Goal: Task Accomplishment & Management: Manage account settings

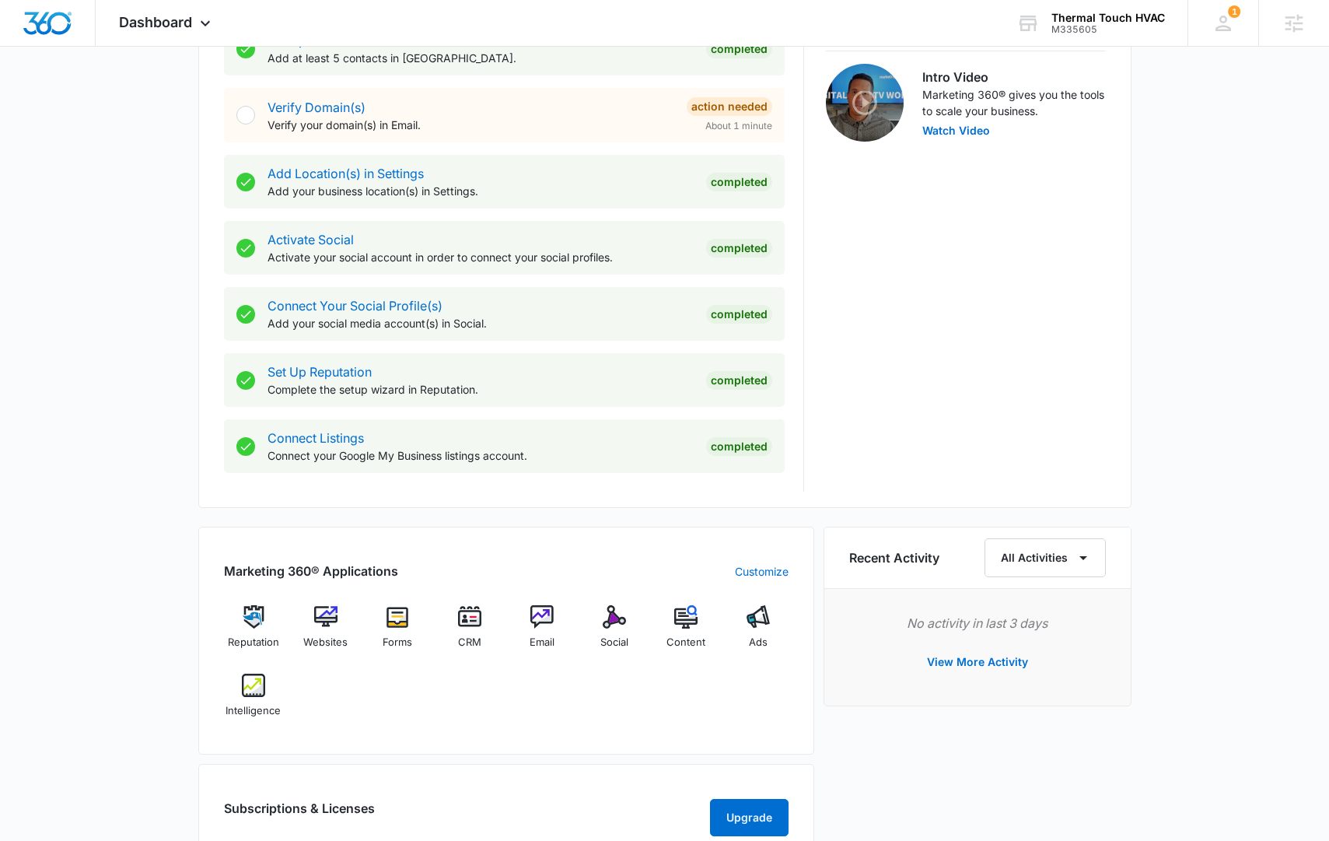
scroll to position [833, 0]
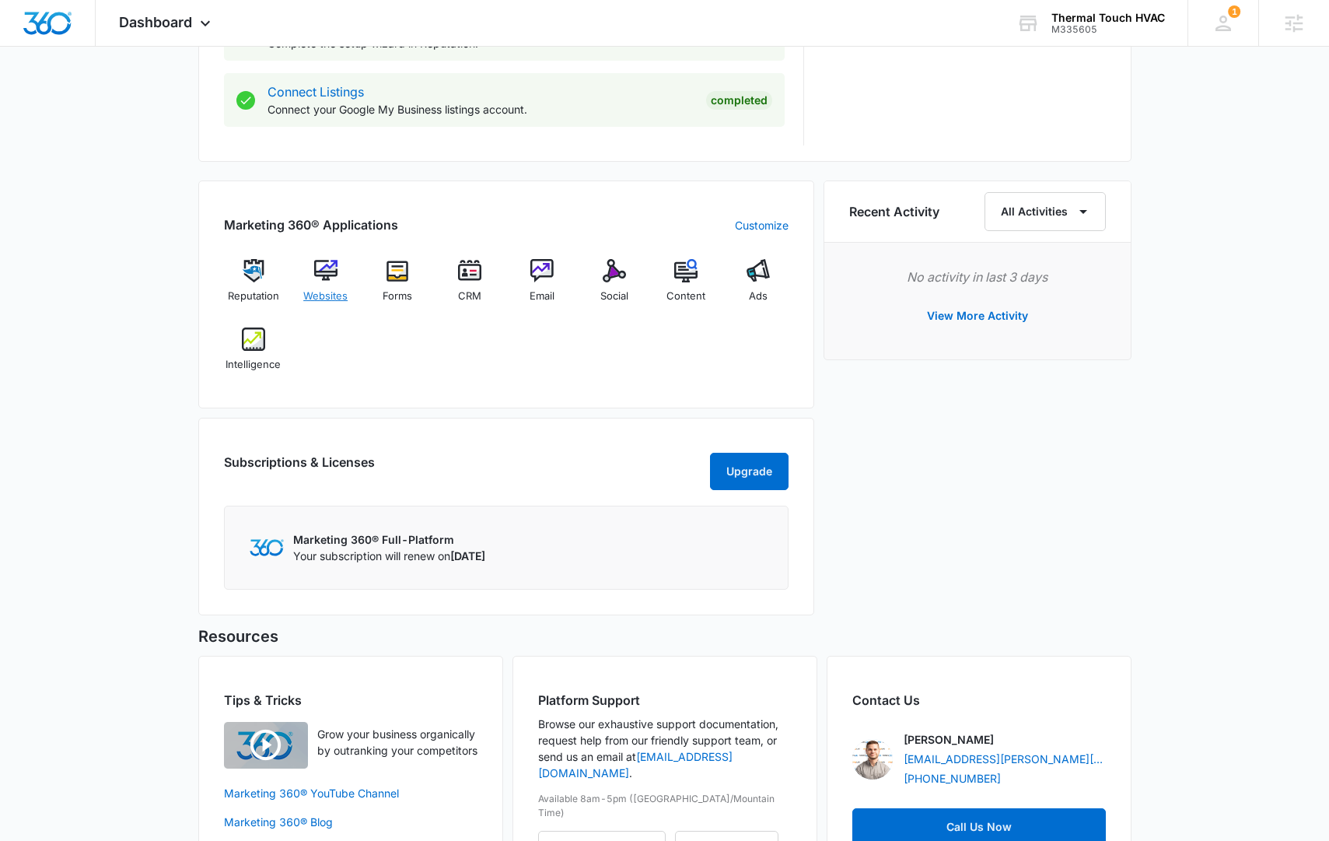
click at [328, 289] on span "Websites" at bounding box center [325, 296] width 44 height 16
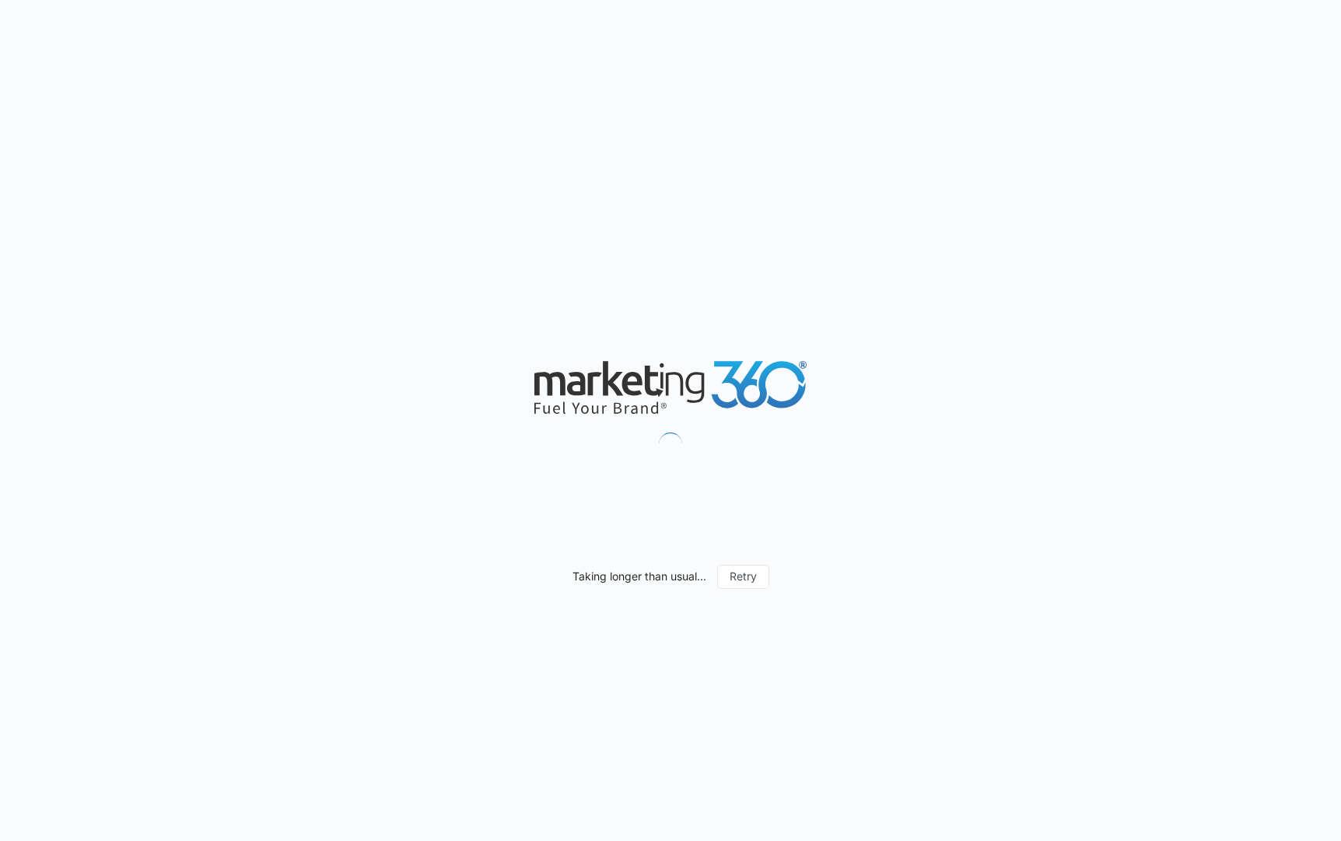
select select "3"
select select "US"
select select "America/New_York"
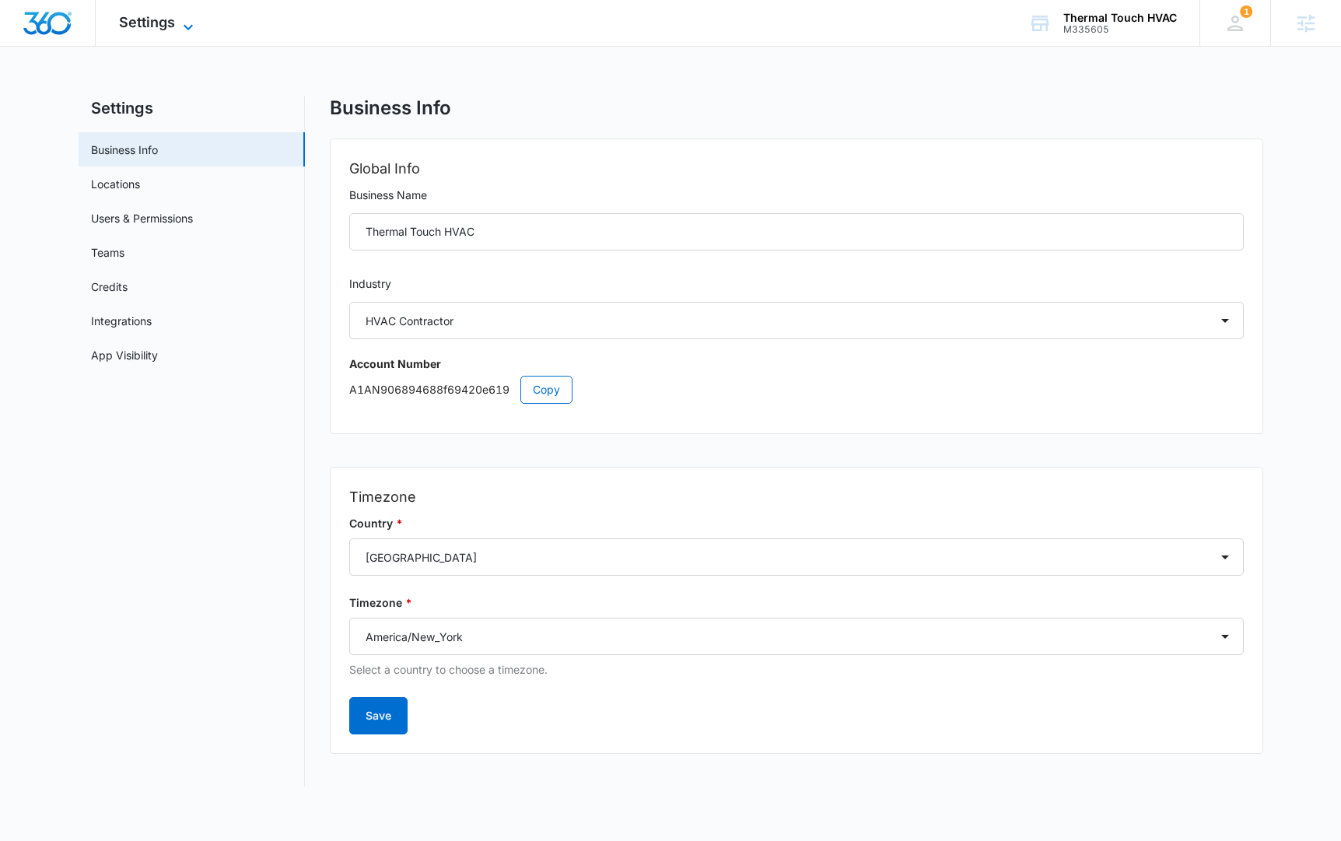
click at [159, 16] on span "Settings" at bounding box center [147, 22] width 56 height 16
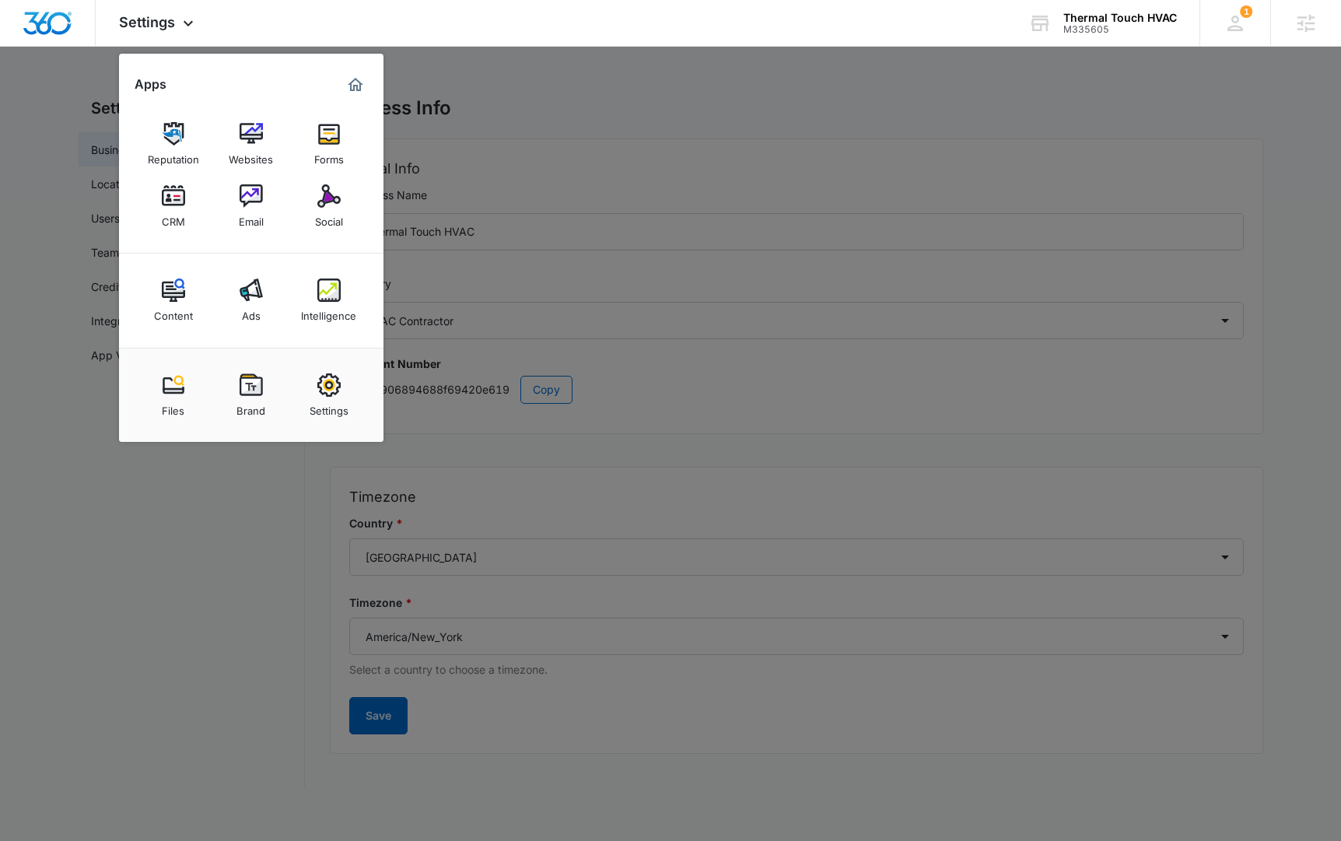
click at [673, 166] on div at bounding box center [670, 420] width 1341 height 841
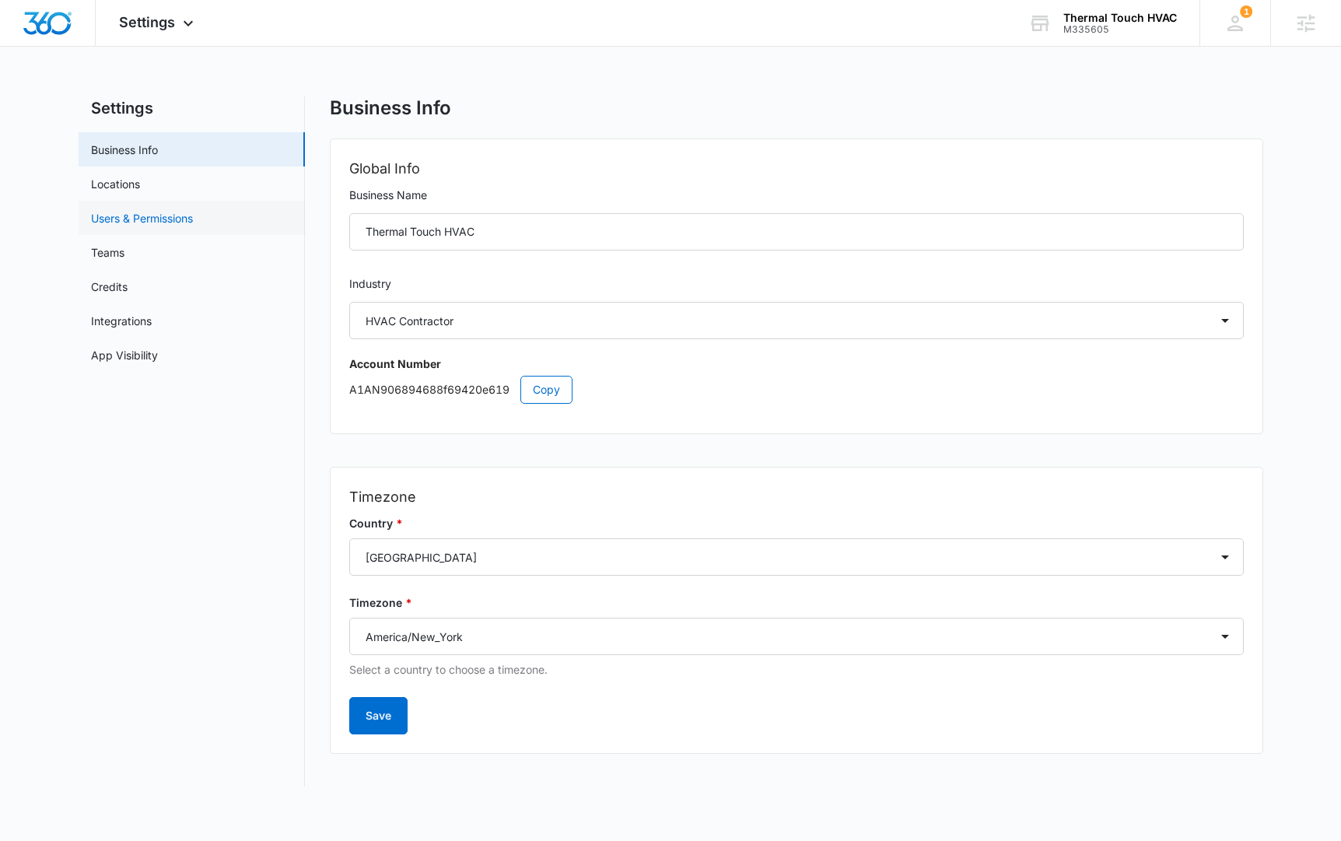
click at [156, 216] on link "Users & Permissions" at bounding box center [142, 218] width 102 height 16
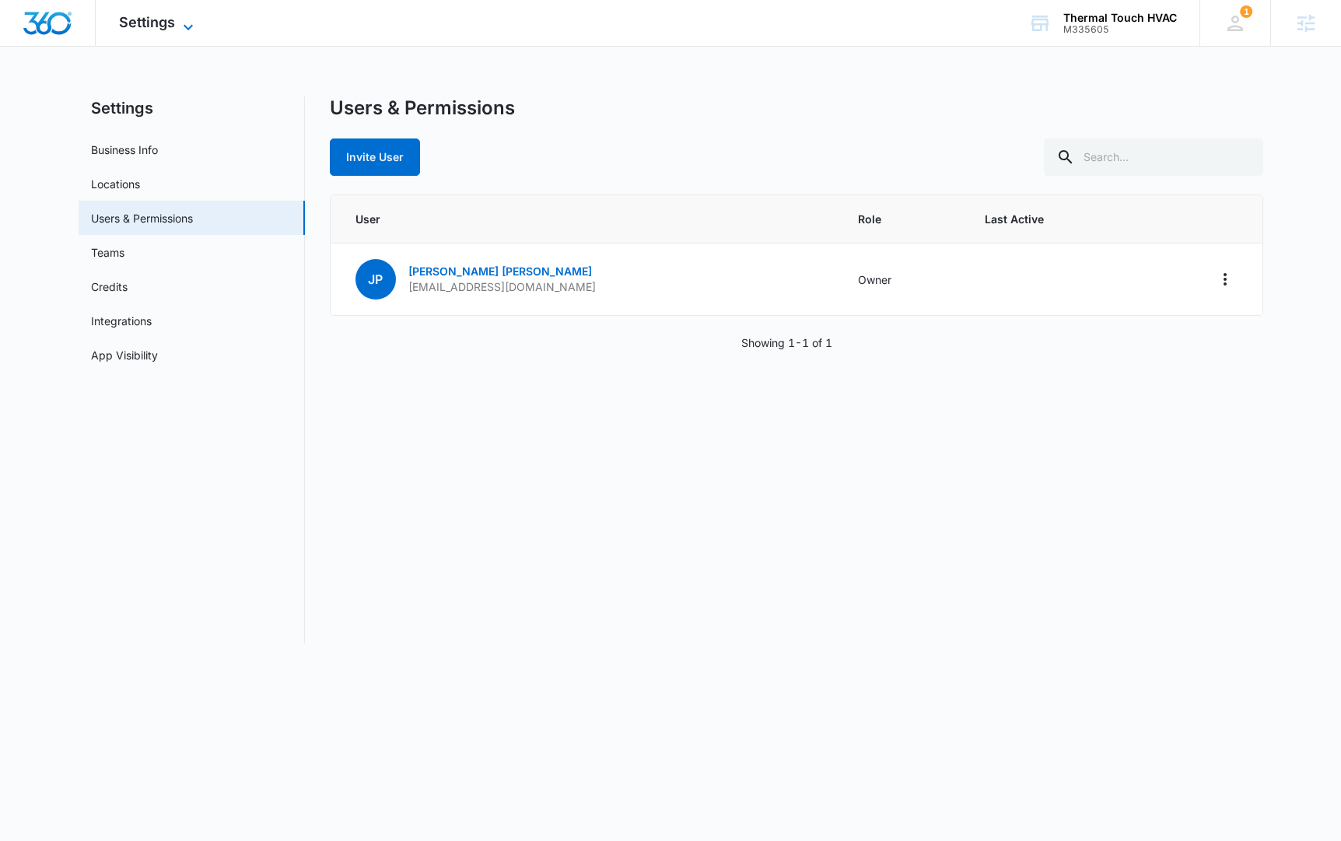
click at [137, 23] on span "Settings" at bounding box center [147, 22] width 56 height 16
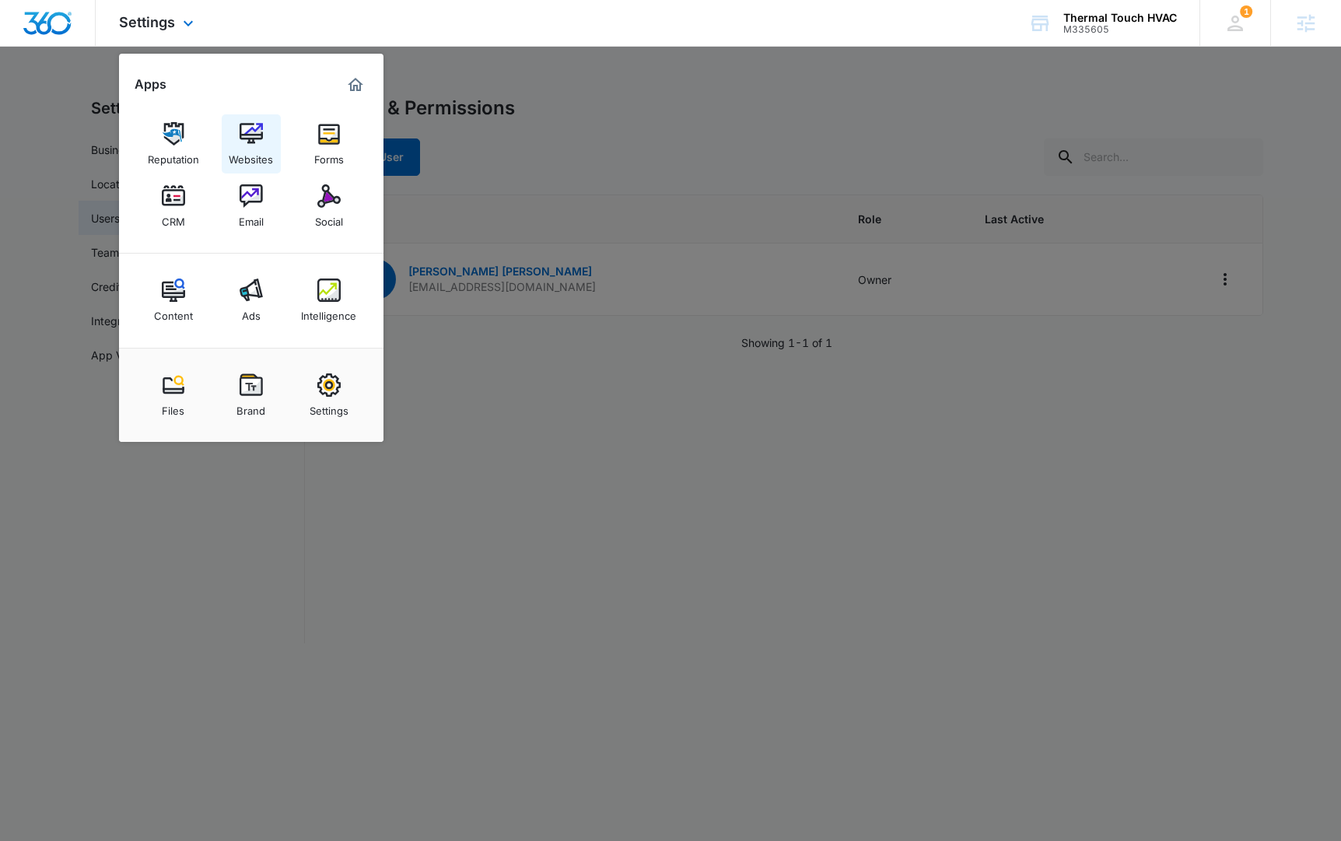
click at [250, 161] on div "Websites" at bounding box center [251, 155] width 44 height 20
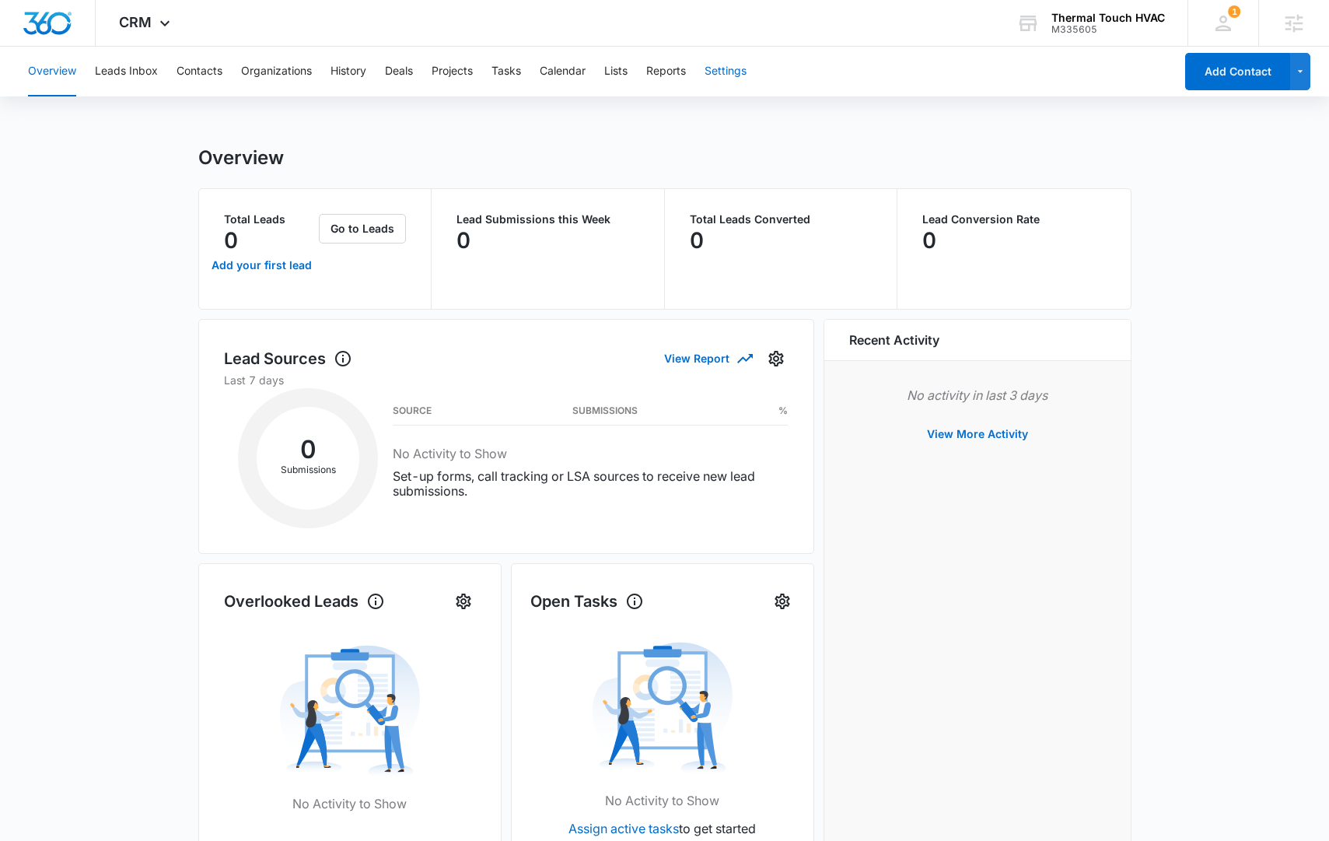
click at [725, 70] on button "Settings" at bounding box center [725, 72] width 42 height 50
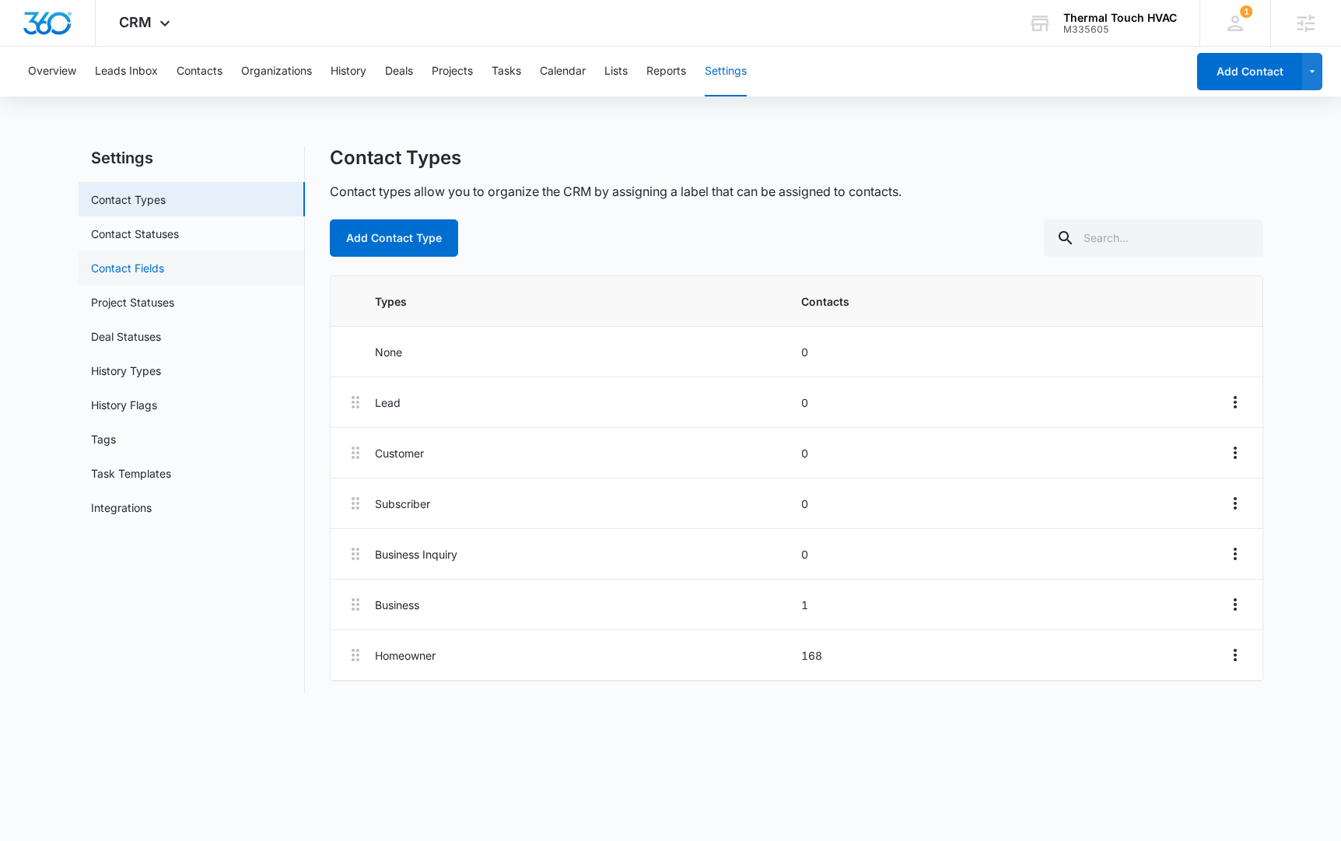
click at [164, 267] on link "Contact Fields" at bounding box center [127, 268] width 73 height 16
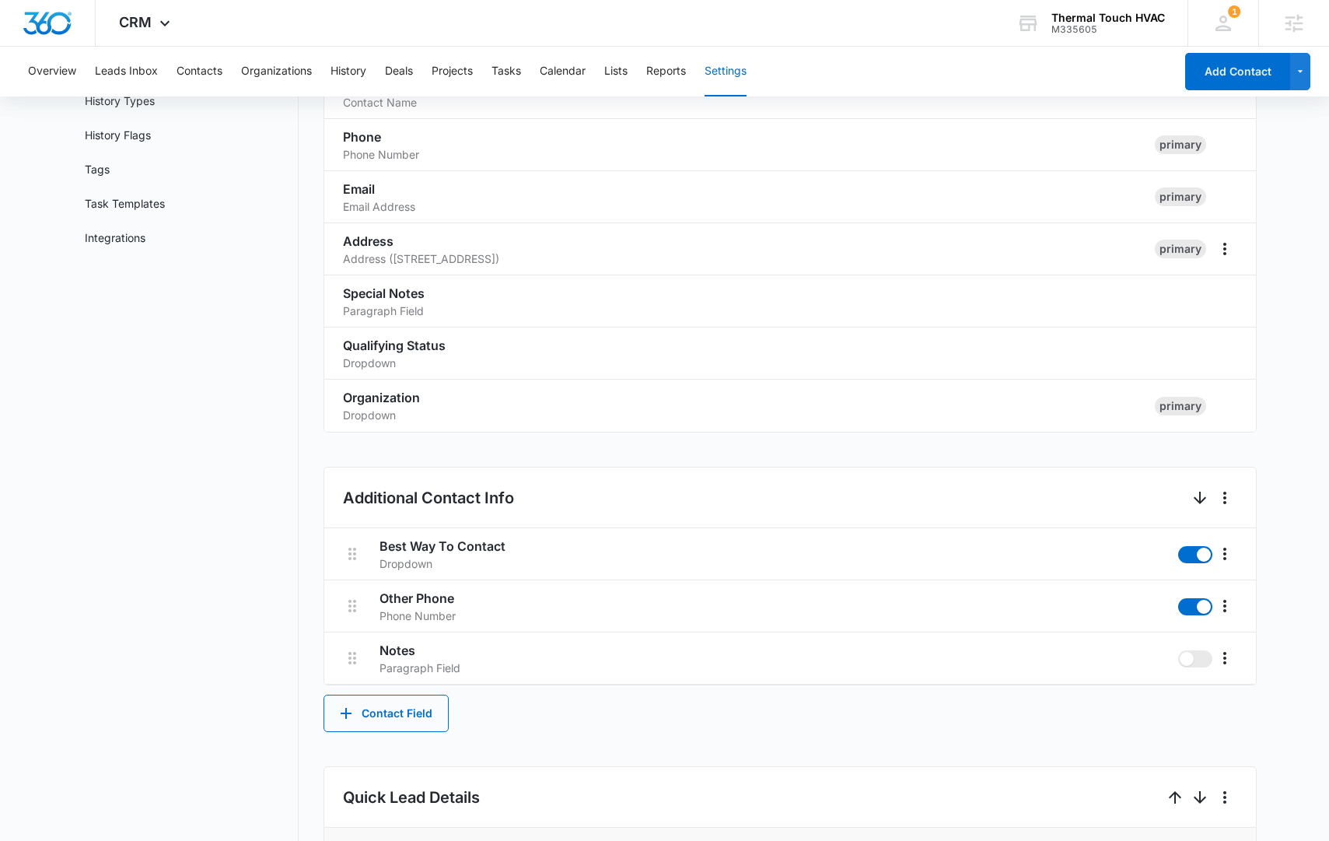
scroll to position [730, 0]
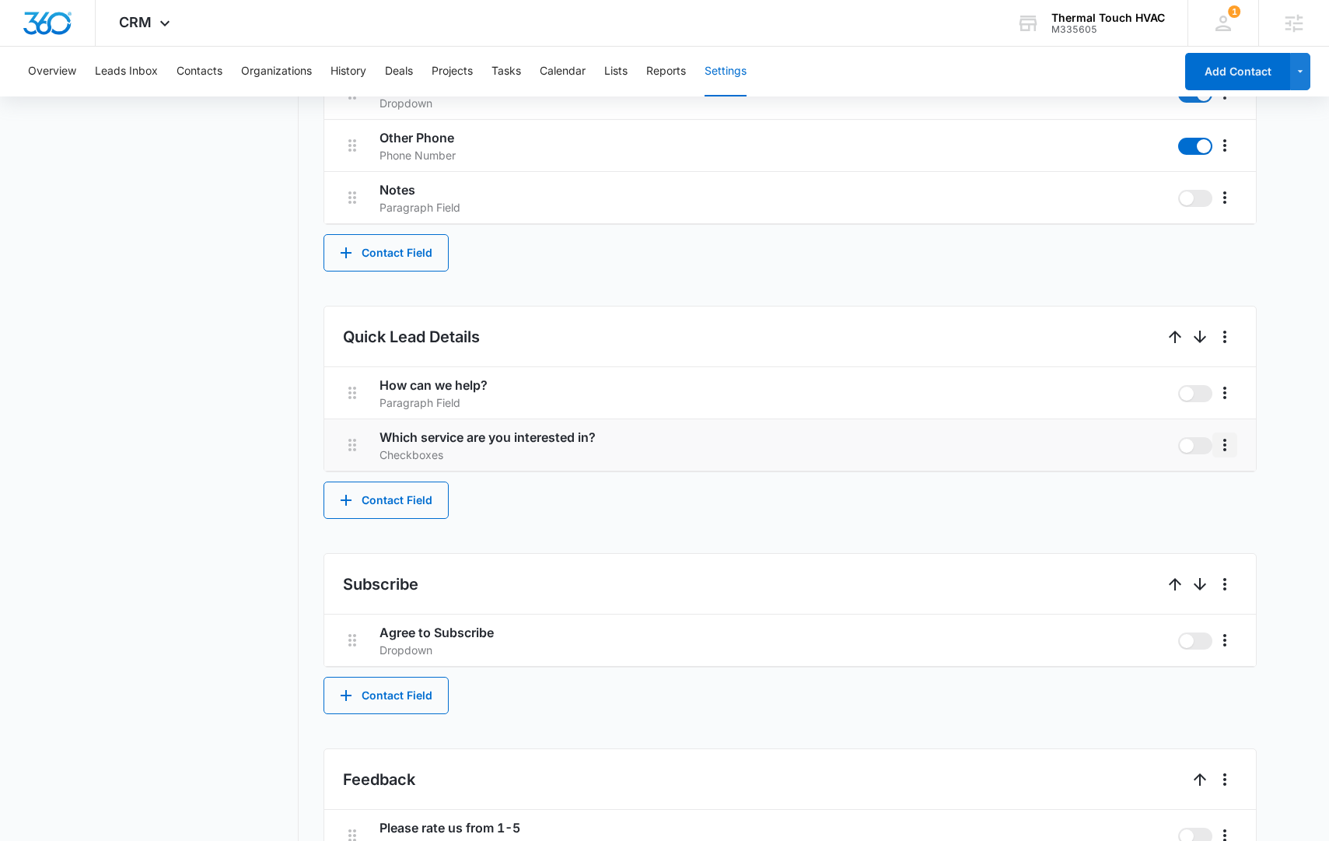
click at [1222, 445] on icon "More" at bounding box center [1224, 444] width 19 height 19
click at [1231, 481] on button "Edit" at bounding box center [1257, 488] width 89 height 23
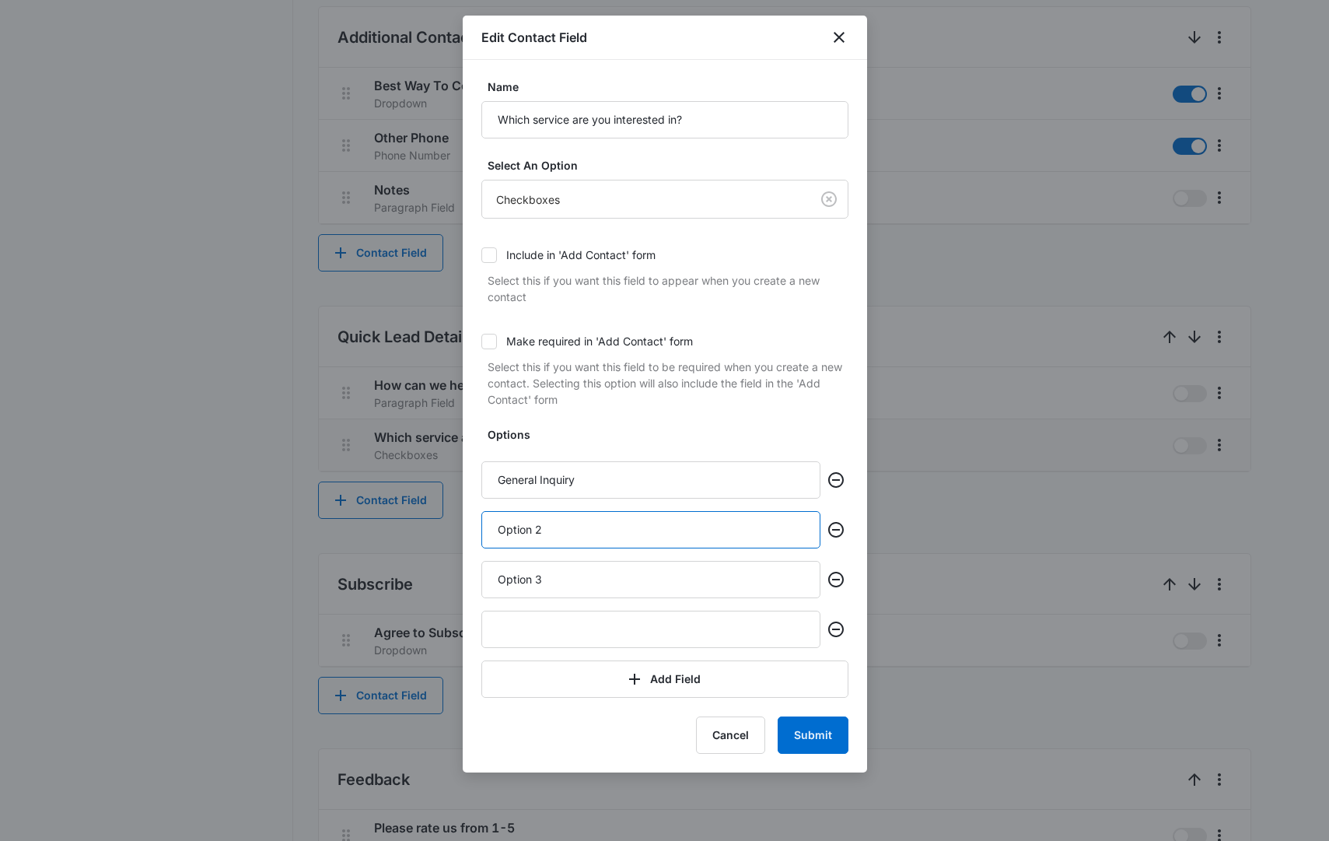
click at [607, 535] on input "Option 2" at bounding box center [650, 529] width 339 height 37
type input "Air Conditioning Services"
type input "Heating Services"
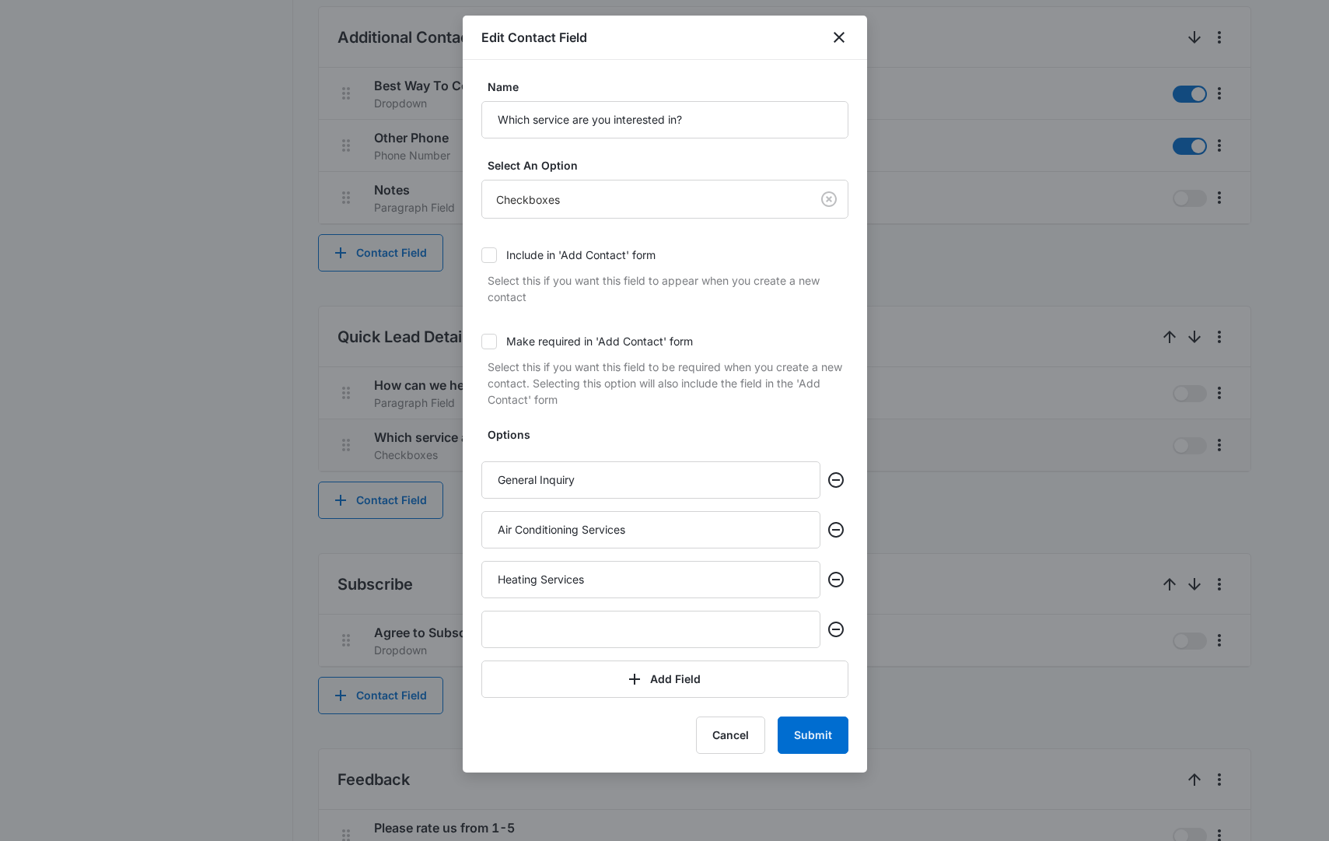
click at [636, 648] on div "Options General Inquiry Air Conditioning Services Heating Services Add Field" at bounding box center [664, 561] width 367 height 271
click at [638, 637] on input "text" at bounding box center [650, 628] width 339 height 37
type input "Memberships"
click at [825, 731] on button "Submit" at bounding box center [813, 734] width 71 height 37
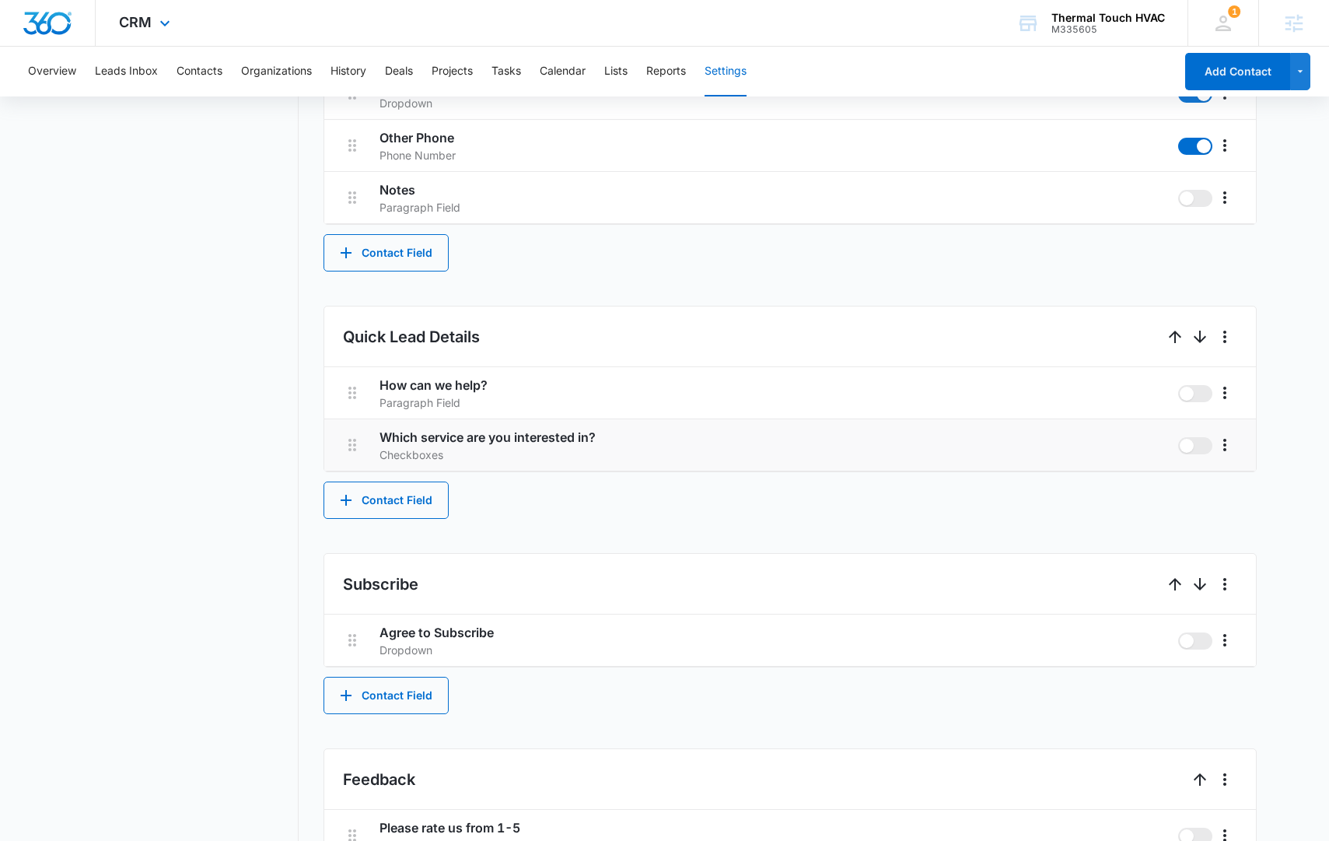
click at [152, 31] on div "CRM Apps Reputation Websites Forms CRM Email Social Content Ads Intelligence Fi…" at bounding box center [147, 23] width 102 height 46
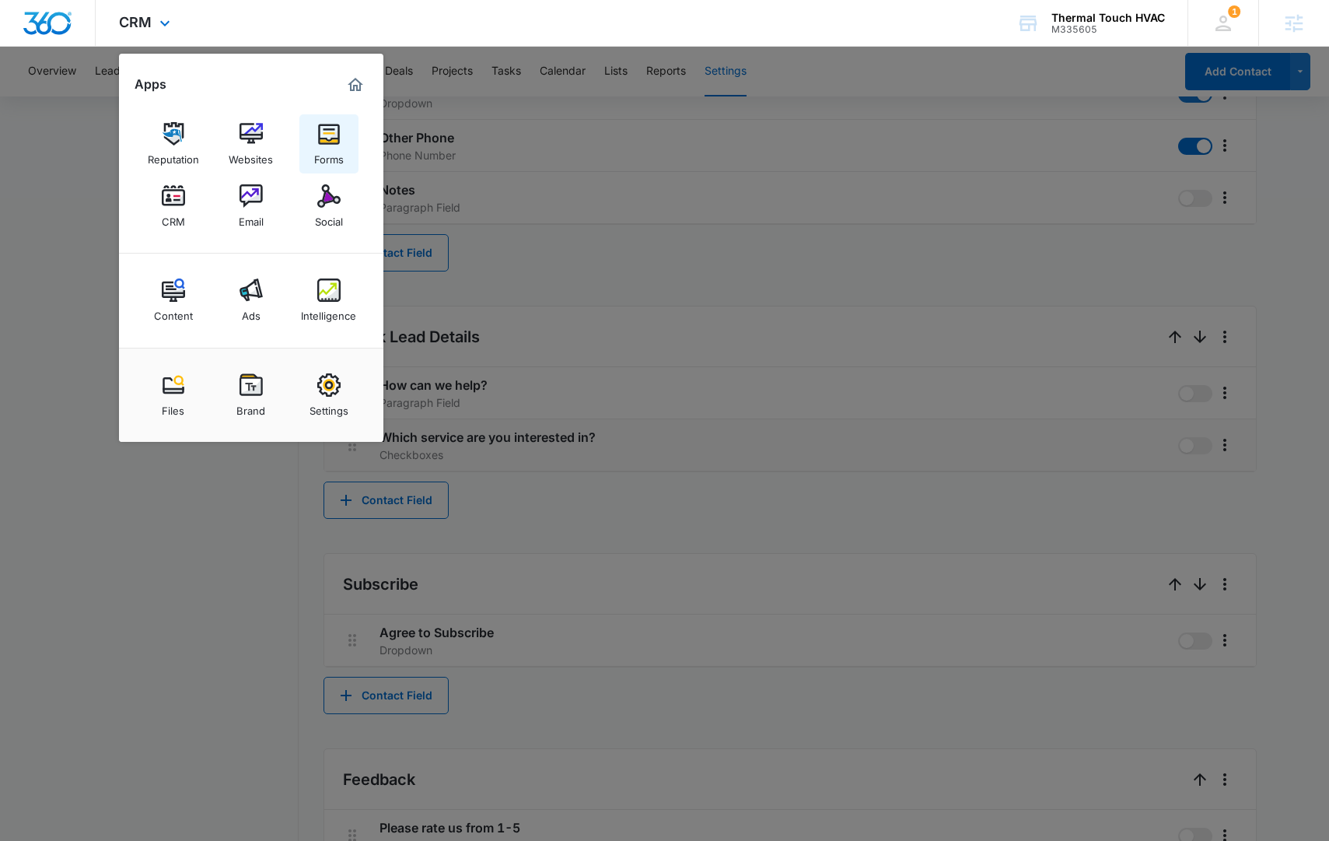
click at [318, 152] on div "Forms" at bounding box center [329, 155] width 30 height 20
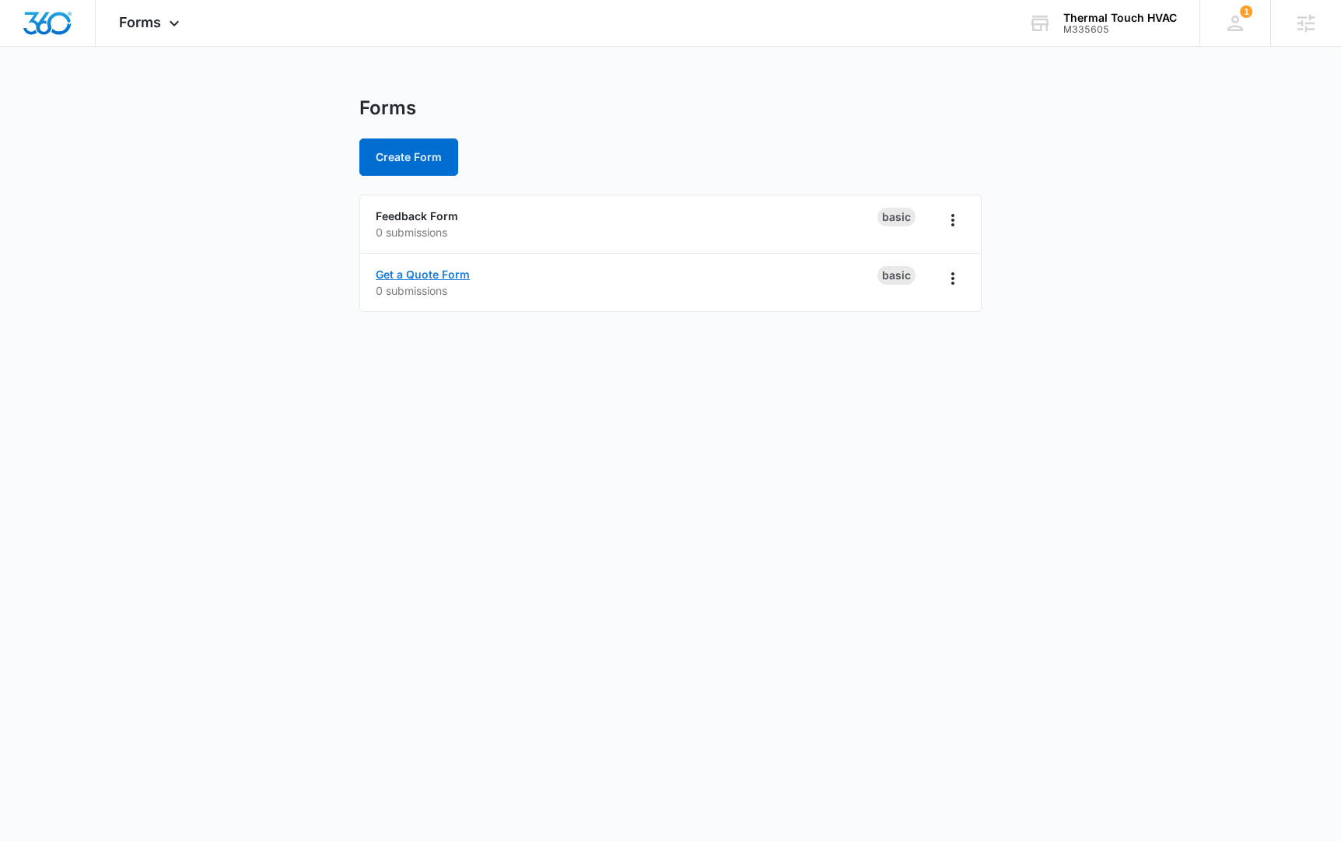
click at [430, 273] on link "Get a Quote Form" at bounding box center [423, 273] width 94 height 13
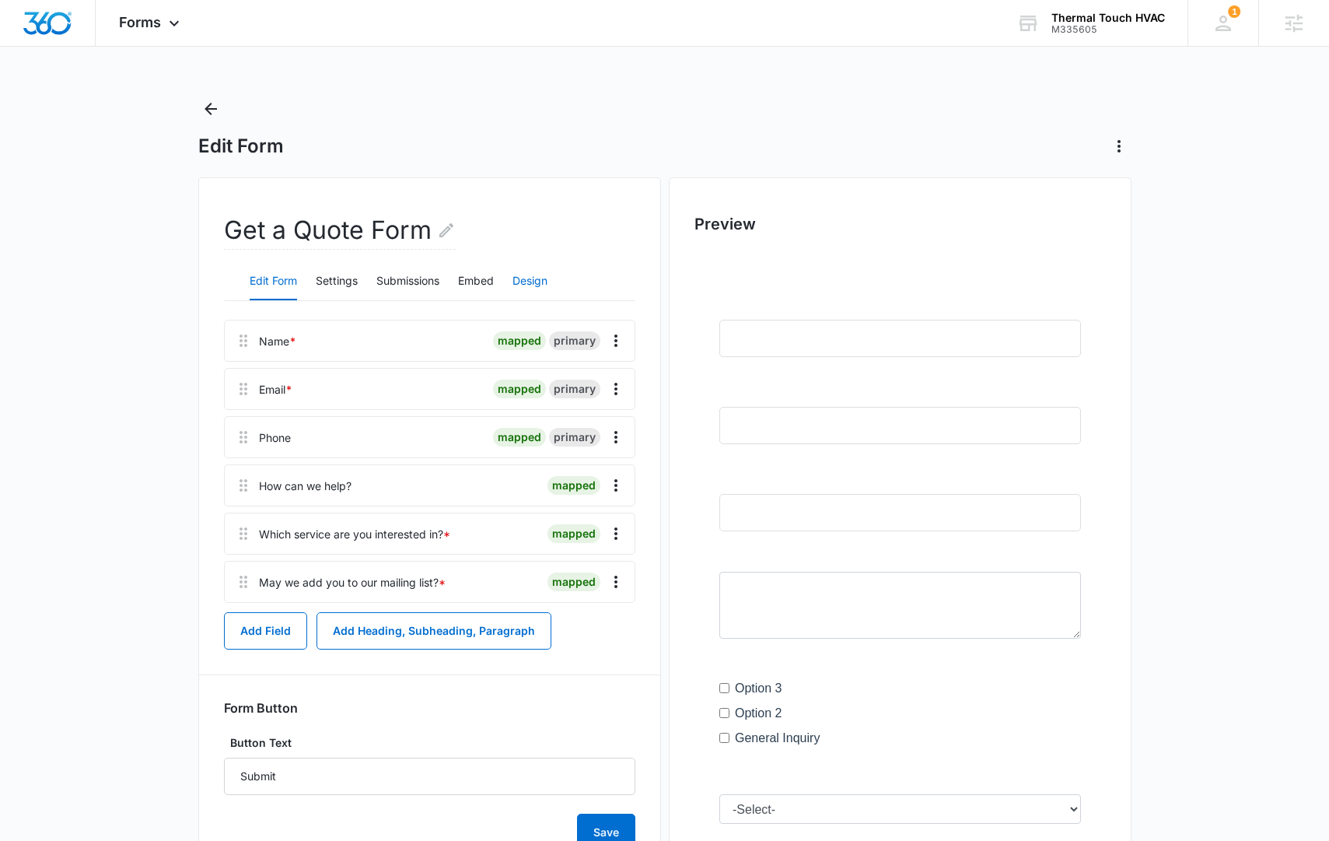
click at [519, 285] on button "Design" at bounding box center [529, 281] width 35 height 37
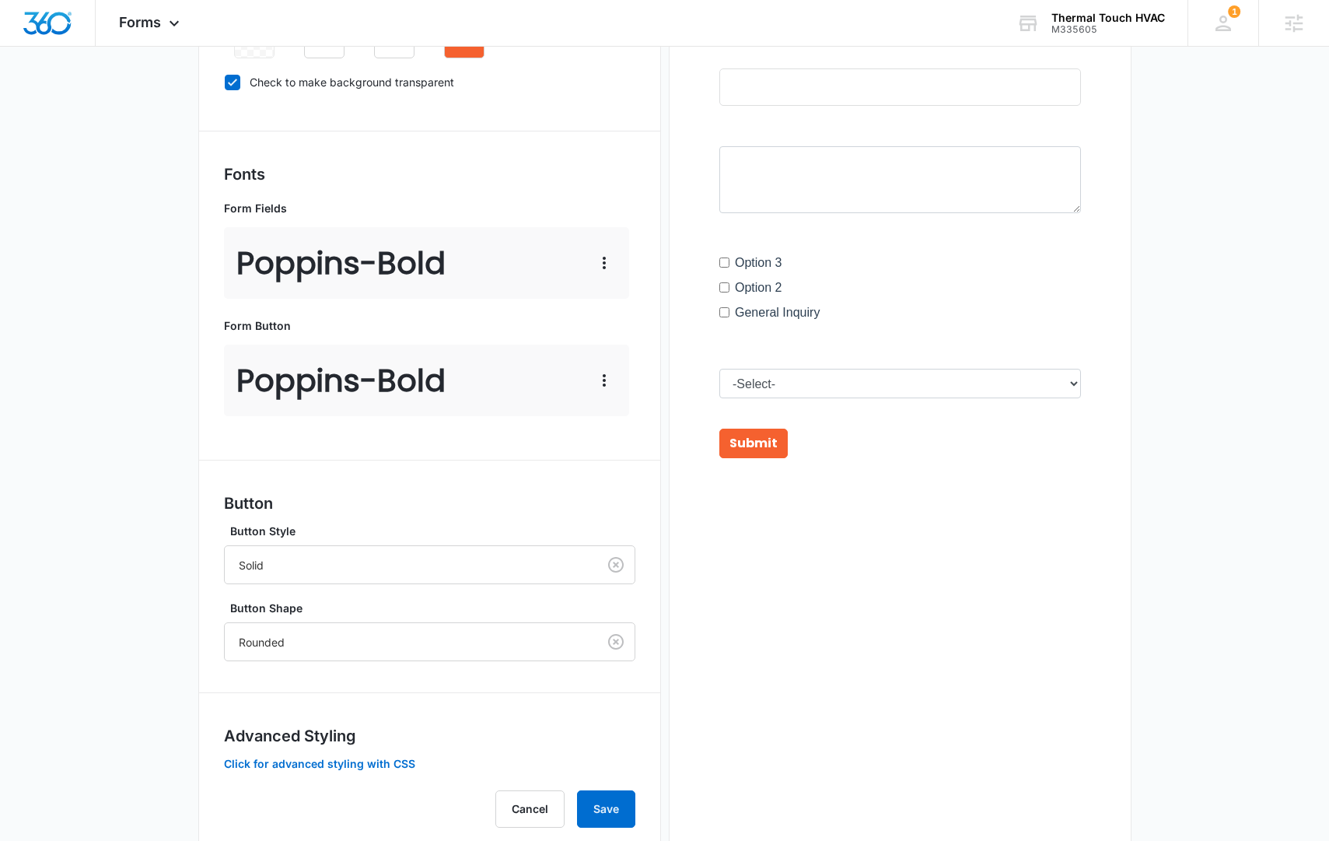
scroll to position [469, 0]
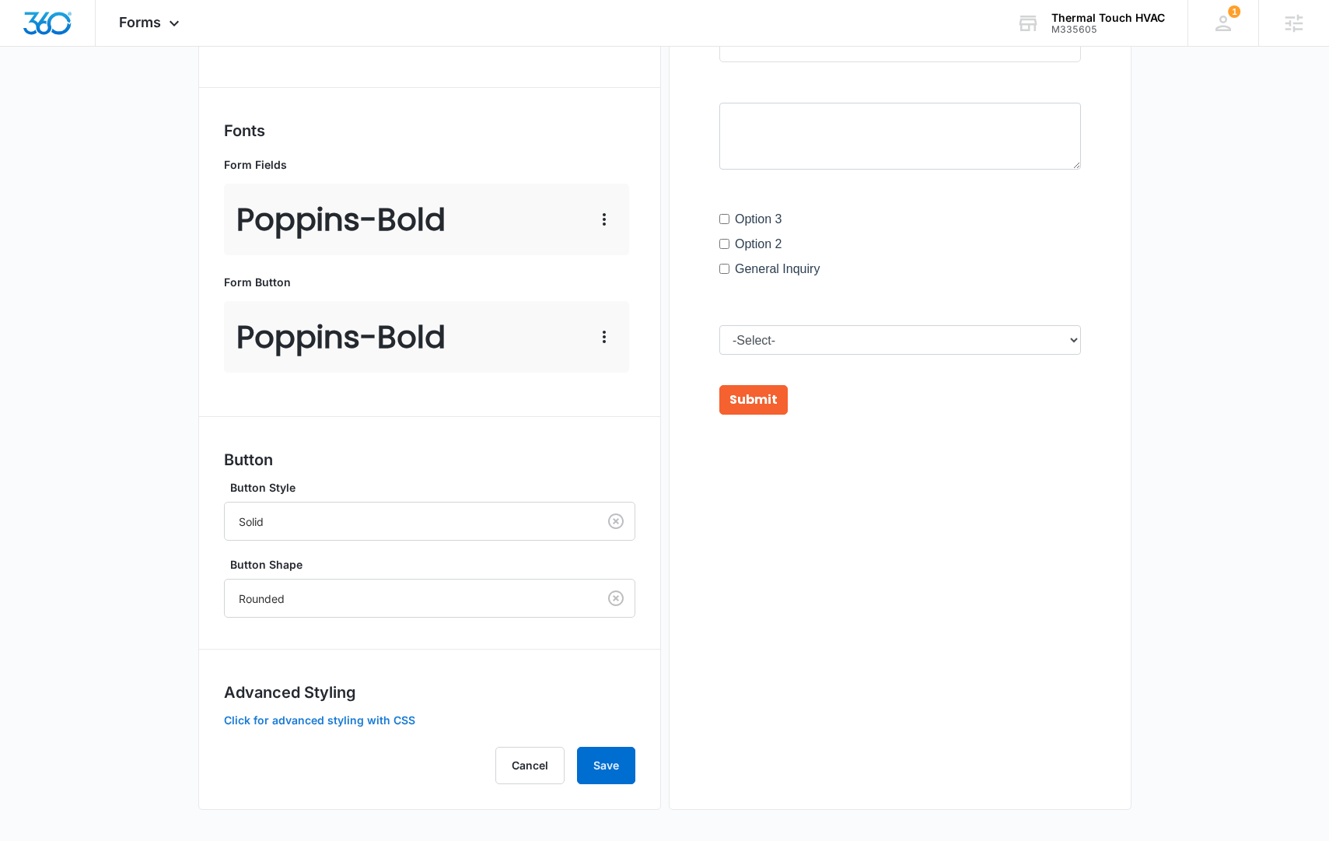
click at [335, 715] on button "Click for advanced styling with CSS" at bounding box center [319, 720] width 191 height 11
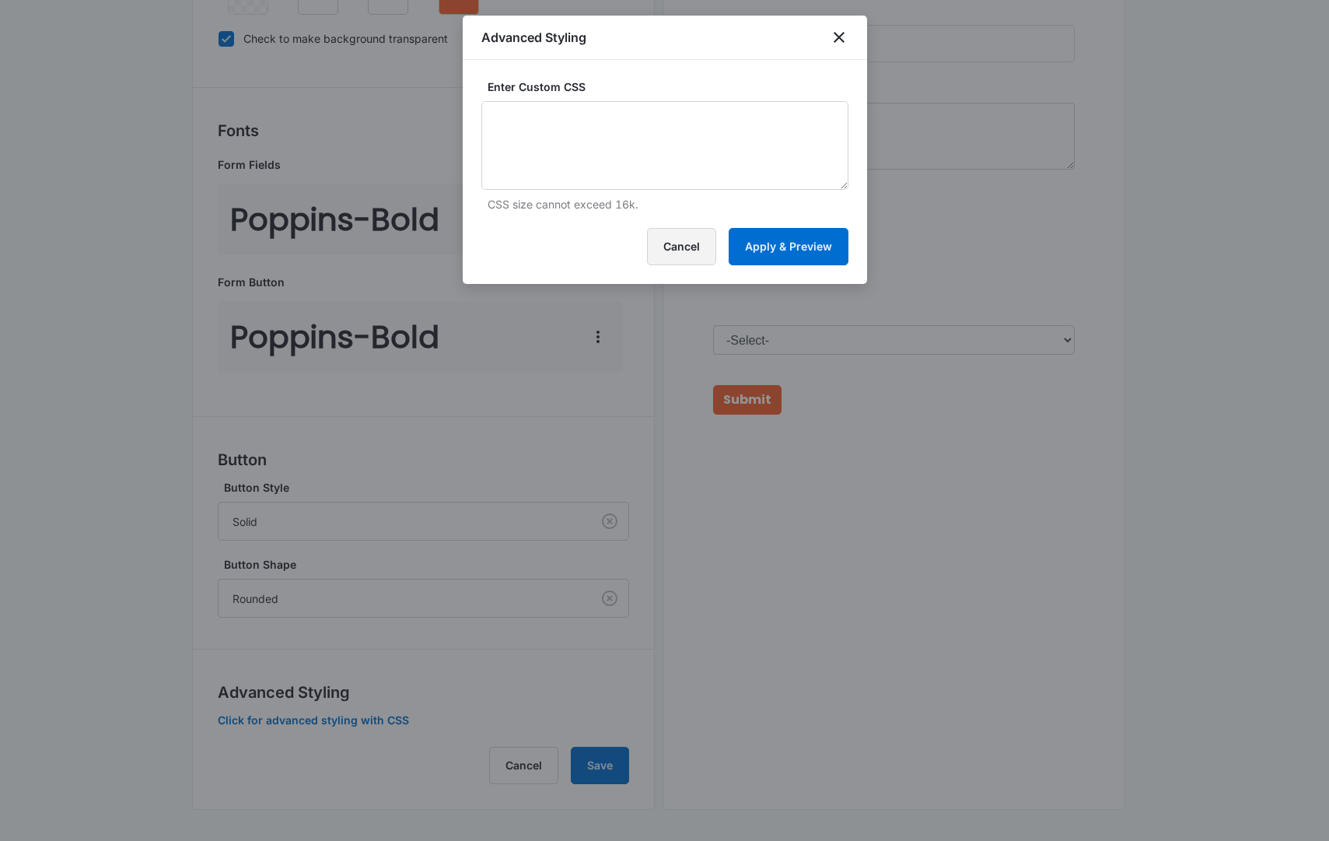
click at [676, 244] on button "Cancel" at bounding box center [681, 246] width 69 height 37
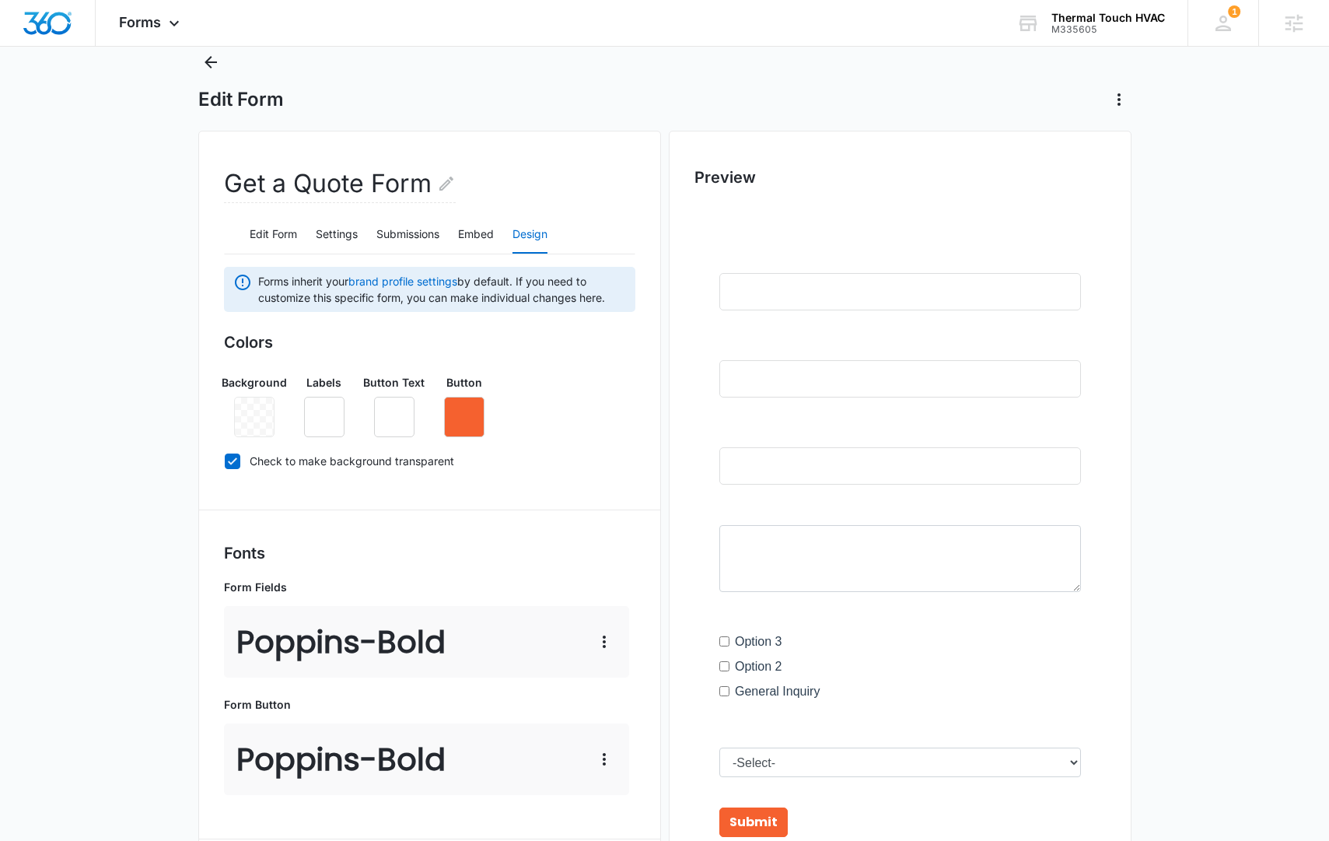
scroll to position [2, 0]
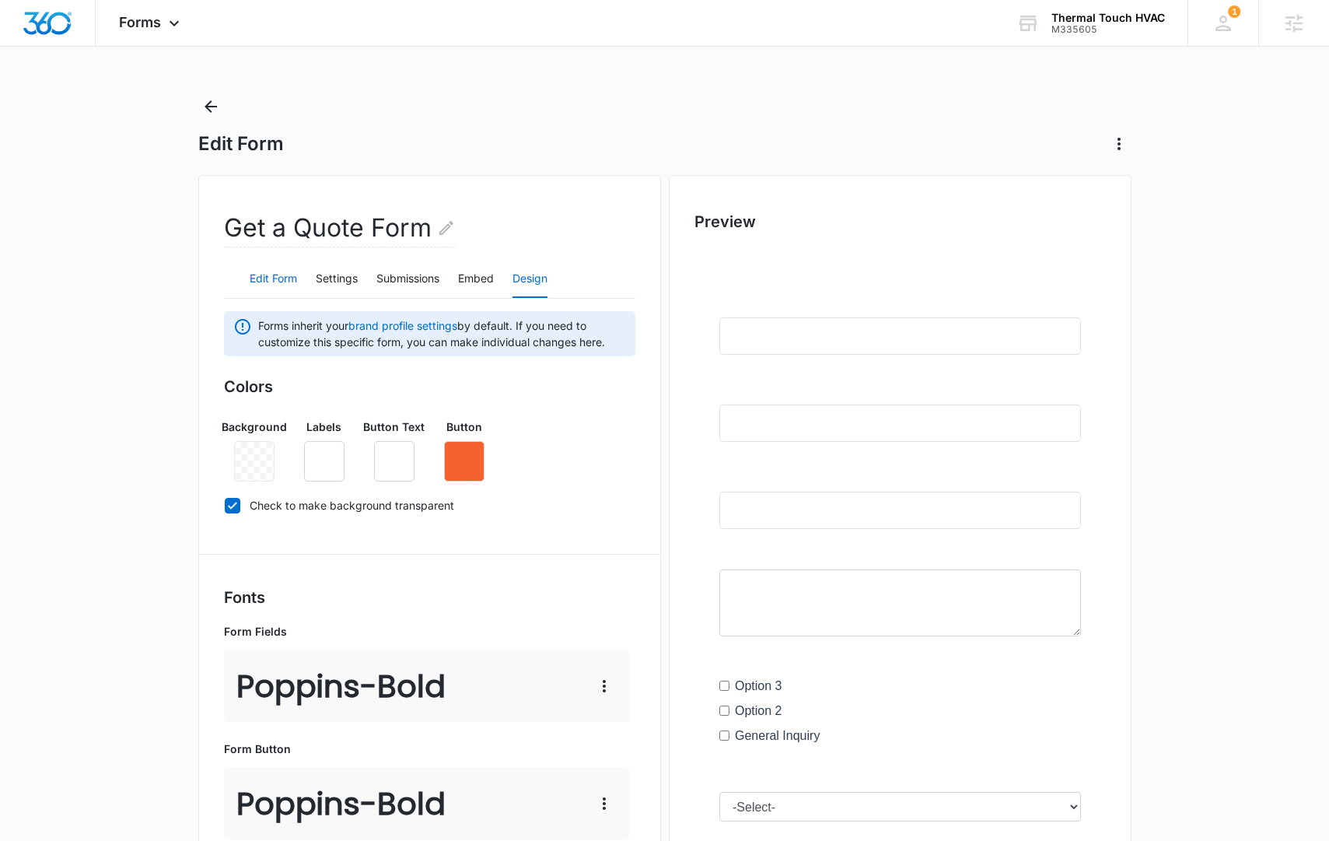
click at [272, 281] on button "Edit Form" at bounding box center [273, 278] width 47 height 37
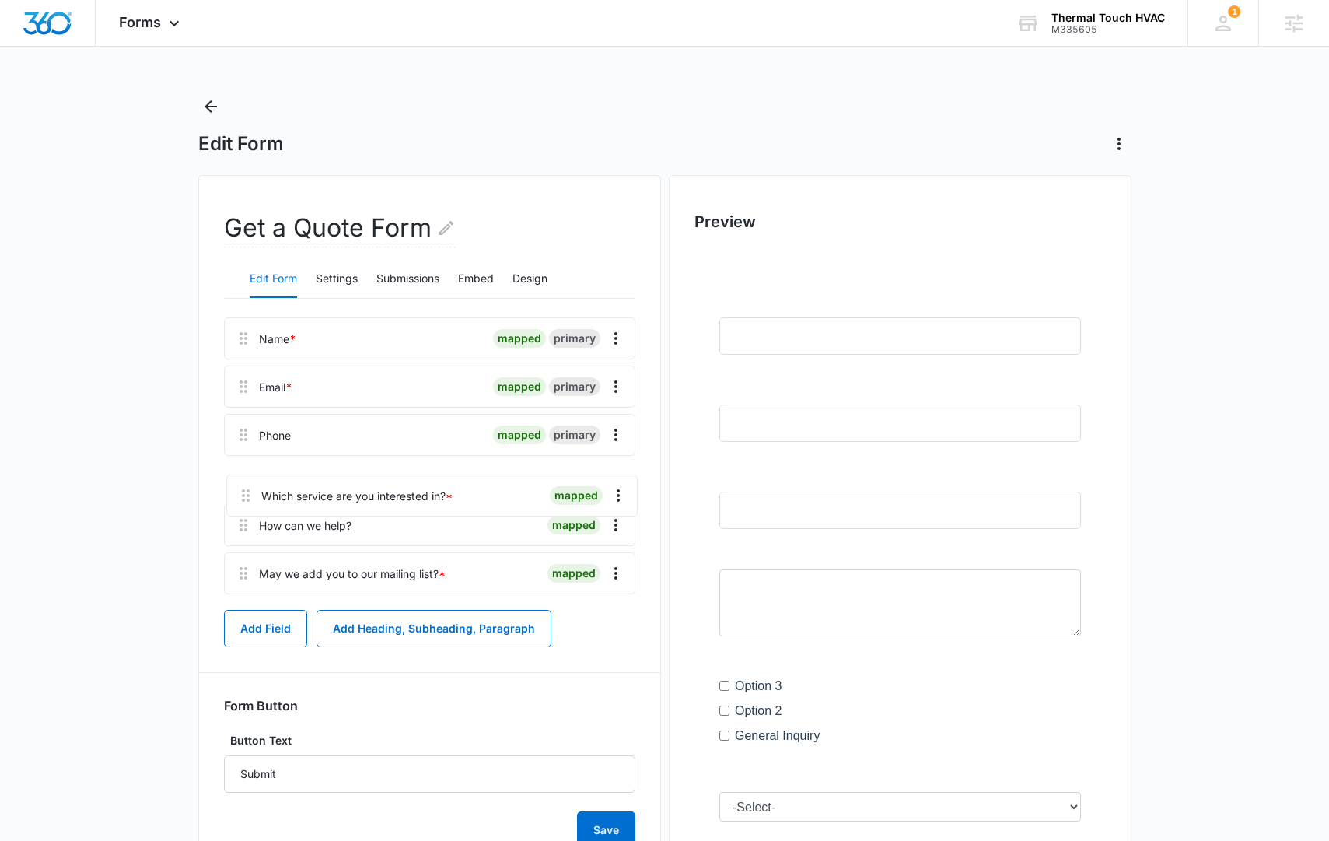
drag, startPoint x: 241, startPoint y: 535, endPoint x: 246, endPoint y: 466, distance: 69.4
click at [246, 467] on div "Name * mapped primary Email * mapped primary Phone mapped primary How can we he…" at bounding box center [429, 458] width 411 height 283
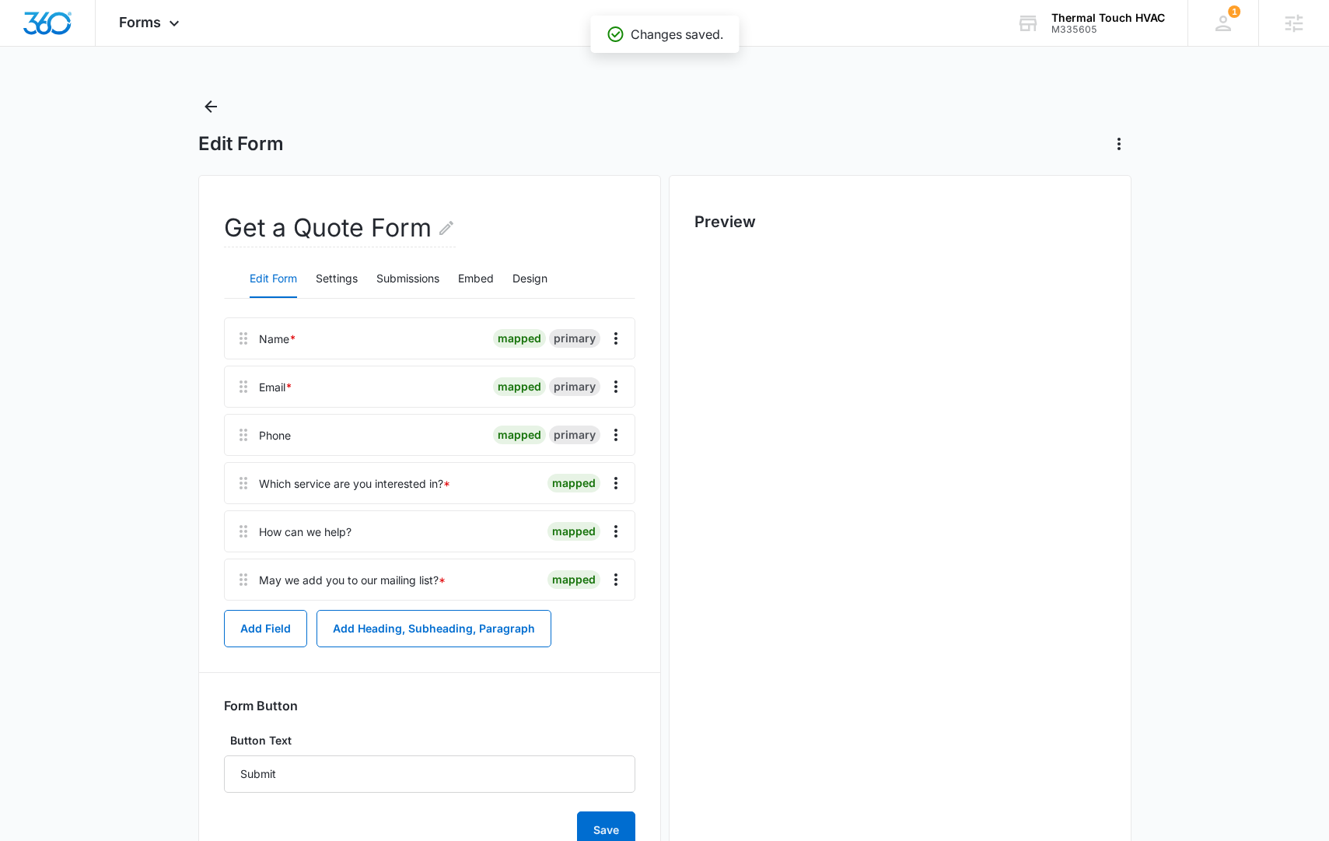
scroll to position [0, 0]
click at [621, 526] on icon "Overflow Menu" at bounding box center [616, 531] width 19 height 19
click at [582, 576] on div "Edit" at bounding box center [574, 574] width 33 height 11
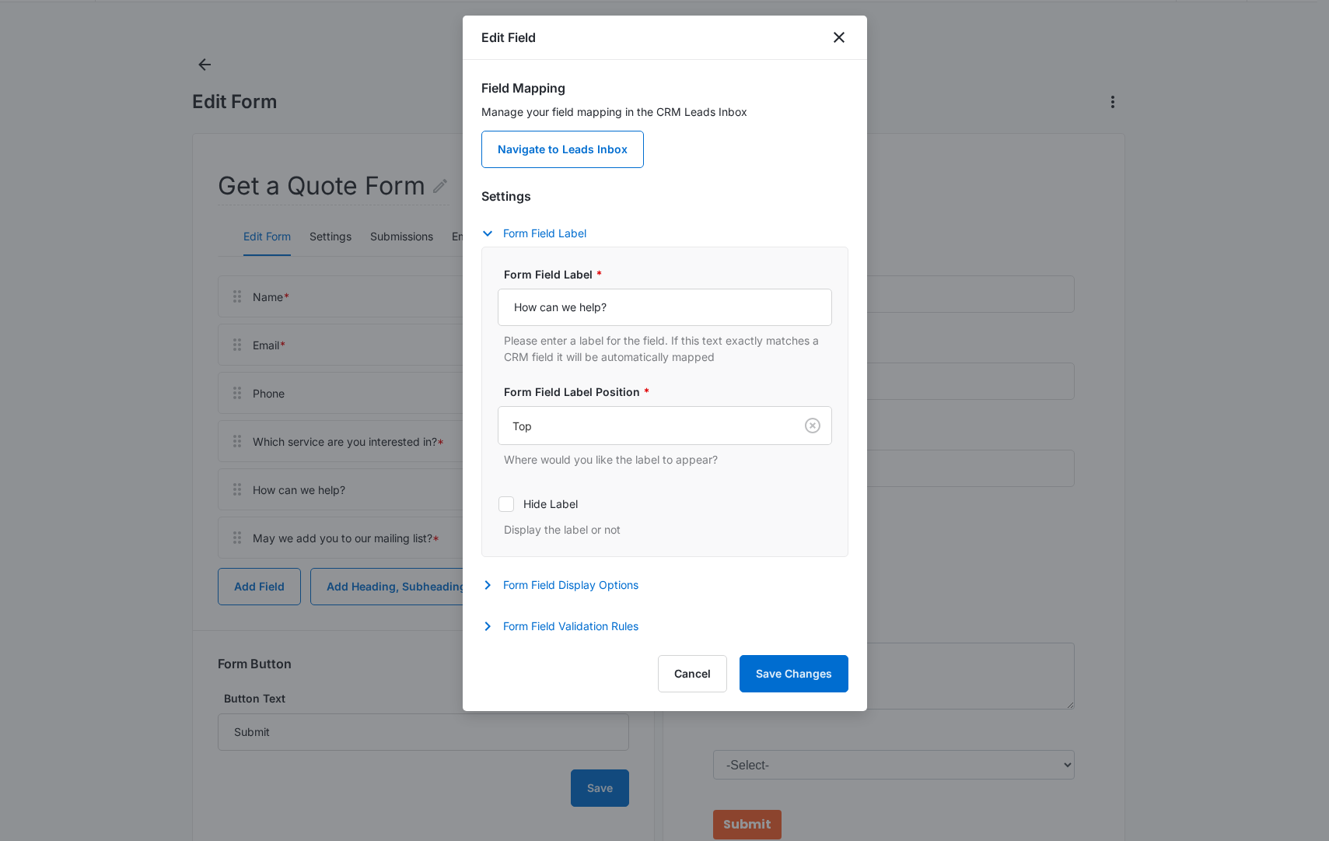
scroll to position [148, 0]
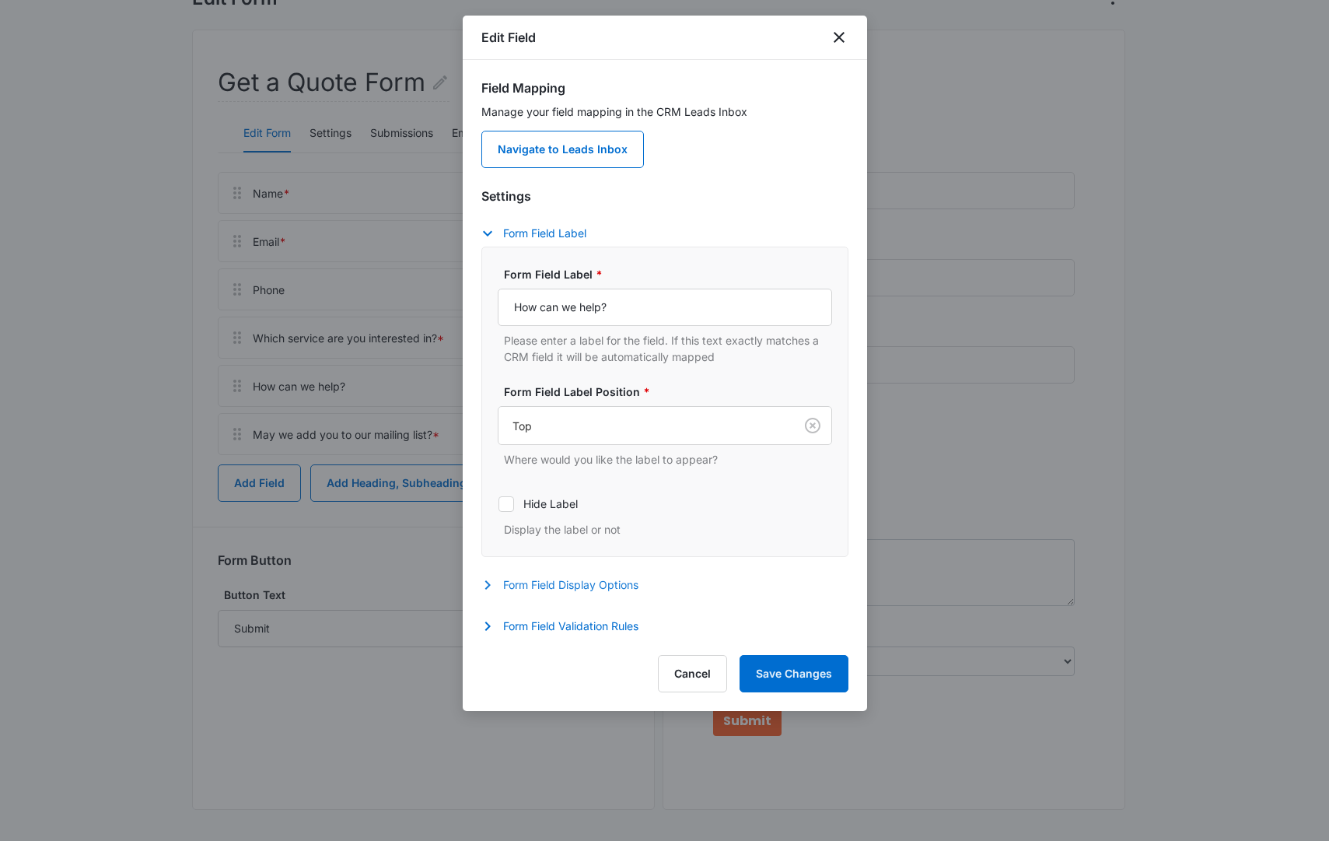
click at [561, 582] on button "Form Field Display Options" at bounding box center [567, 584] width 173 height 19
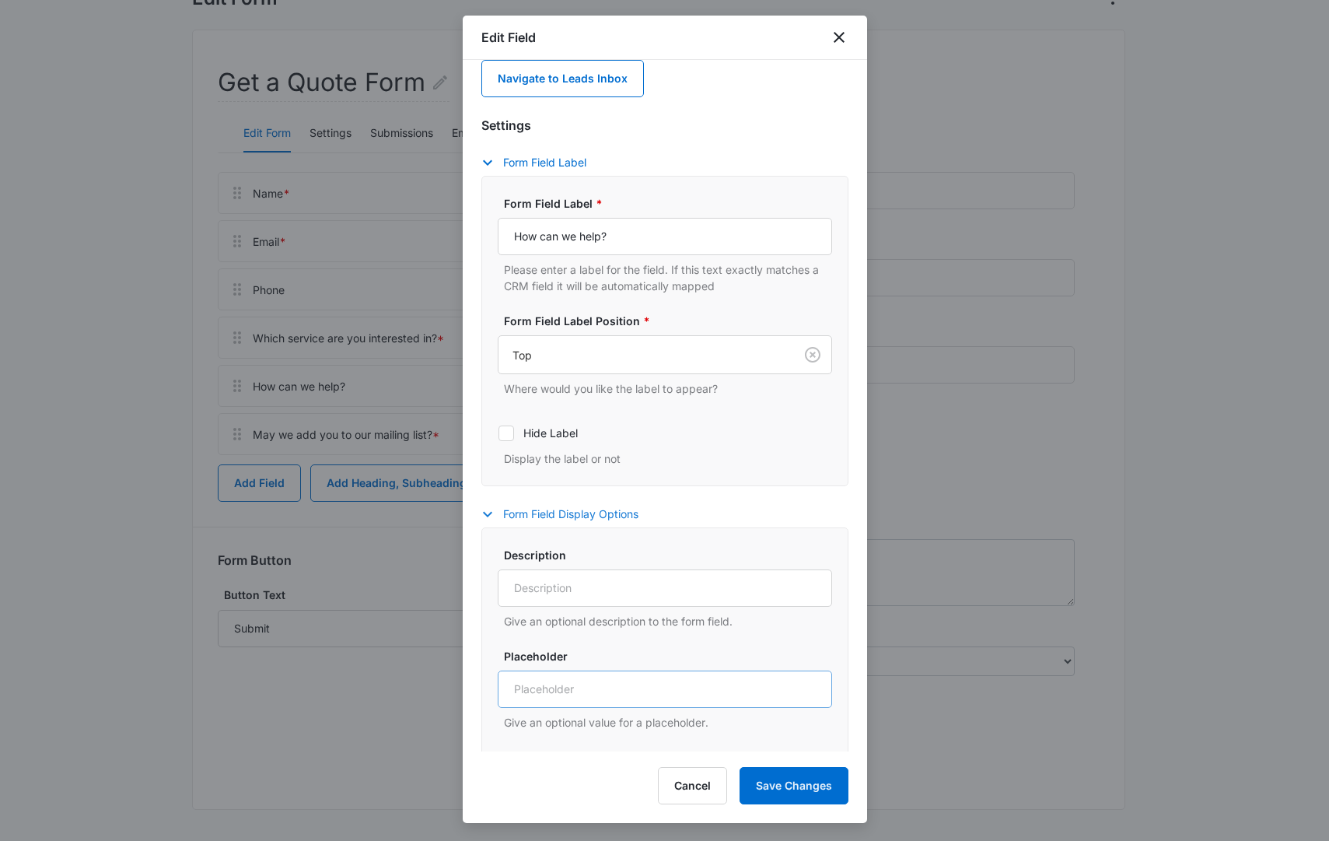
scroll to position [271, 0]
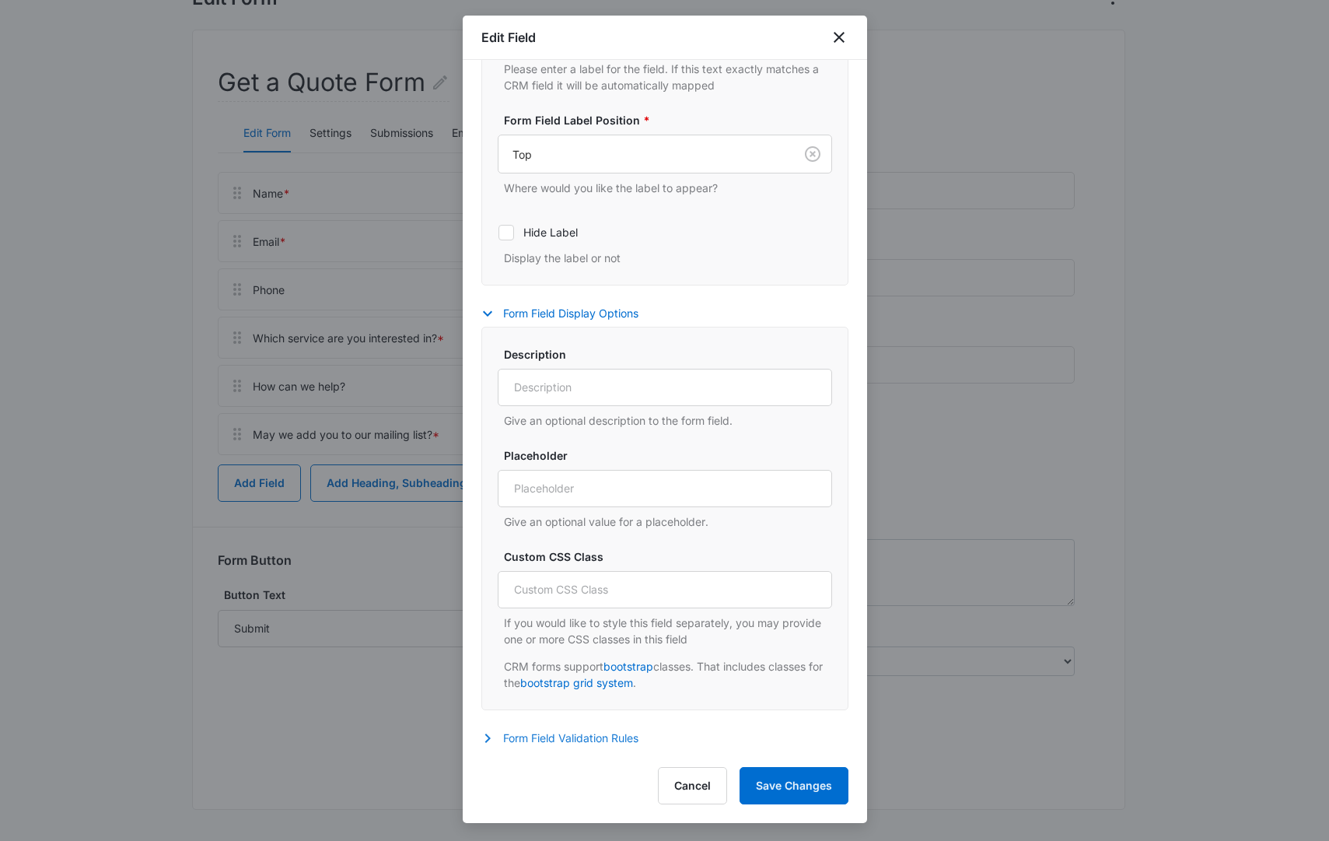
click at [552, 733] on button "Form Field Validation Rules" at bounding box center [567, 738] width 173 height 19
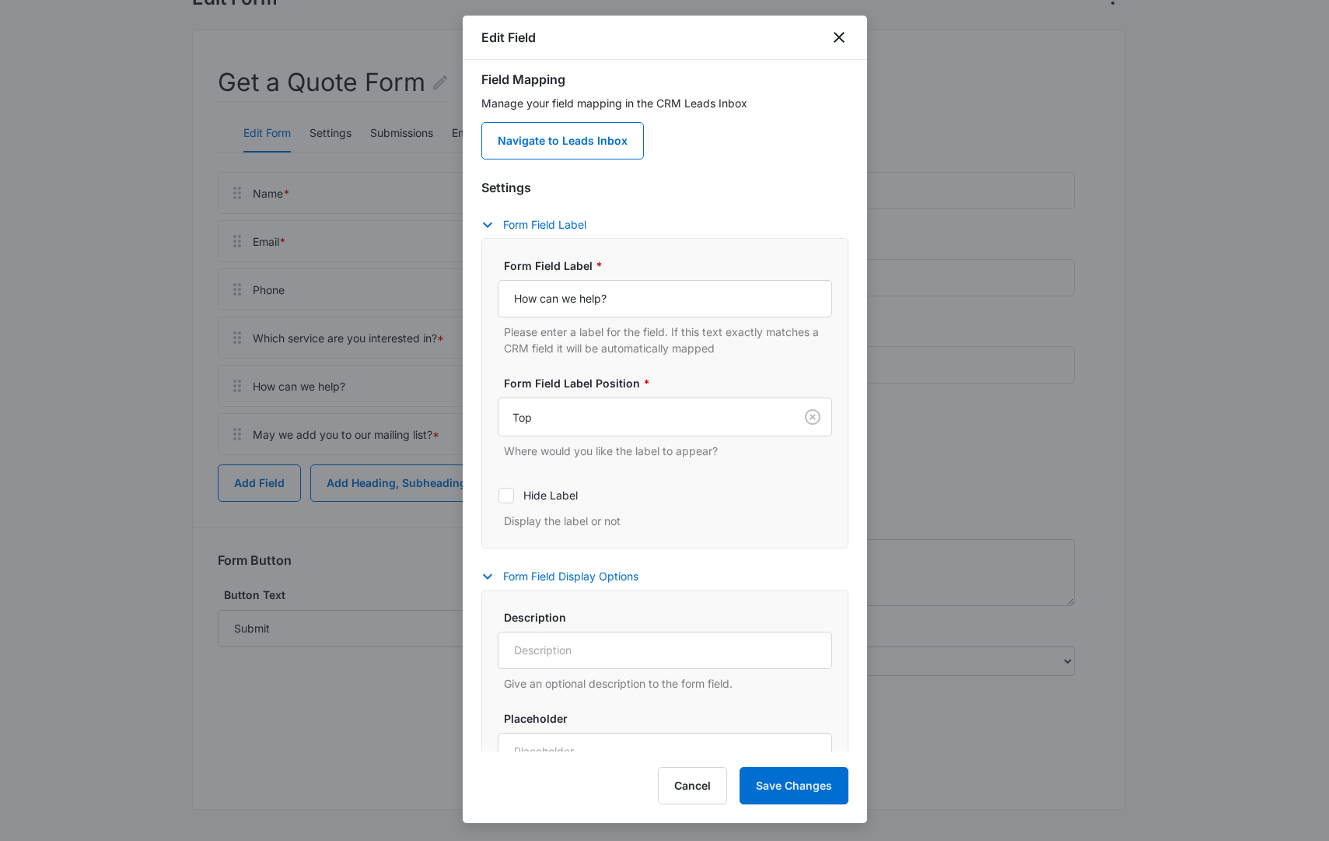
scroll to position [0, 0]
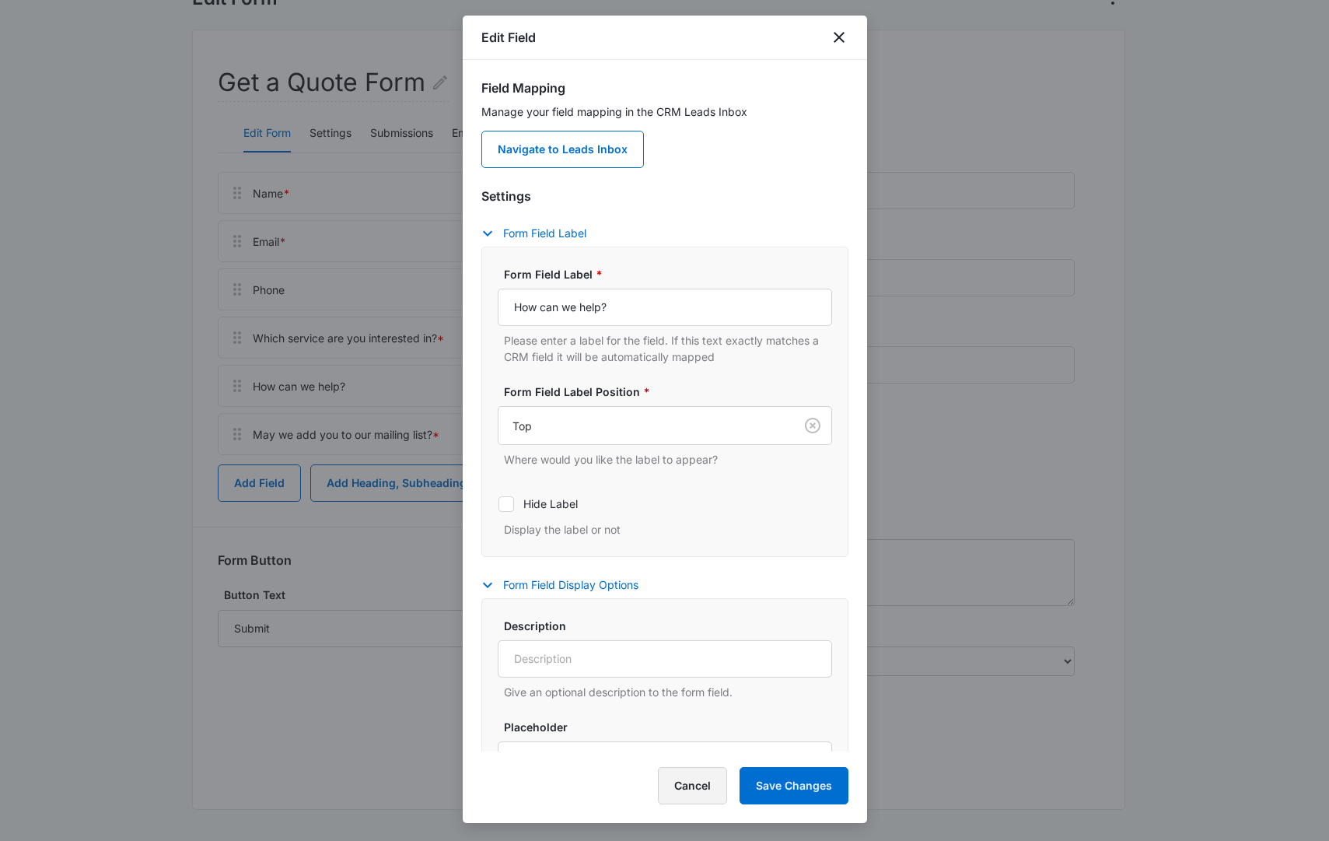
click at [688, 789] on button "Cancel" at bounding box center [692, 785] width 69 height 37
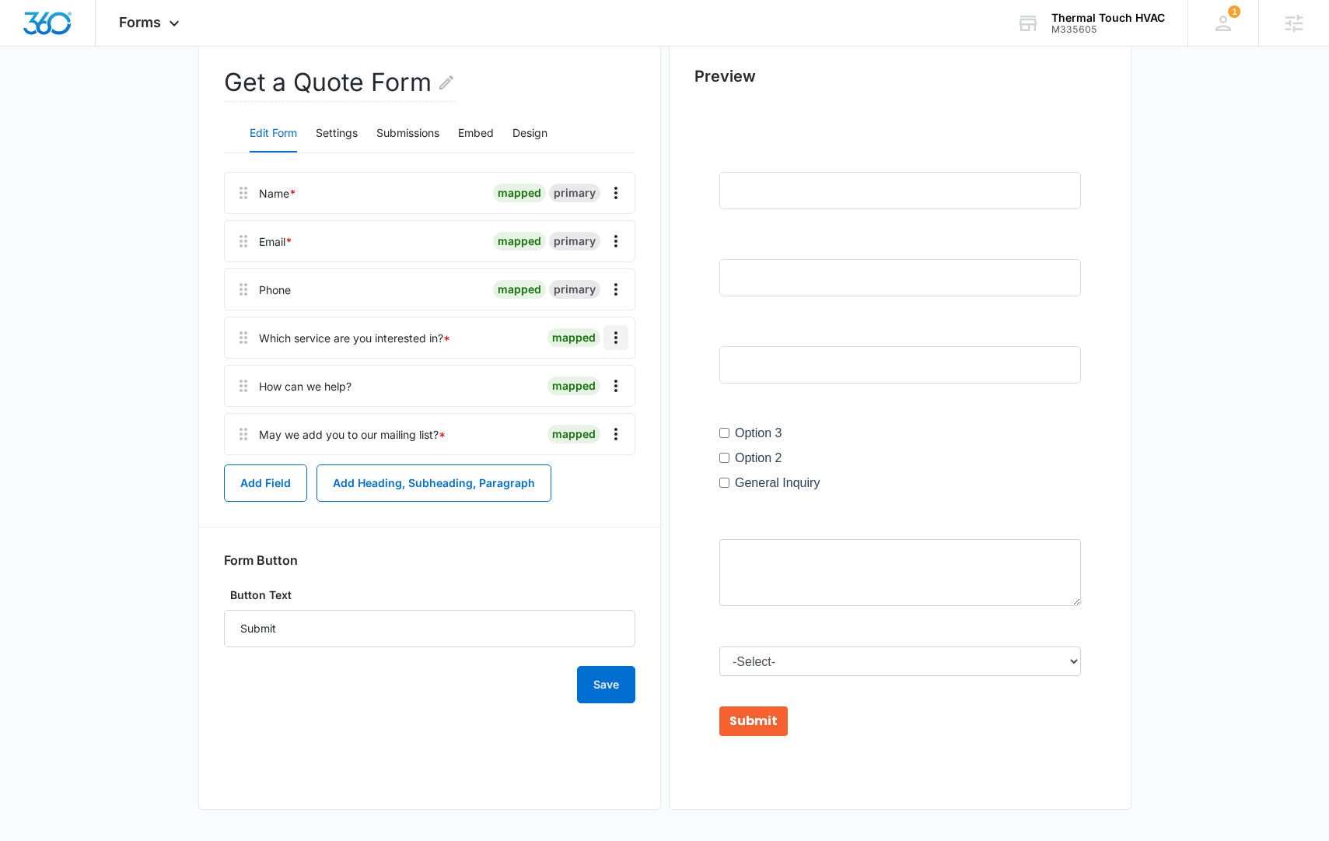
click at [612, 342] on icon "Overflow Menu" at bounding box center [616, 337] width 19 height 19
click at [589, 382] on div "Edit" at bounding box center [574, 381] width 33 height 11
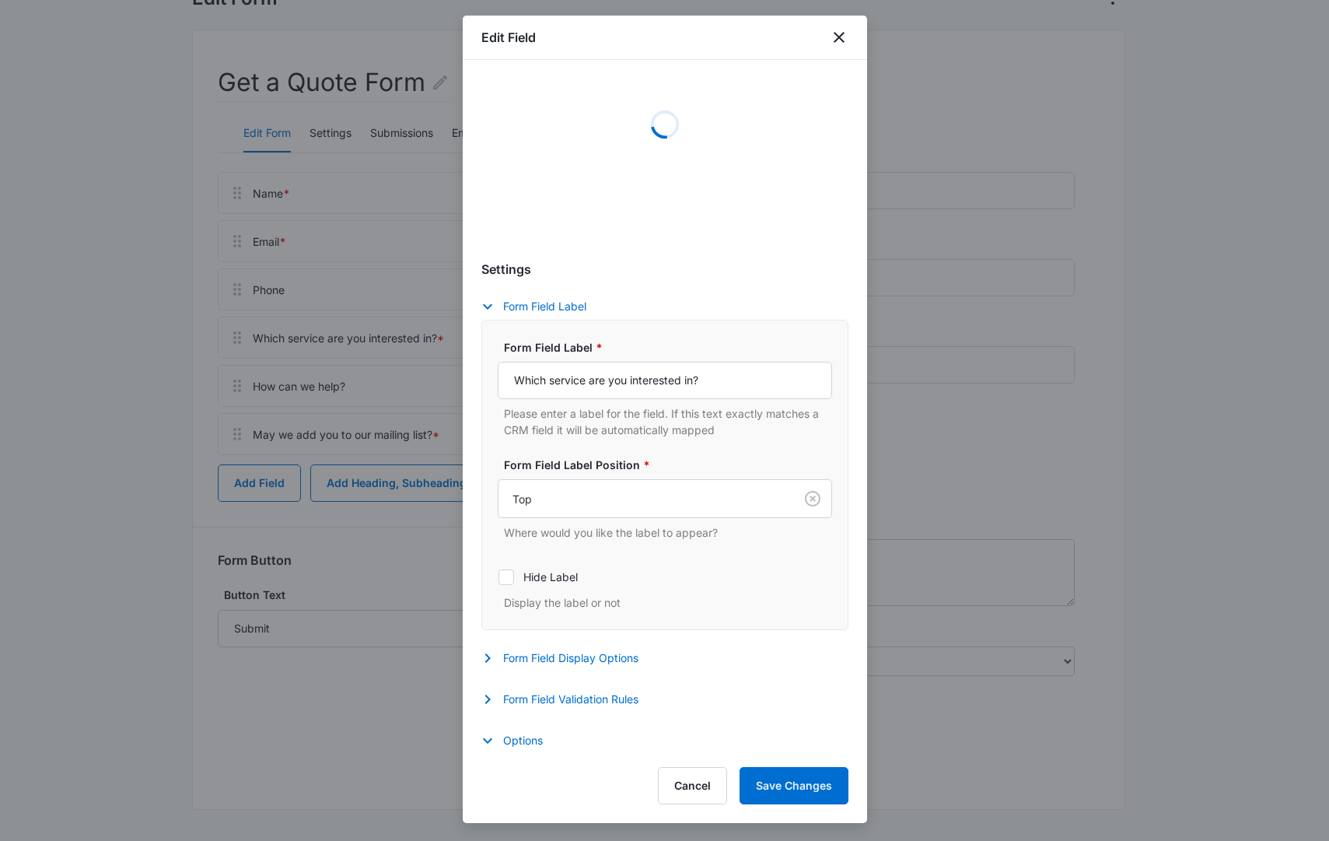
select select "350"
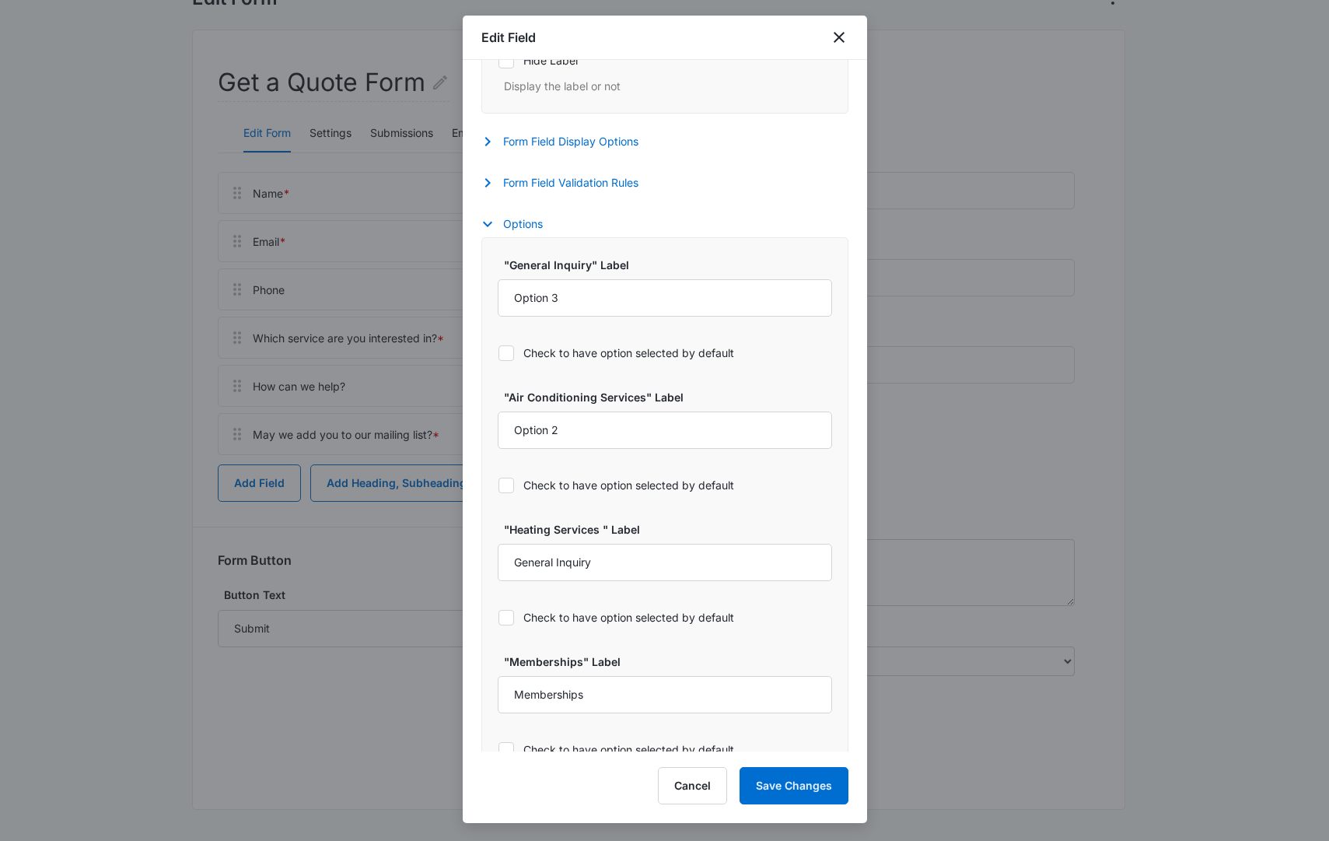
scroll to position [636, 0]
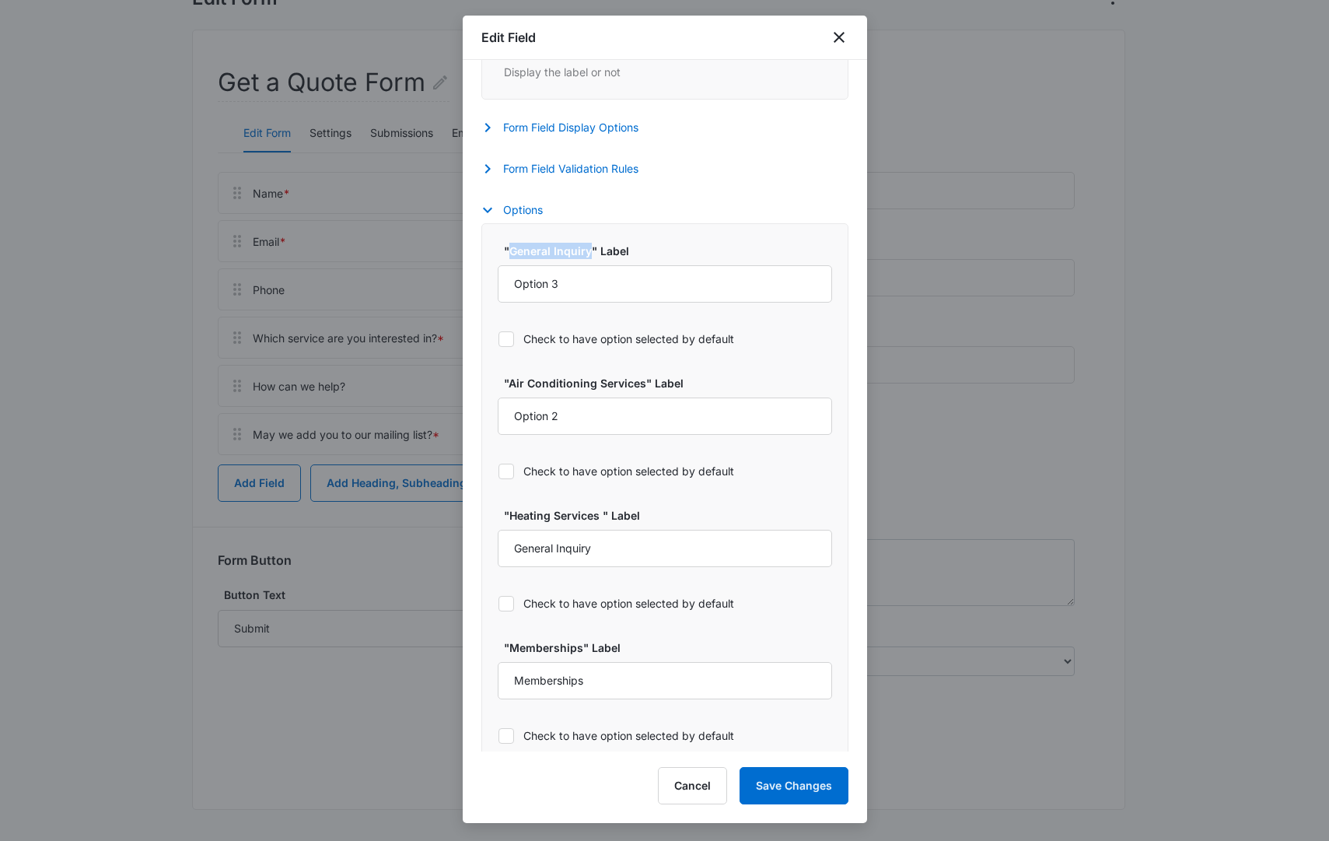
drag, startPoint x: 589, startPoint y: 254, endPoint x: 514, endPoint y: 254, distance: 74.6
click at [511, 255] on label ""General Inquiry" Label" at bounding box center [671, 251] width 334 height 16
copy label "General Inquiry"
click at [606, 290] on input "Option 3" at bounding box center [665, 283] width 334 height 37
click at [607, 289] on input "Option 3" at bounding box center [665, 283] width 334 height 37
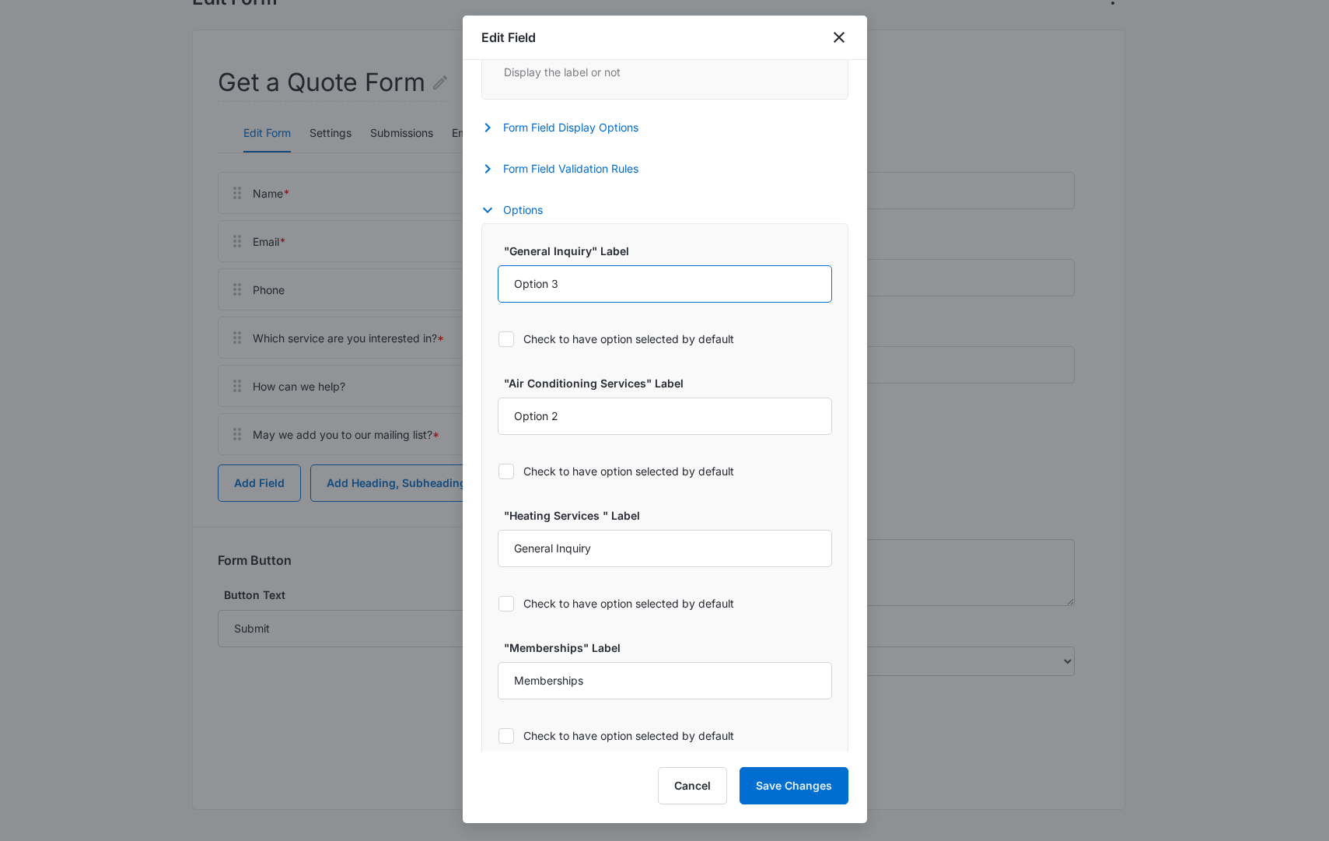
click at [607, 289] on input "Option 3" at bounding box center [665, 283] width 334 height 37
paste input "General Inquiry"
type input "General Inquiry"
drag, startPoint x: 642, startPoint y: 386, endPoint x: 509, endPoint y: 386, distance: 133.0
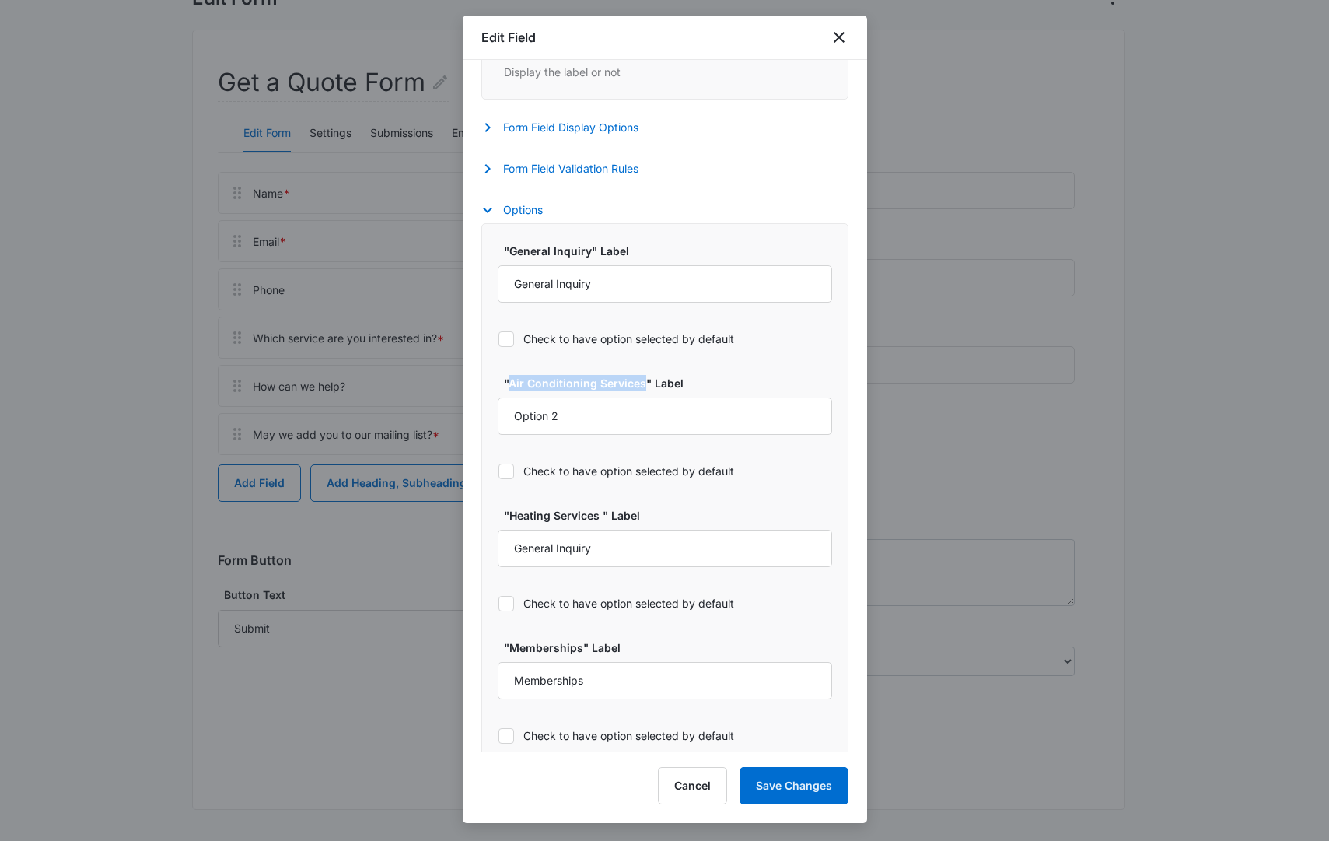
click at [509, 386] on label ""Air Conditioning Services" Label" at bounding box center [671, 383] width 334 height 16
copy label "Air Conditioning Services"
click at [597, 417] on input "Option 2" at bounding box center [665, 415] width 334 height 37
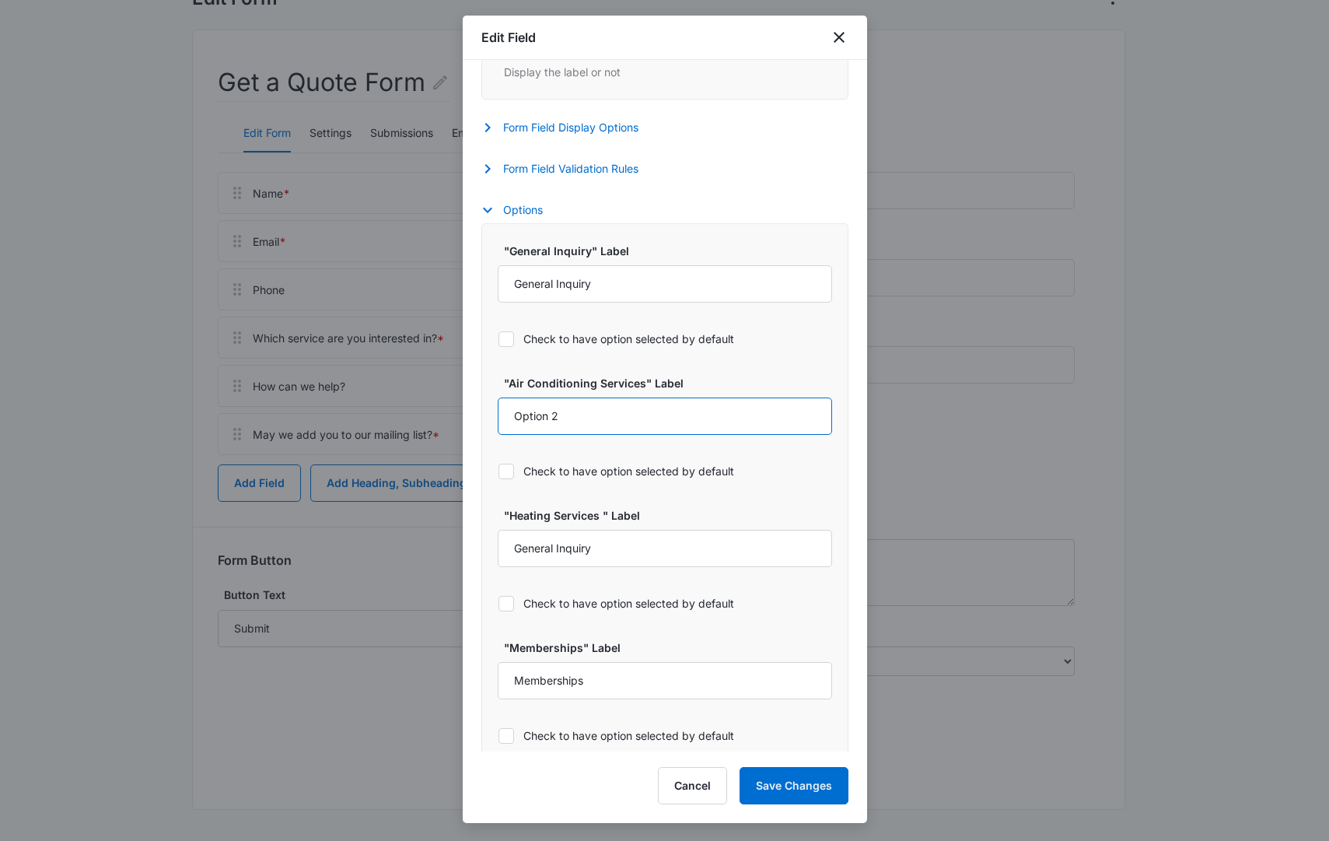
paste input "Air Conditioning Services"
type input "Air Conditioning Services"
drag, startPoint x: 597, startPoint y: 516, endPoint x: 509, endPoint y: 516, distance: 88.6
click at [509, 516] on label ""Heating Services " Label" at bounding box center [671, 515] width 334 height 16
copy label "Heating Services"
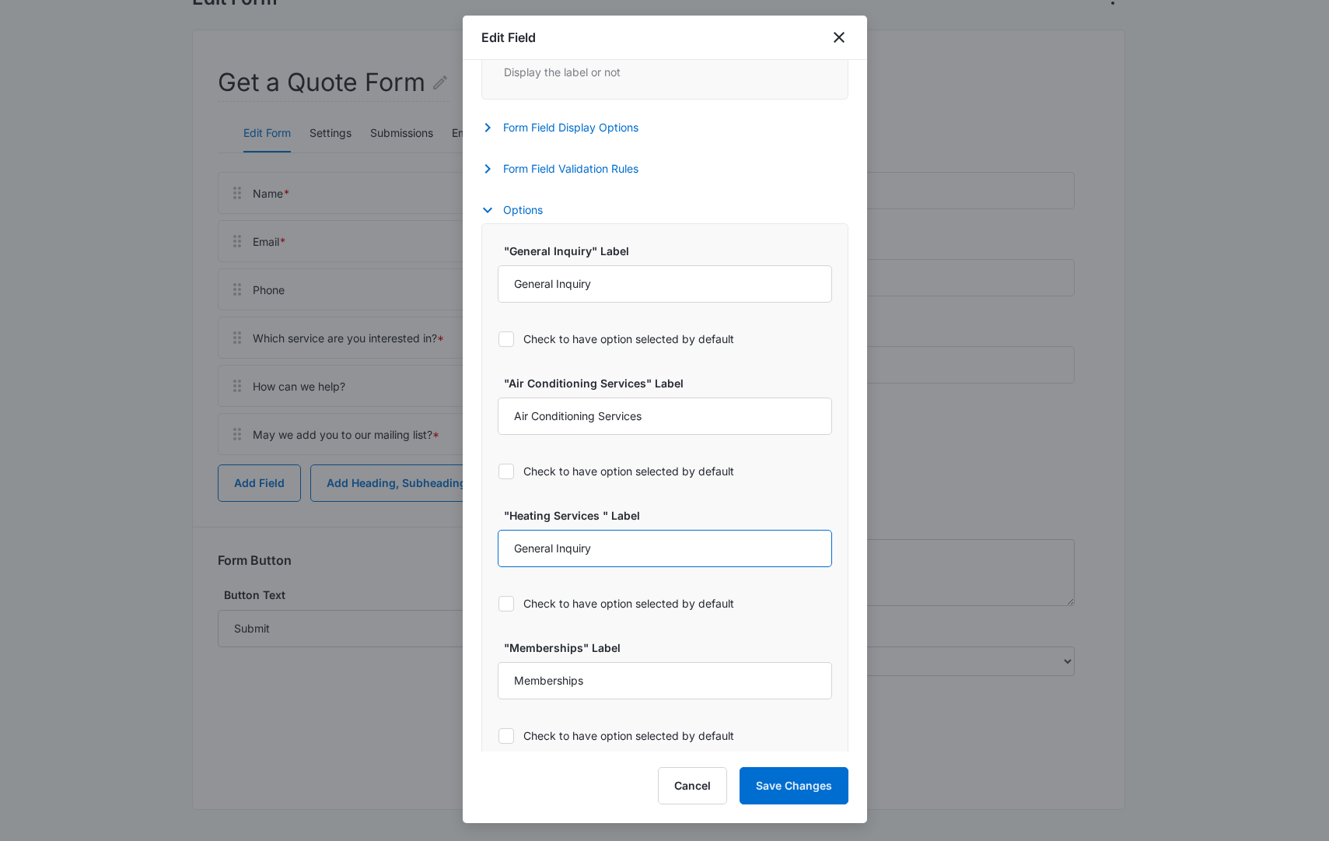
click at [636, 555] on input "General Inquiry" at bounding box center [665, 548] width 334 height 37
paste input "Heating Services"
type input "Heating Services"
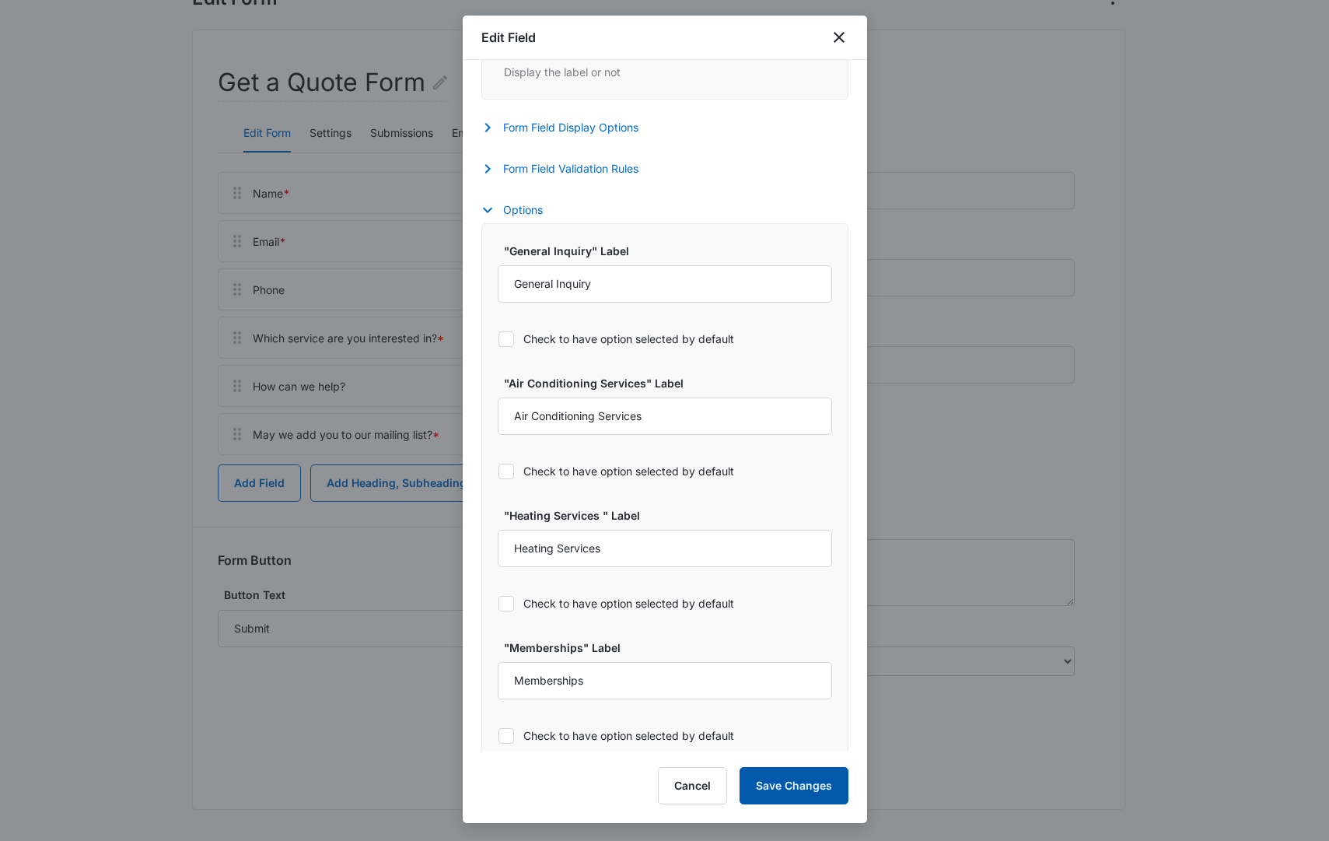
click at [807, 785] on button "Save Changes" at bounding box center [793, 785] width 109 height 37
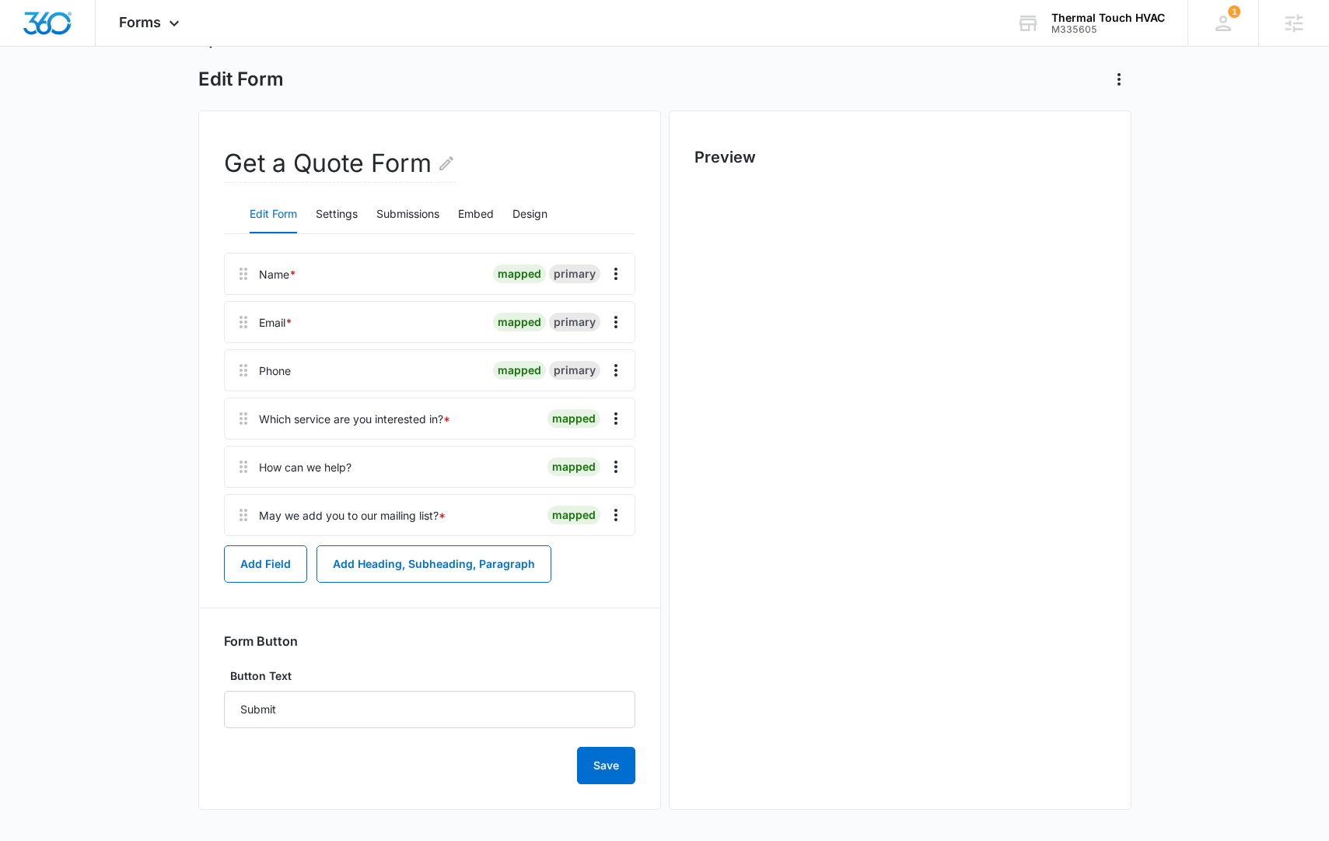
scroll to position [0, 0]
click at [137, 16] on span "Forms" at bounding box center [140, 22] width 42 height 16
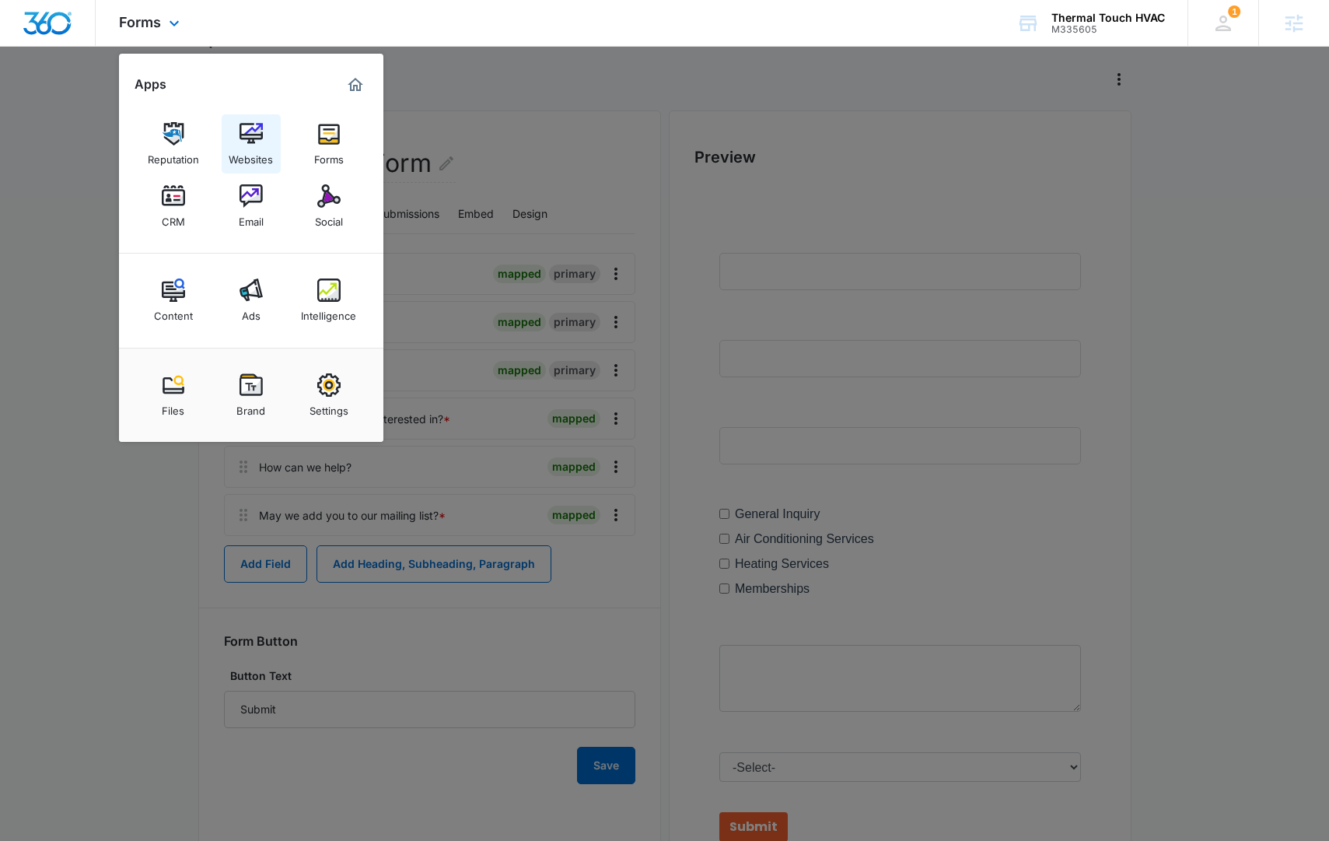
click at [255, 138] on img at bounding box center [250, 133] width 23 height 23
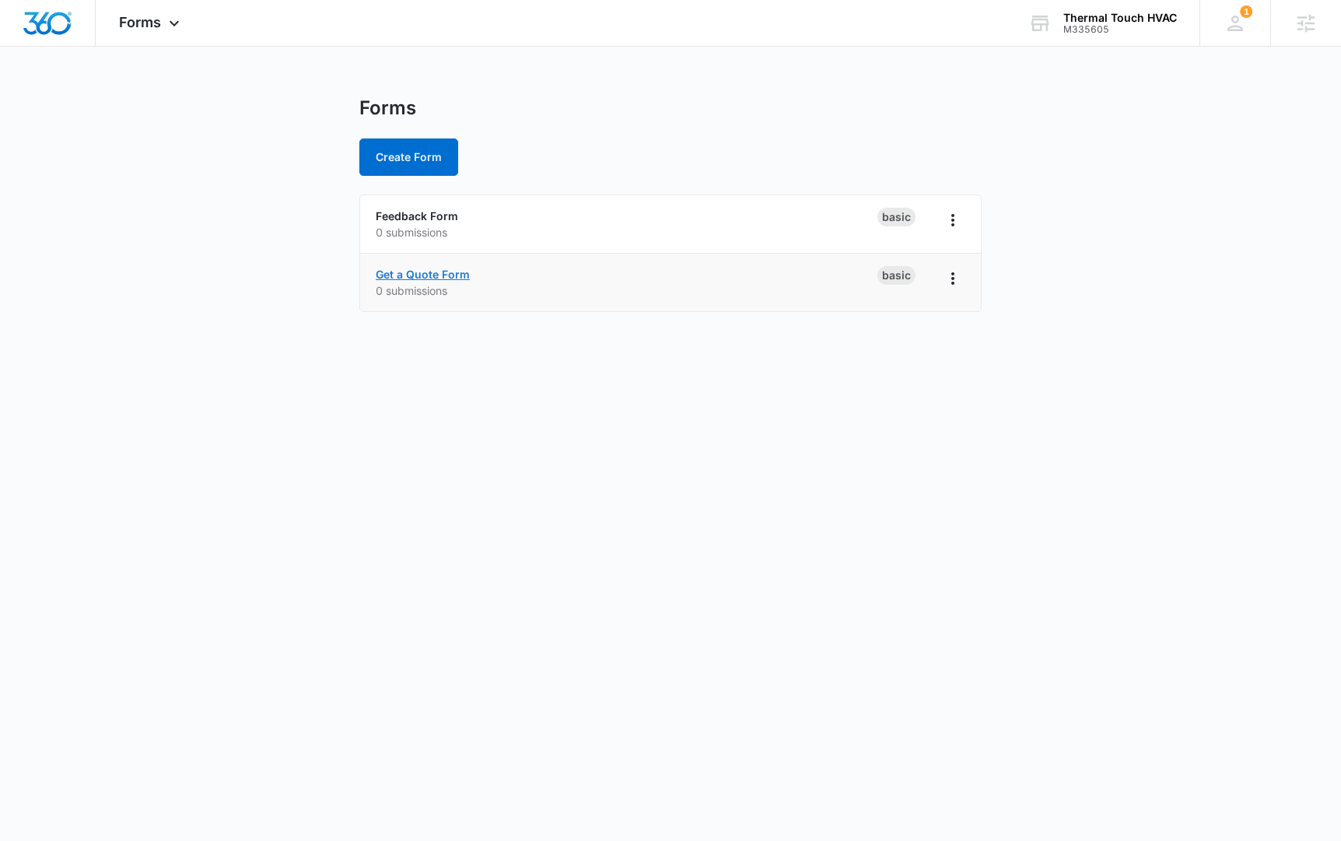
click at [427, 277] on link "Get a Quote Form" at bounding box center [423, 273] width 94 height 13
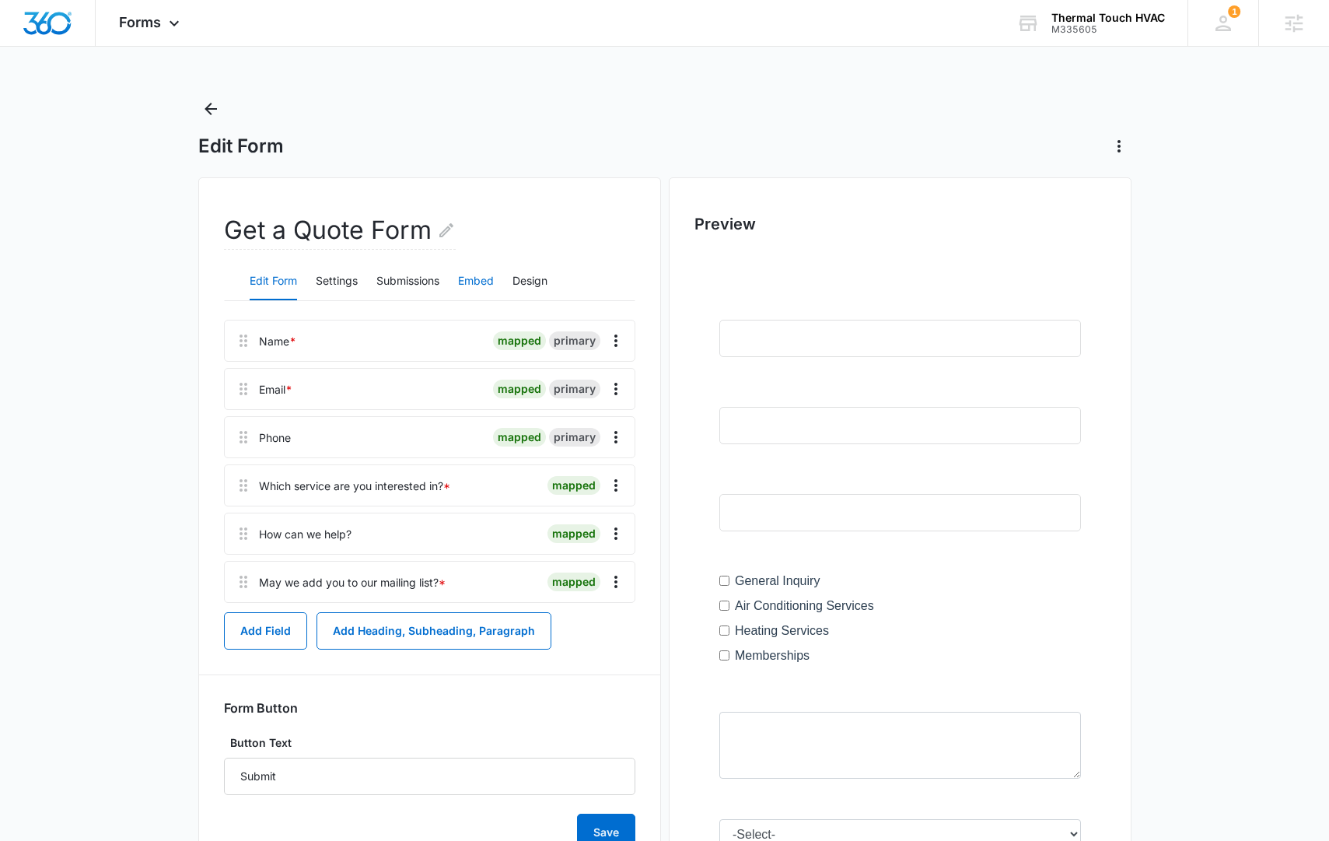
click at [478, 279] on button "Embed" at bounding box center [476, 281] width 36 height 37
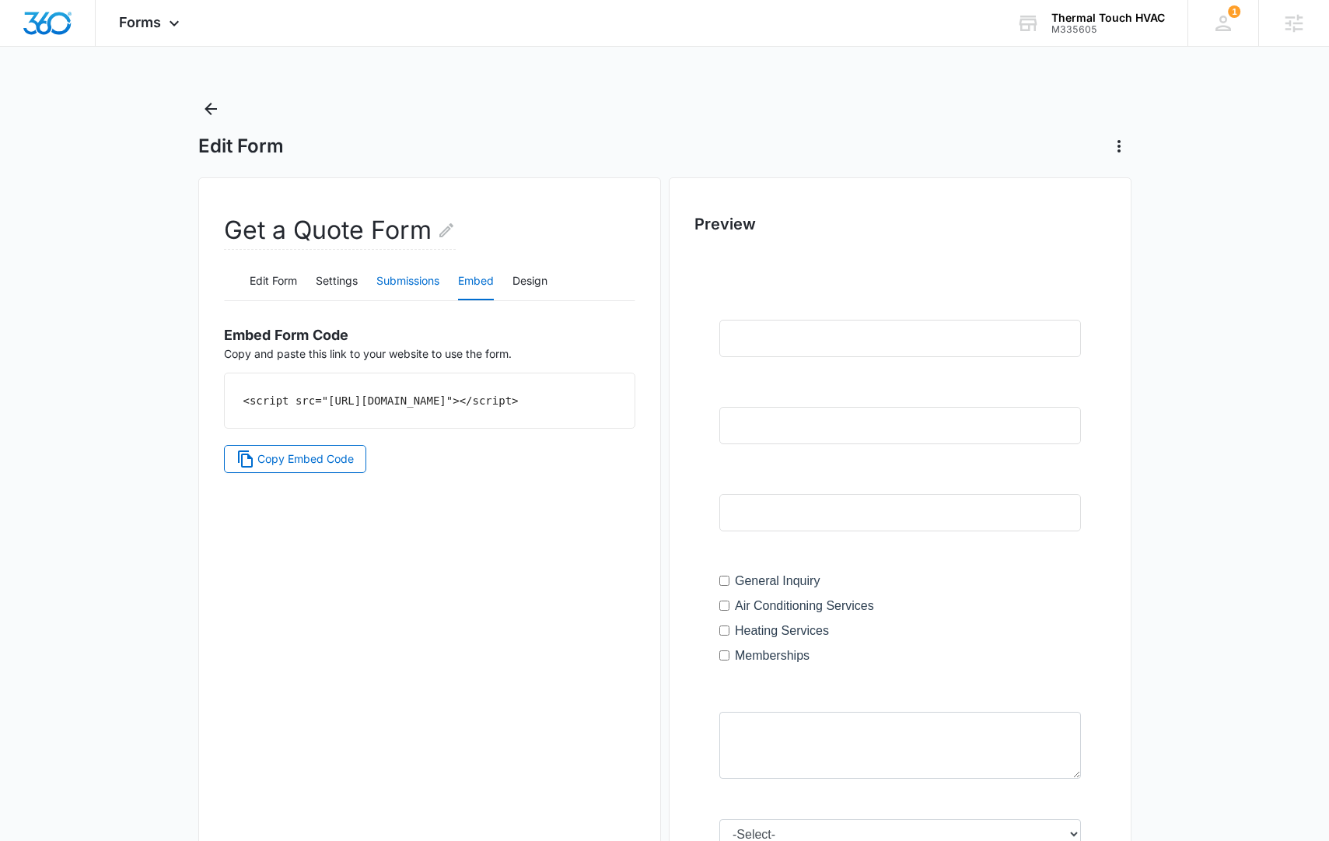
click at [398, 284] on button "Submissions" at bounding box center [407, 281] width 63 height 37
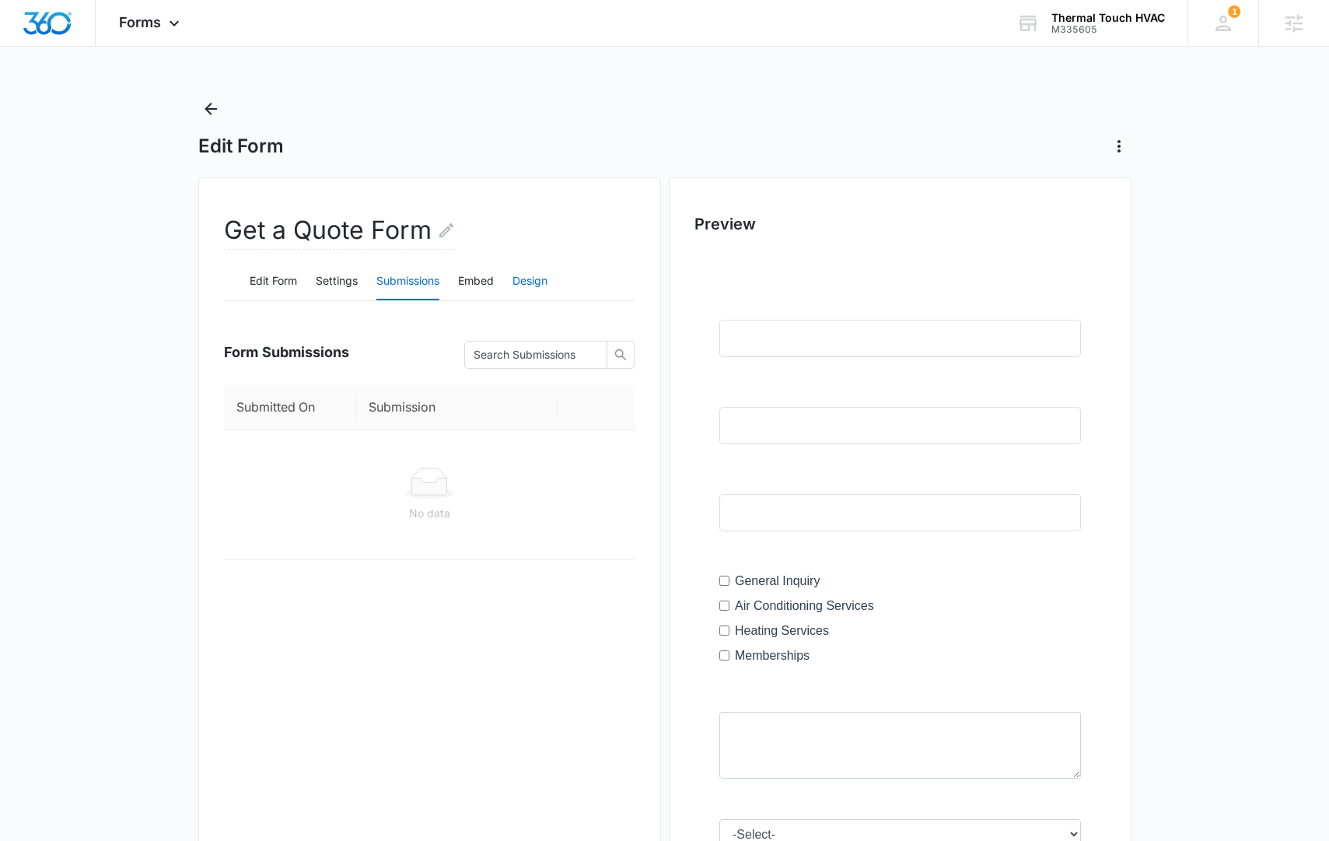
click at [536, 281] on button "Design" at bounding box center [529, 281] width 35 height 37
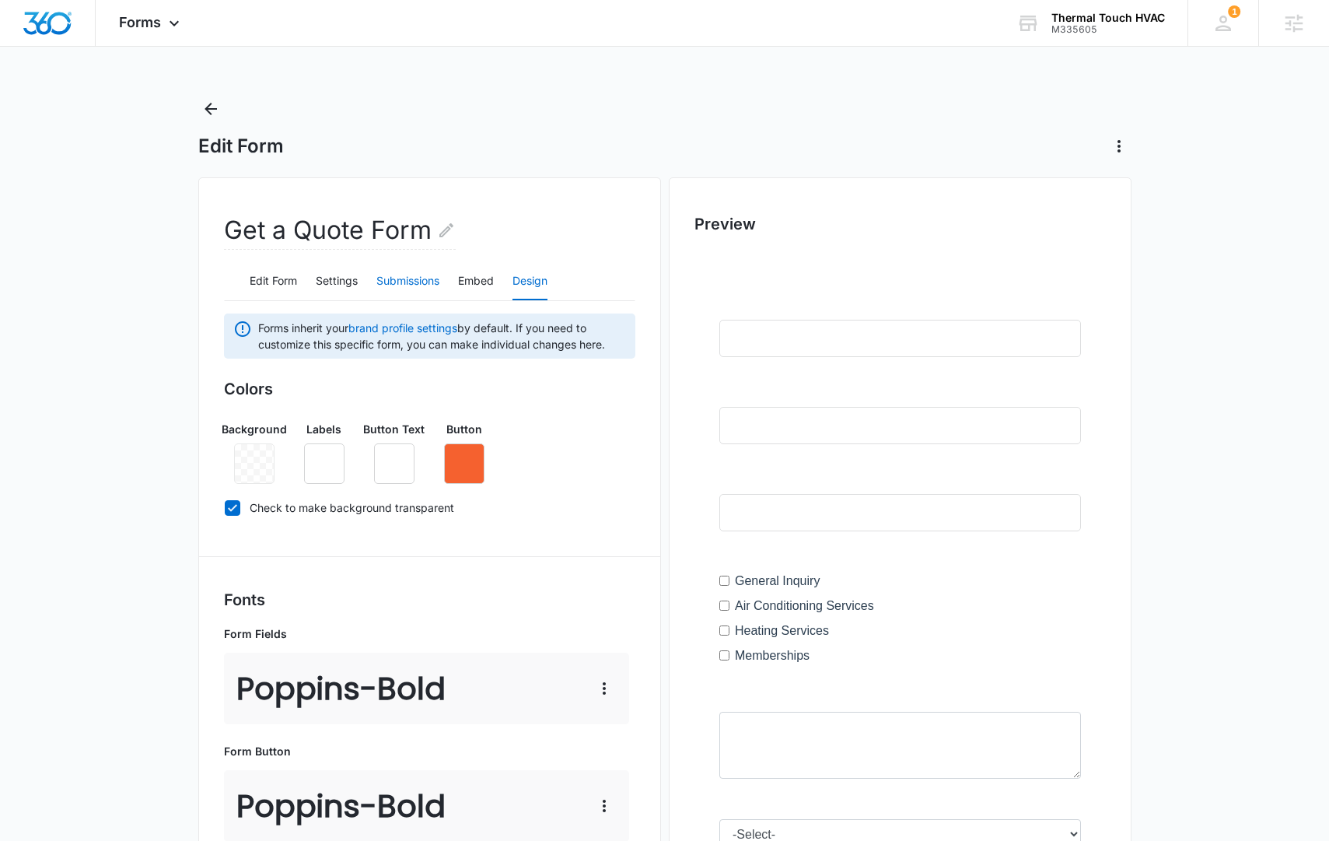
click at [416, 278] on button "Submissions" at bounding box center [407, 281] width 63 height 37
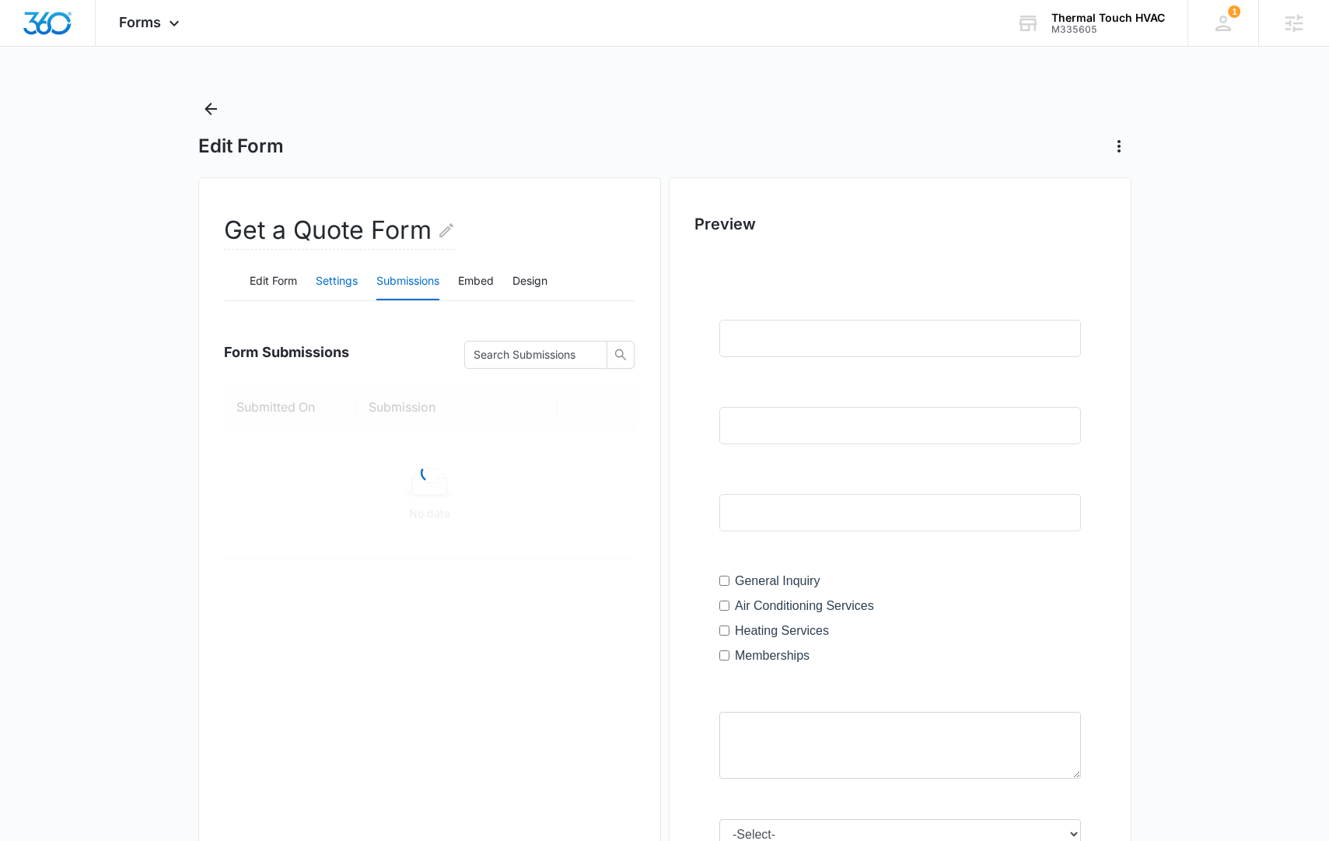
click at [331, 279] on button "Settings" at bounding box center [337, 281] width 42 height 37
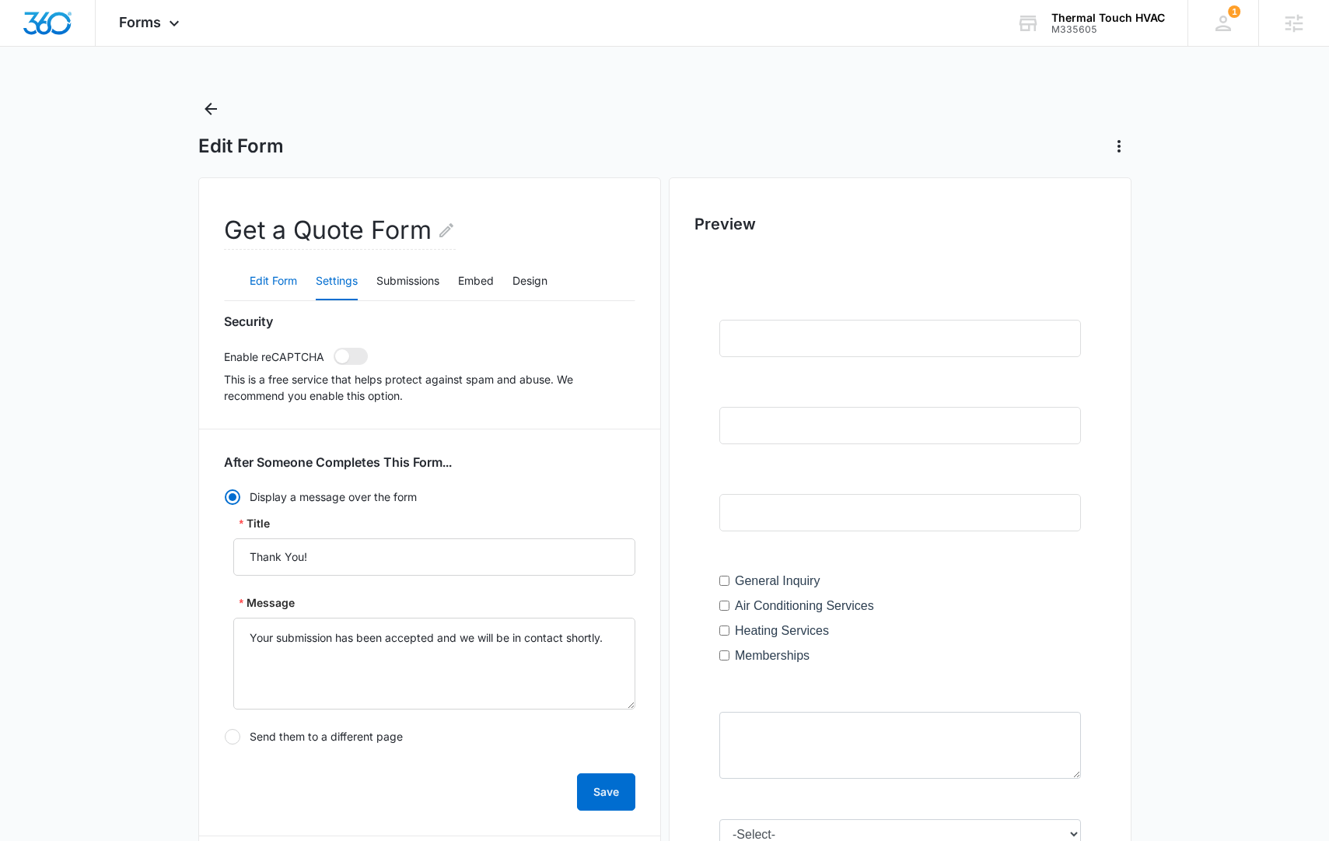
click at [270, 281] on button "Edit Form" at bounding box center [273, 281] width 47 height 37
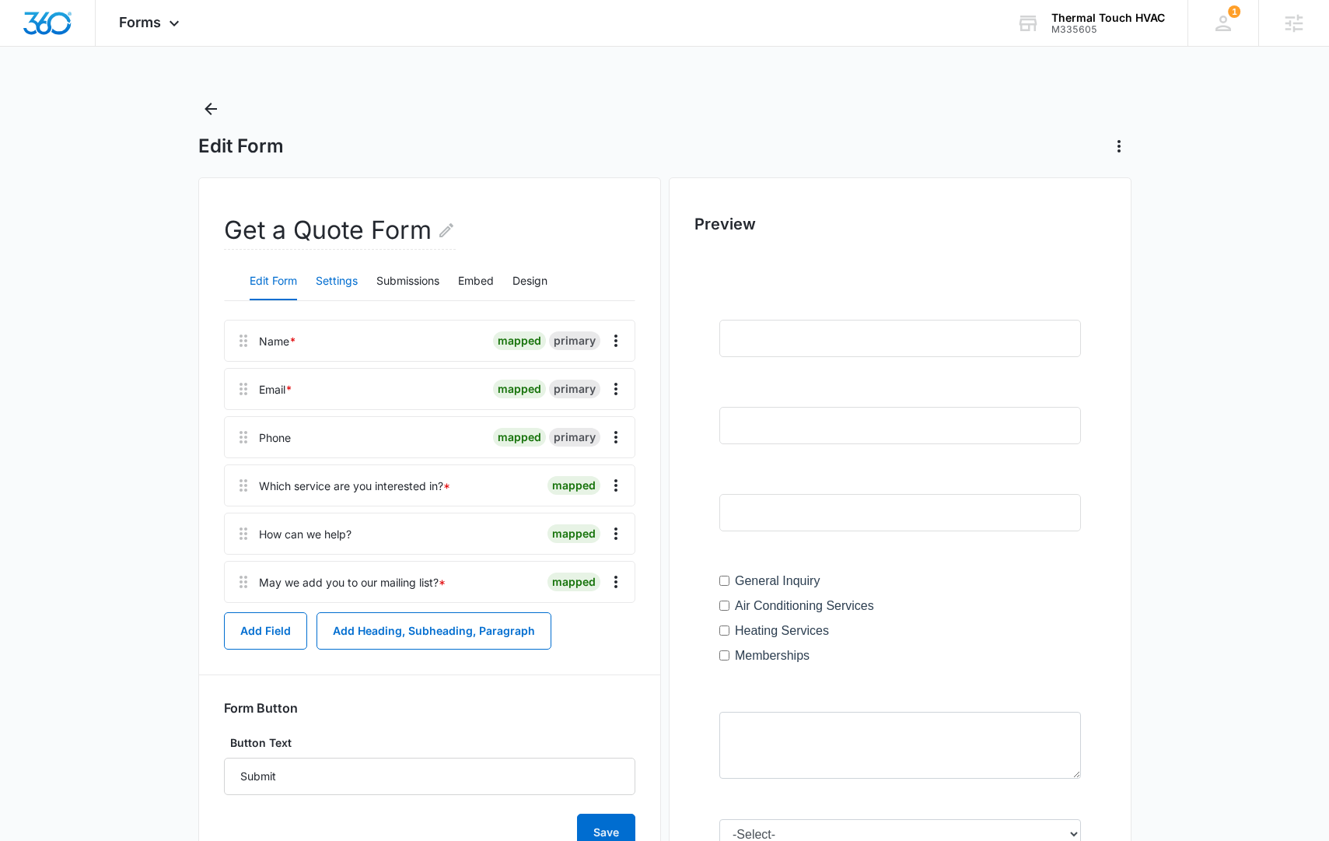
click at [333, 275] on button "Settings" at bounding box center [337, 281] width 42 height 37
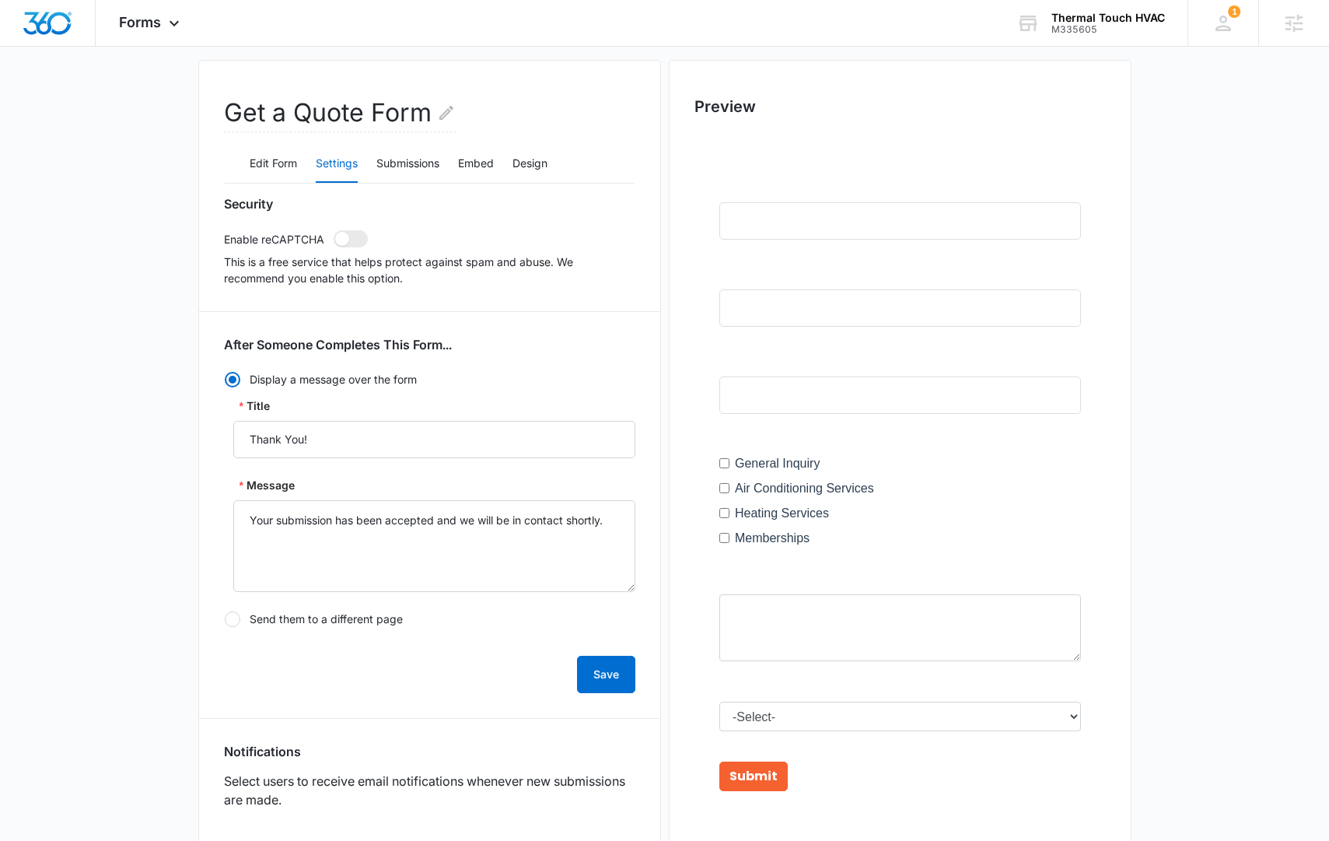
scroll to position [541, 0]
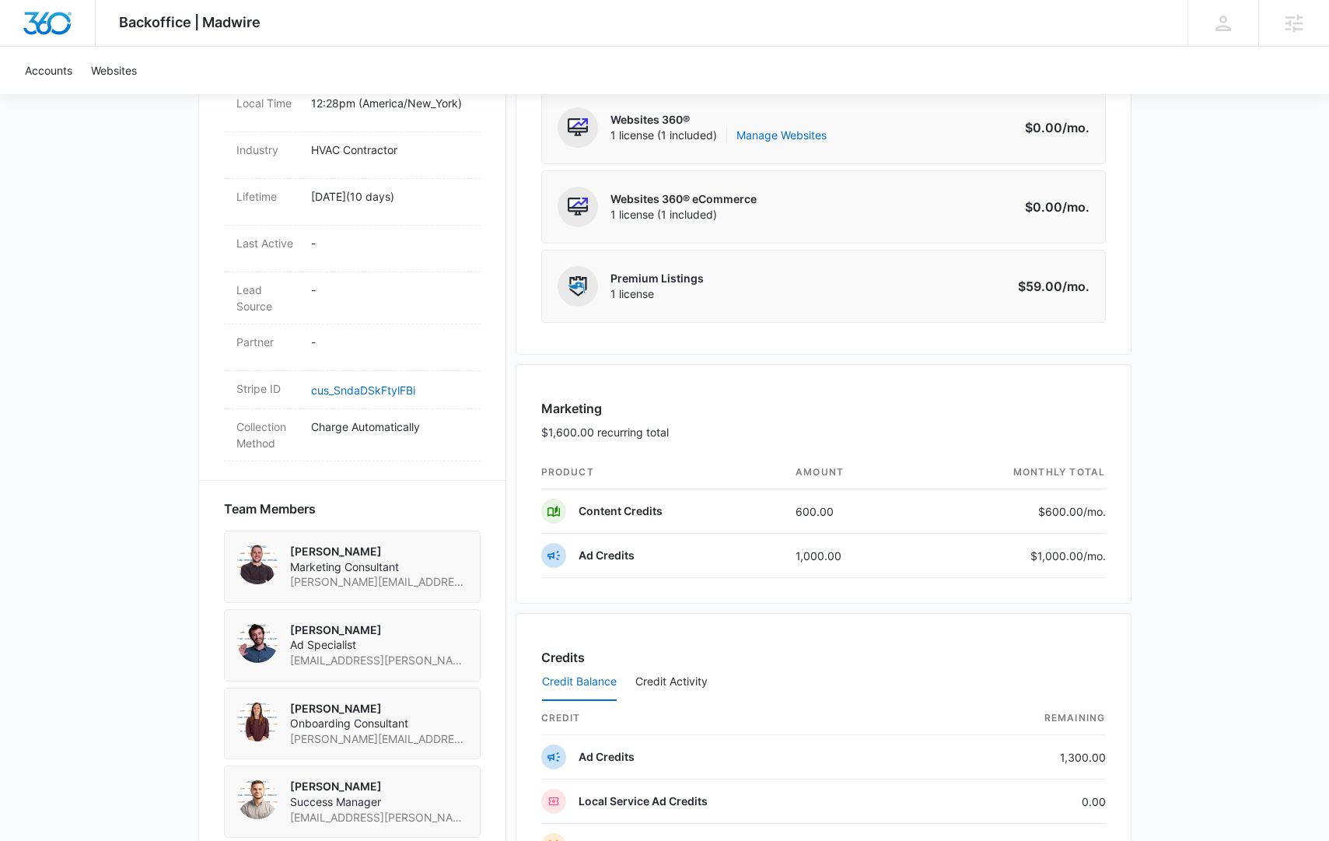
scroll to position [682, 0]
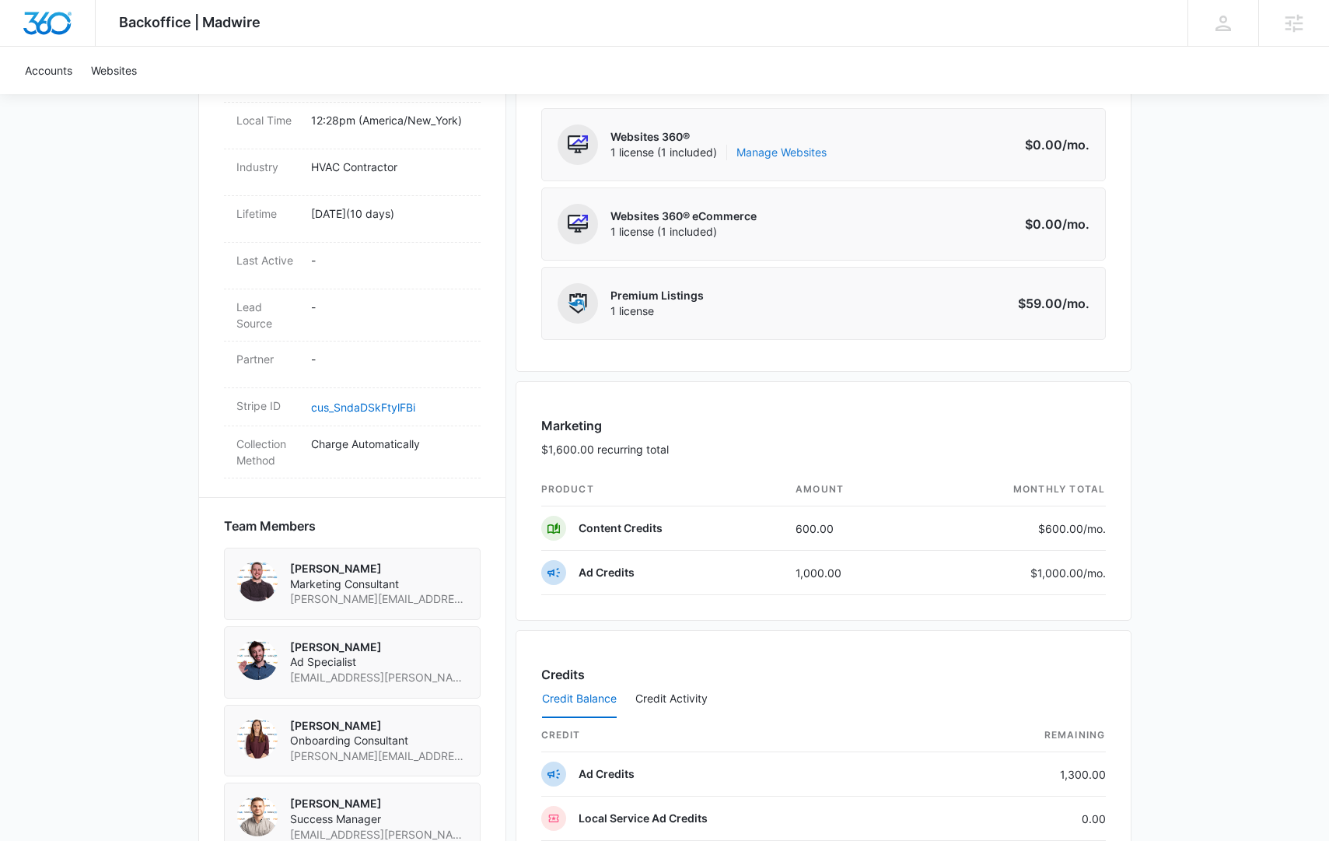
click at [766, 151] on link "Manage Websites" at bounding box center [781, 153] width 90 height 16
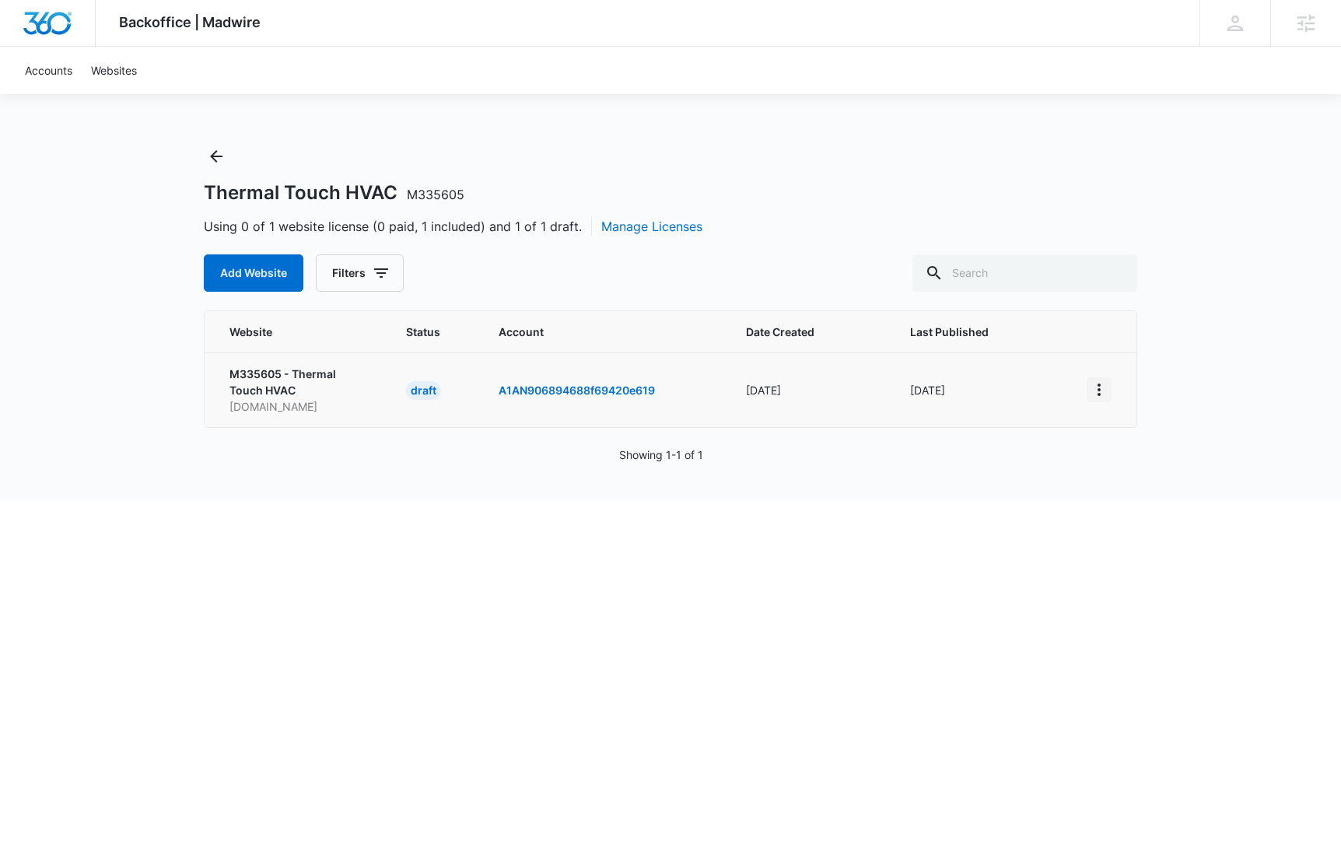
click at [1100, 393] on icon "View More" at bounding box center [1098, 389] width 19 height 19
click at [1162, 500] on div "Activate Draft" at bounding box center [1152, 503] width 93 height 11
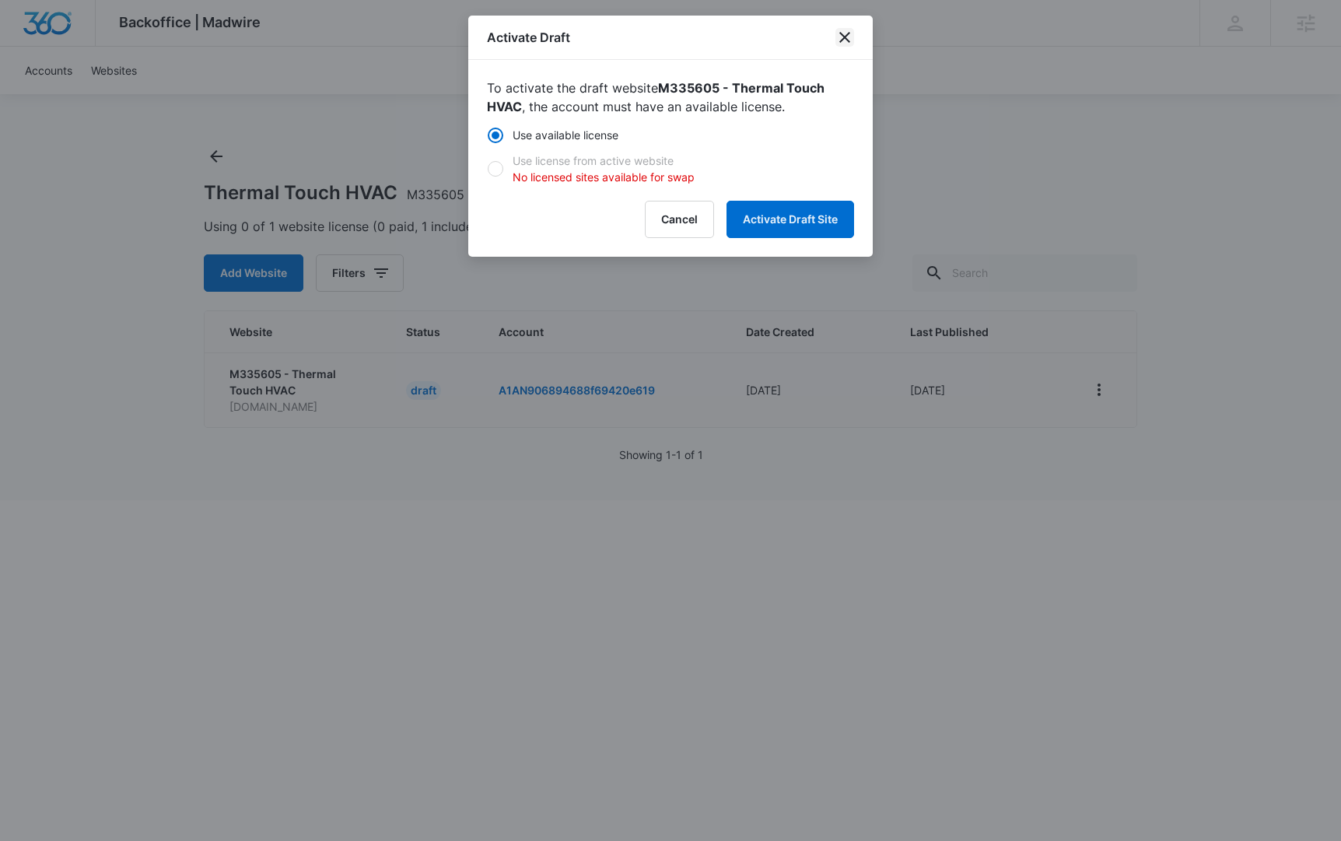
click at [845, 33] on icon "close" at bounding box center [844, 37] width 19 height 19
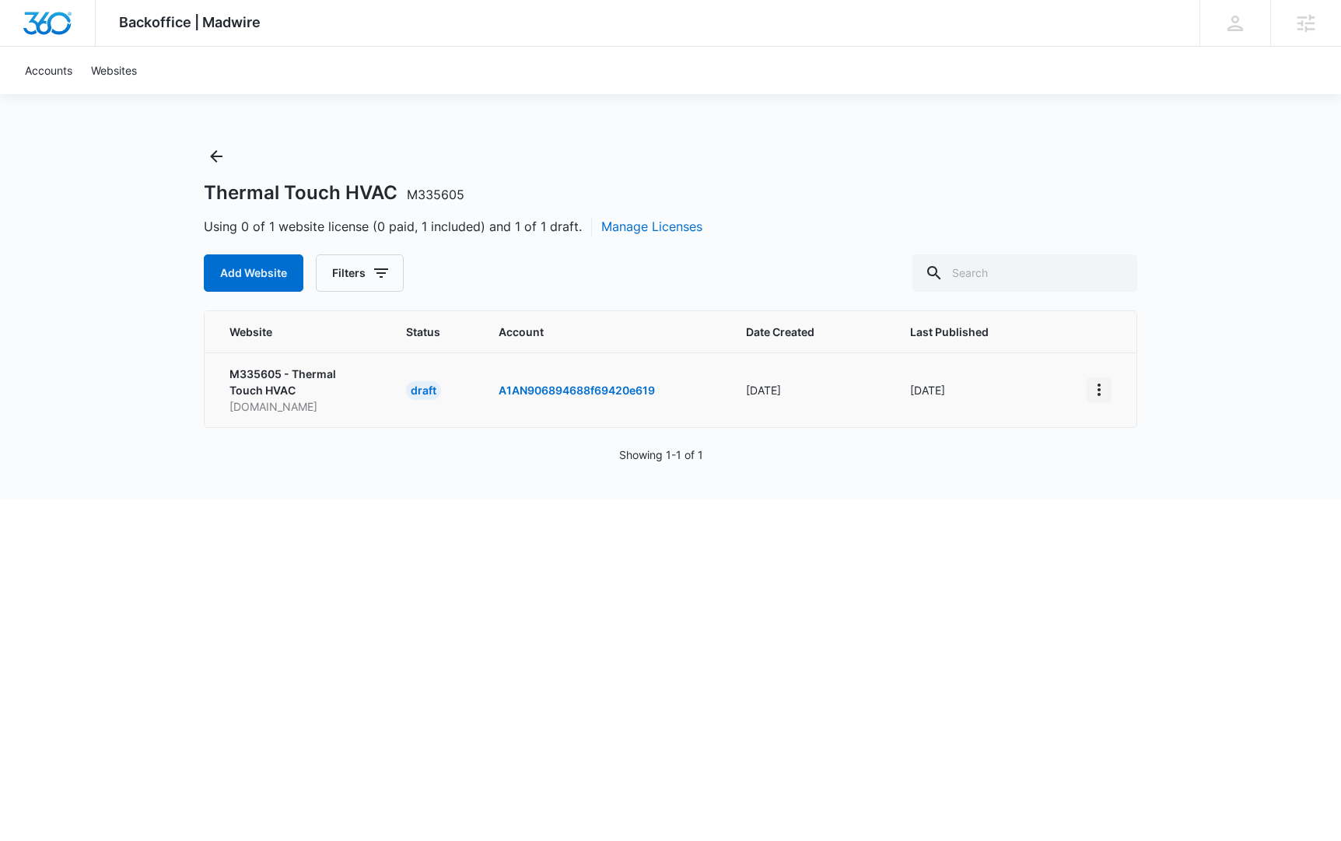
click at [1098, 393] on icon "View More" at bounding box center [1098, 389] width 3 height 12
click at [1138, 502] on div "Activate Draft" at bounding box center [1152, 503] width 93 height 11
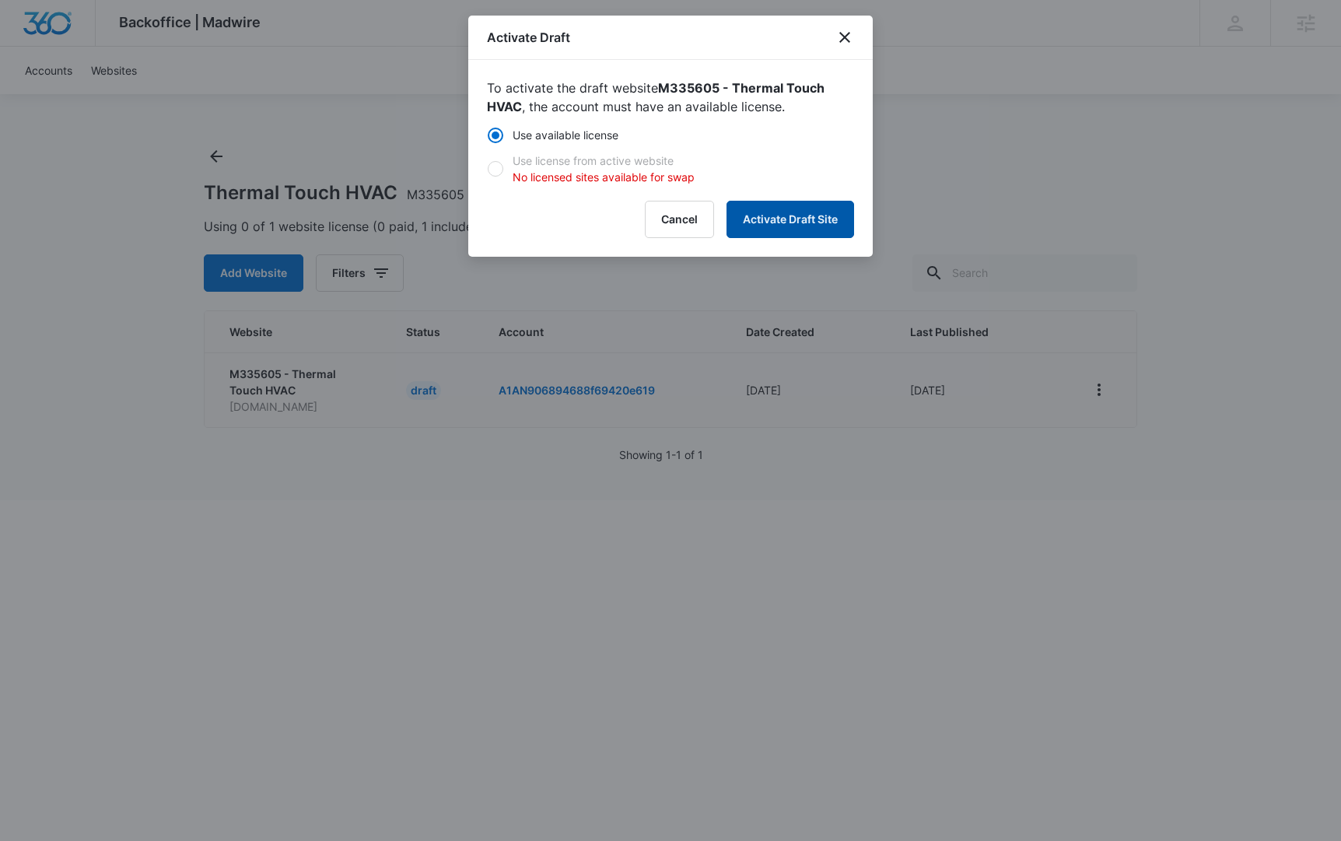
click at [767, 217] on button "Activate Draft Site" at bounding box center [790, 219] width 128 height 37
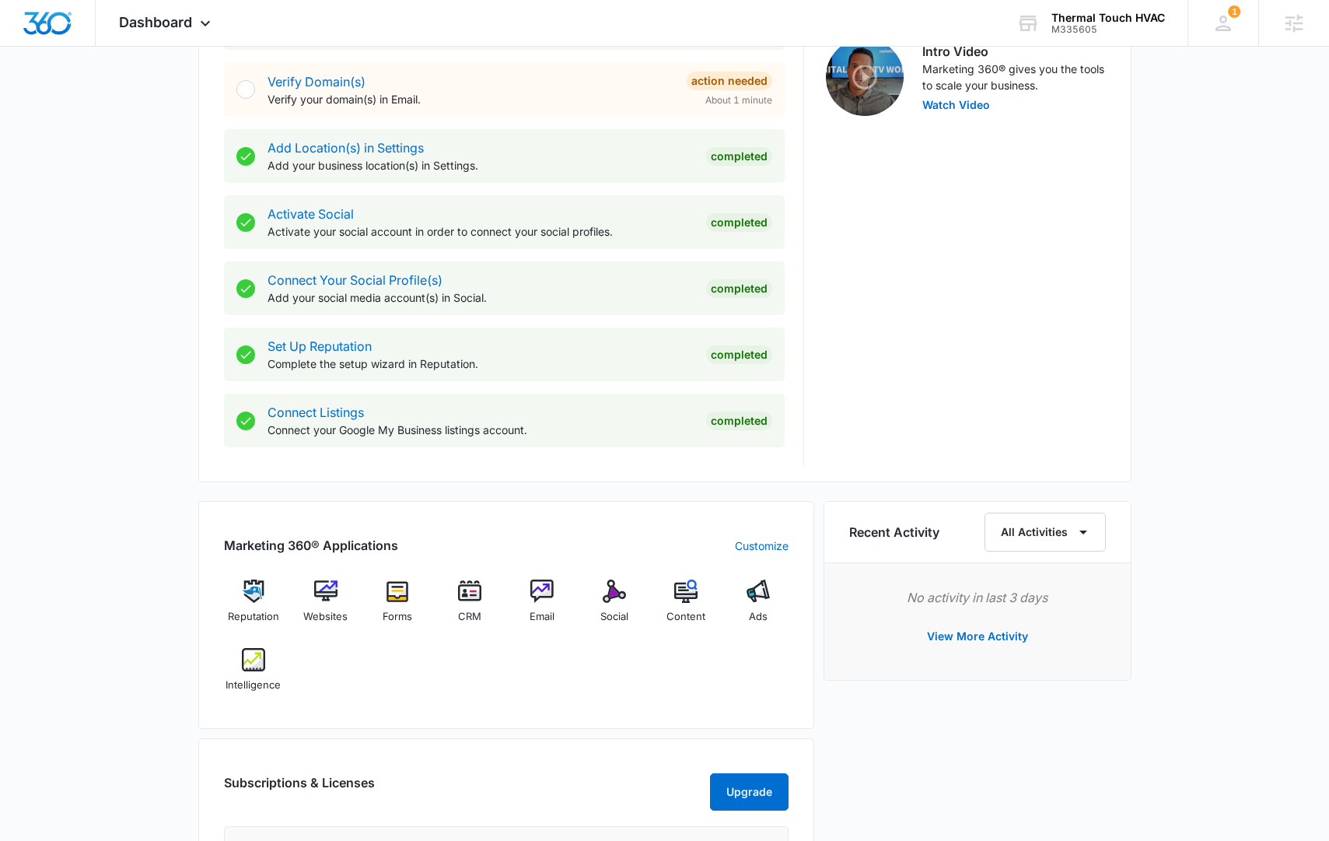
scroll to position [572, 0]
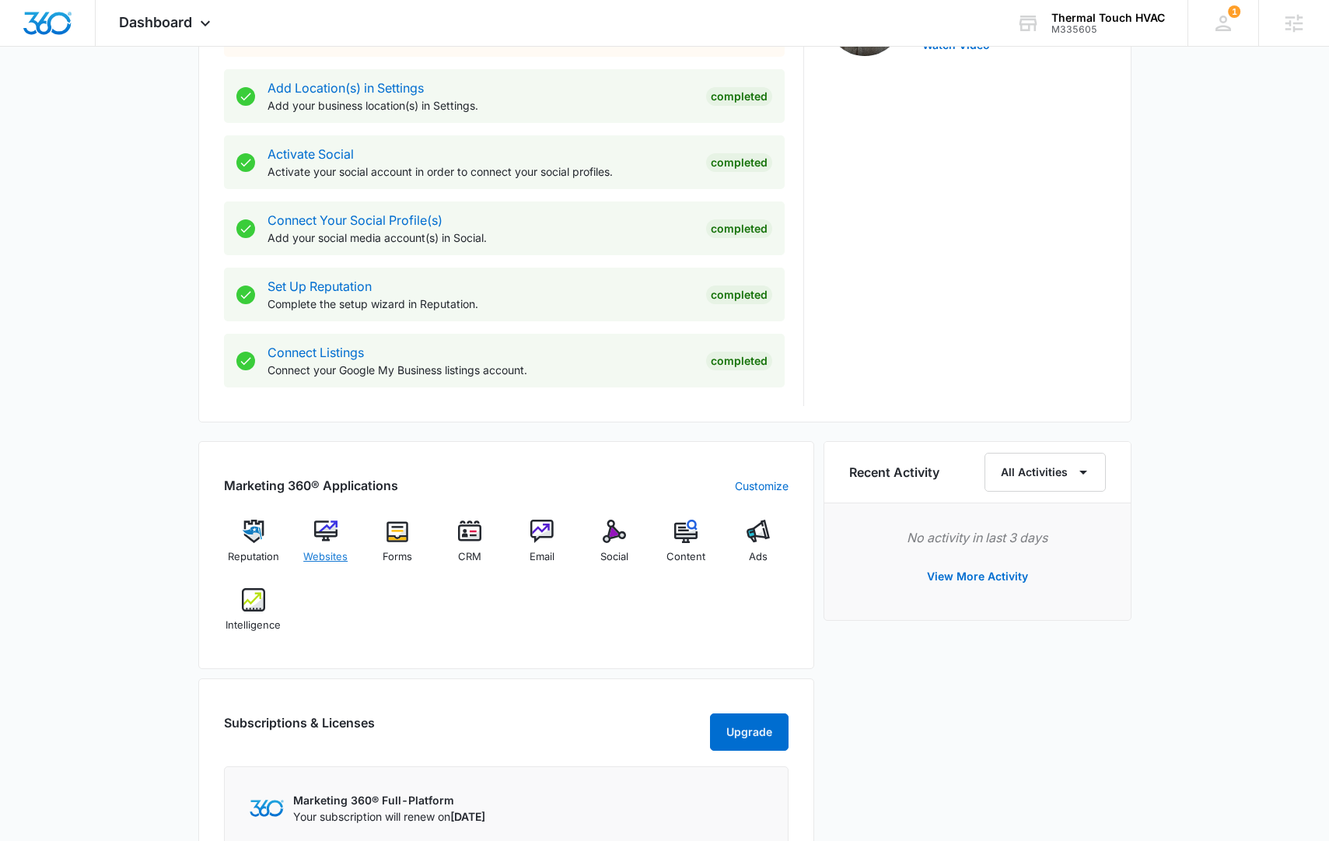
click at [341, 535] on div "Websites" at bounding box center [325, 547] width 60 height 56
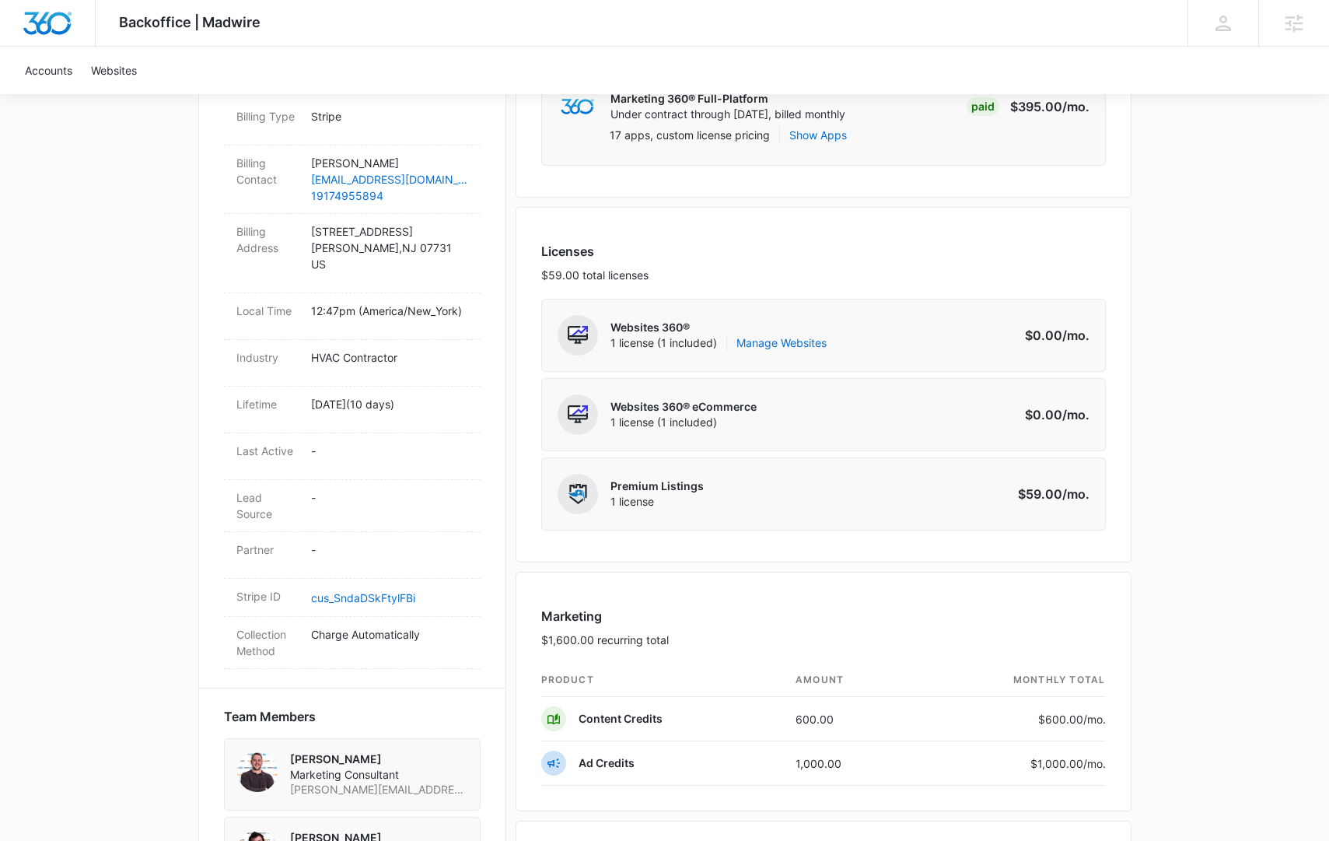
scroll to position [676, 0]
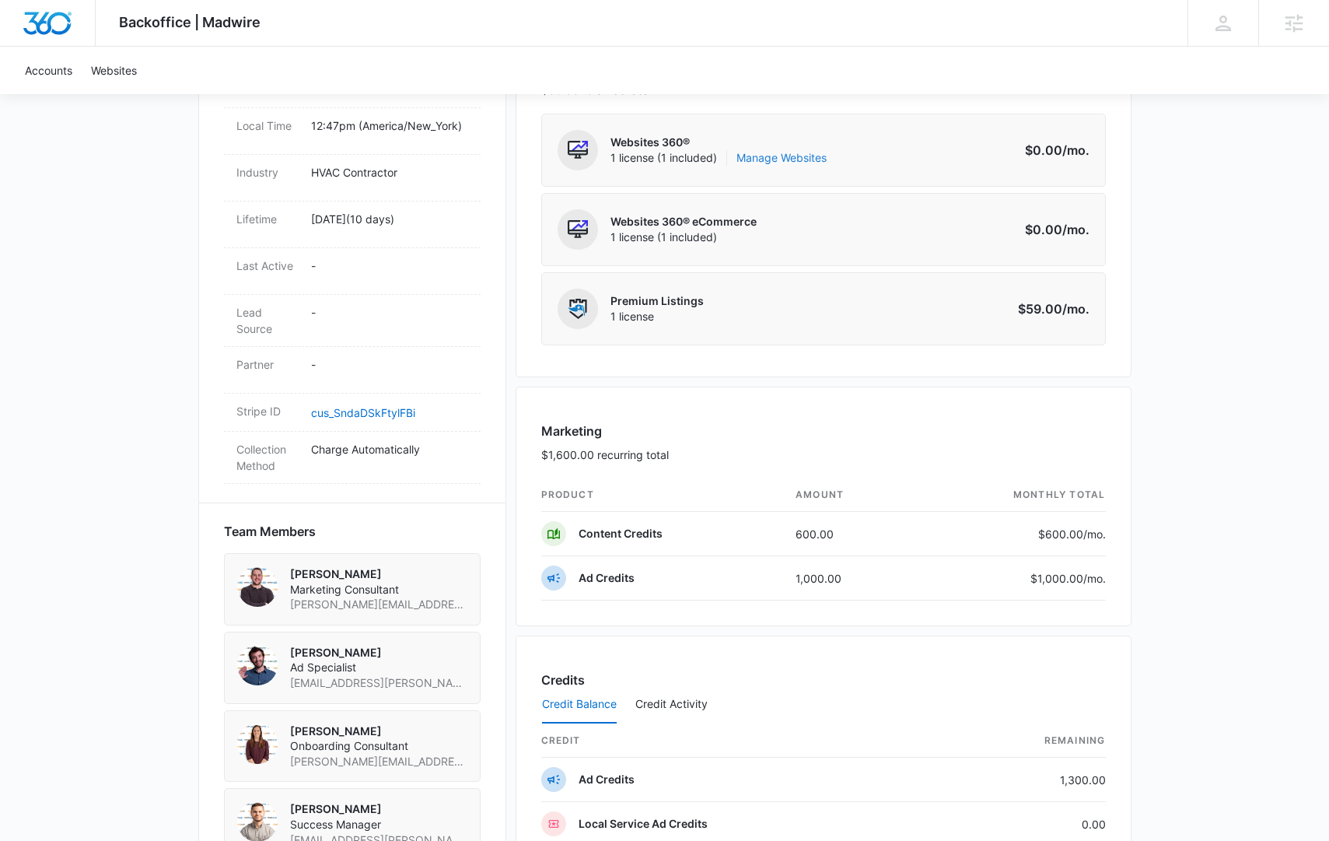
click at [790, 159] on link "Manage Websites" at bounding box center [781, 158] width 90 height 16
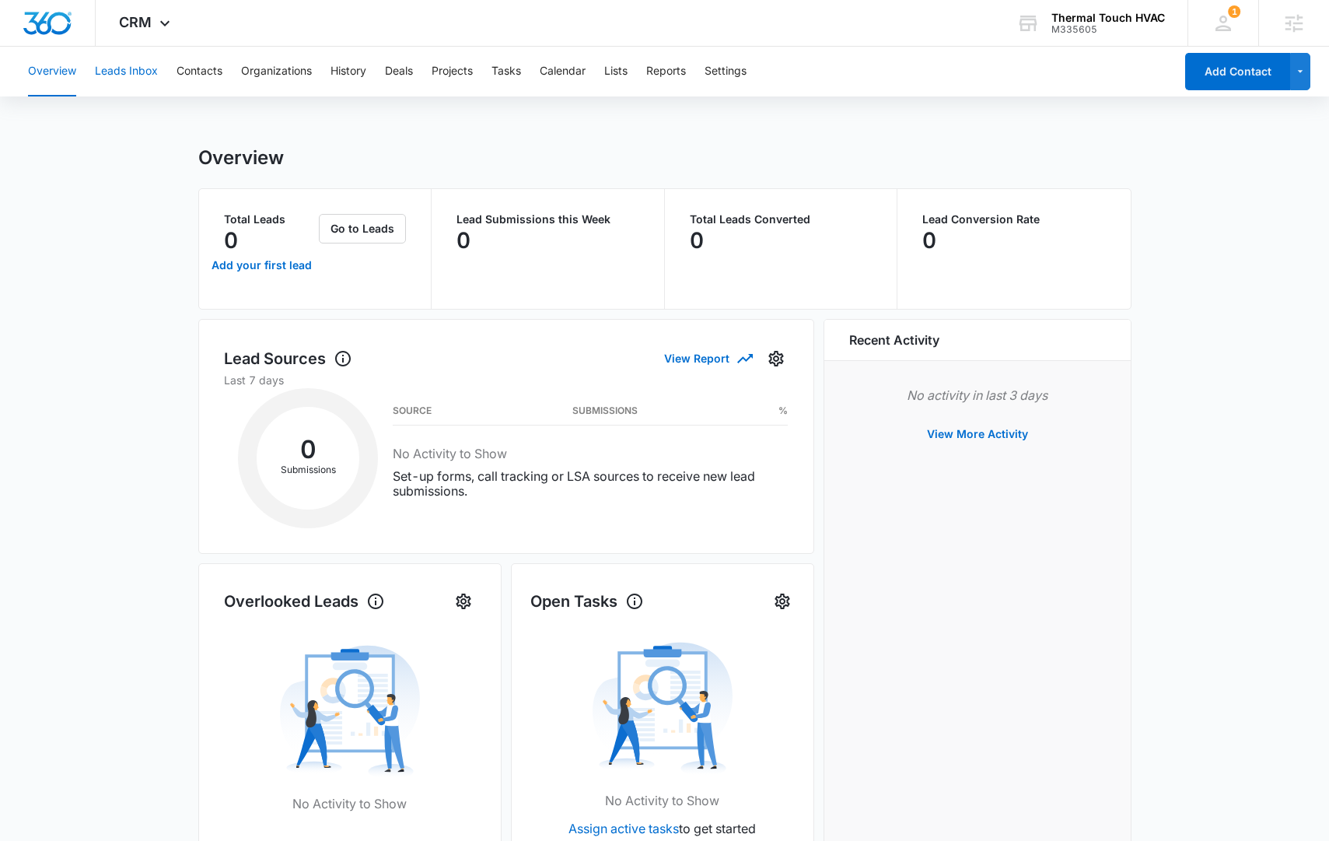
click at [135, 64] on button "Leads Inbox" at bounding box center [126, 72] width 63 height 50
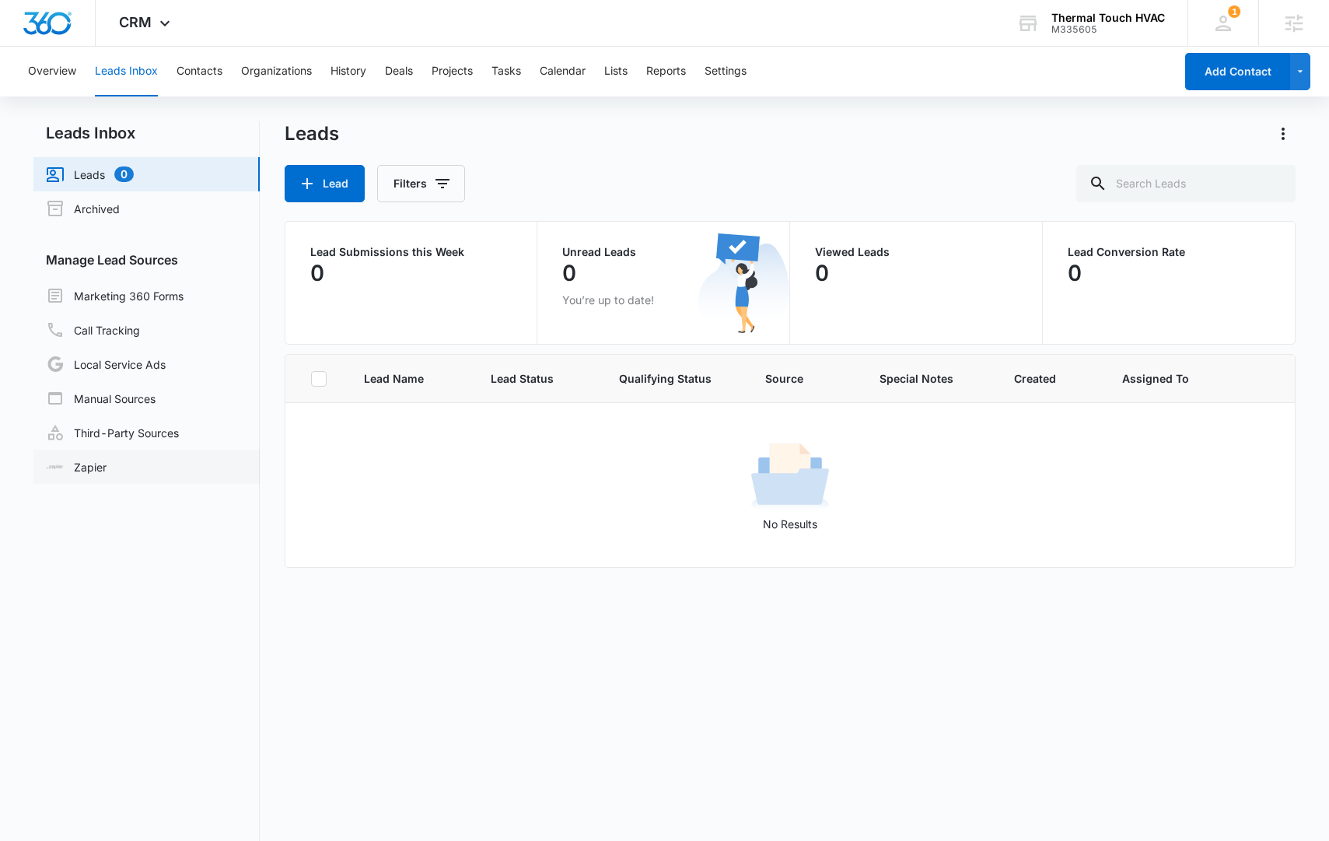
click at [107, 466] on link "Zapier" at bounding box center [76, 467] width 61 height 16
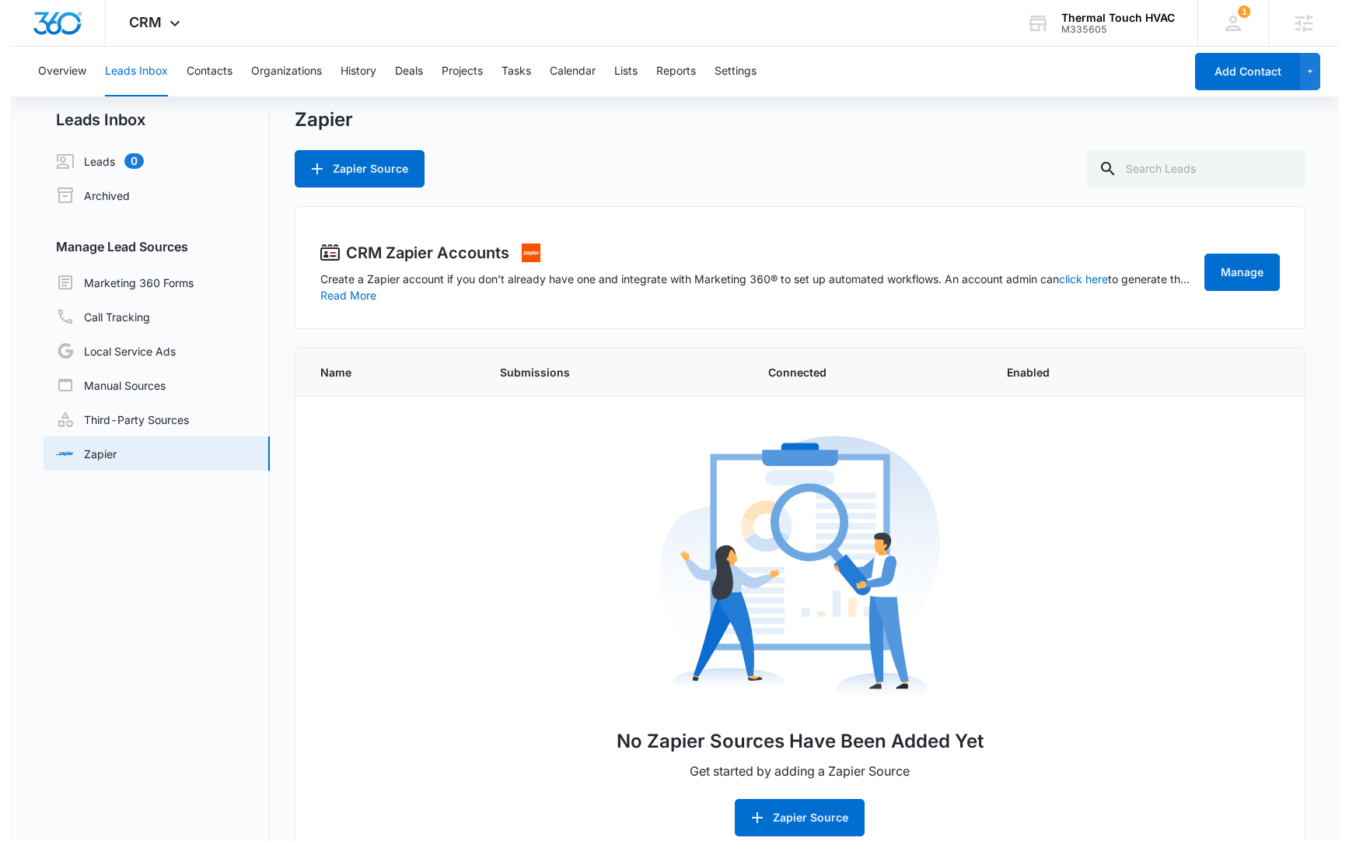
scroll to position [41, 0]
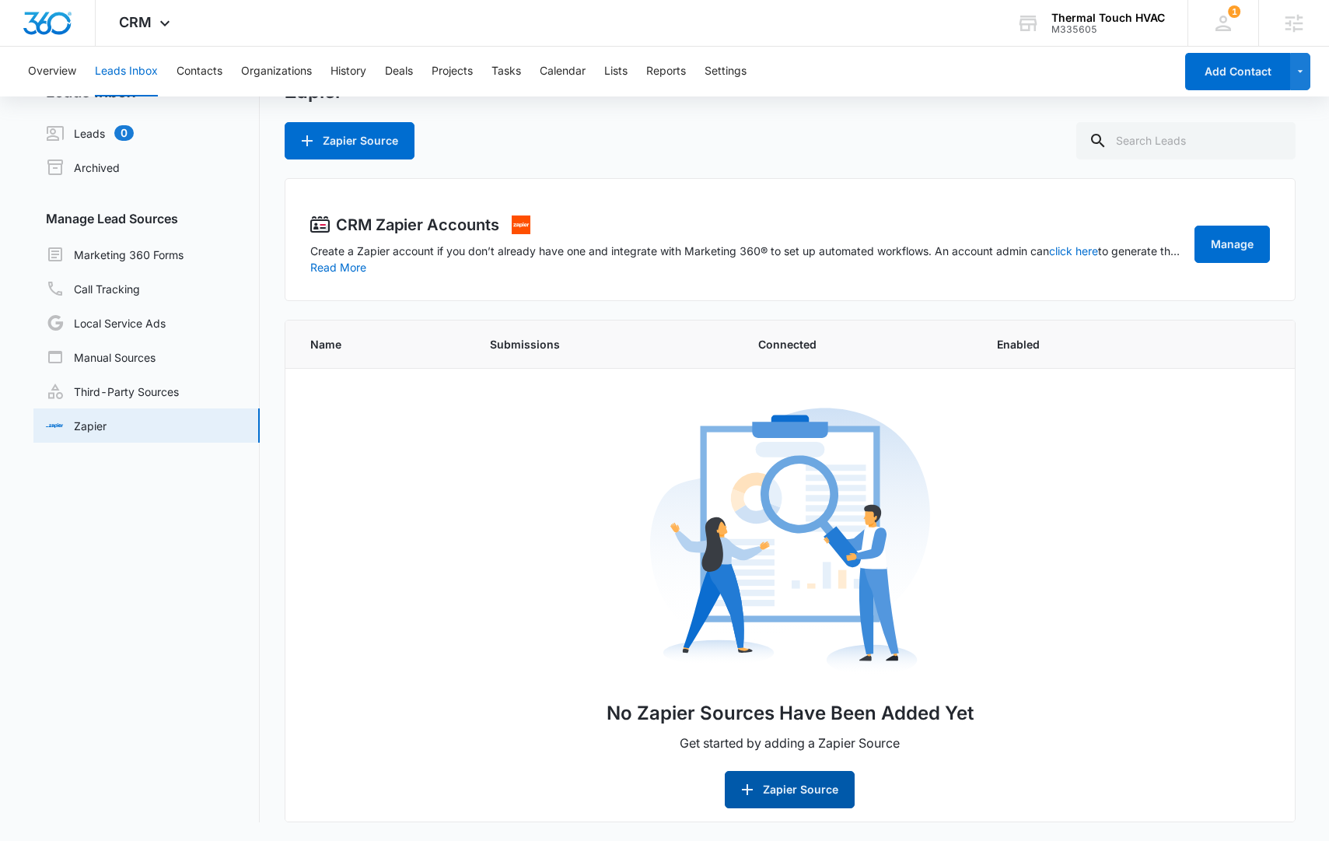
click at [824, 785] on button "Zapier Source" at bounding box center [790, 789] width 130 height 37
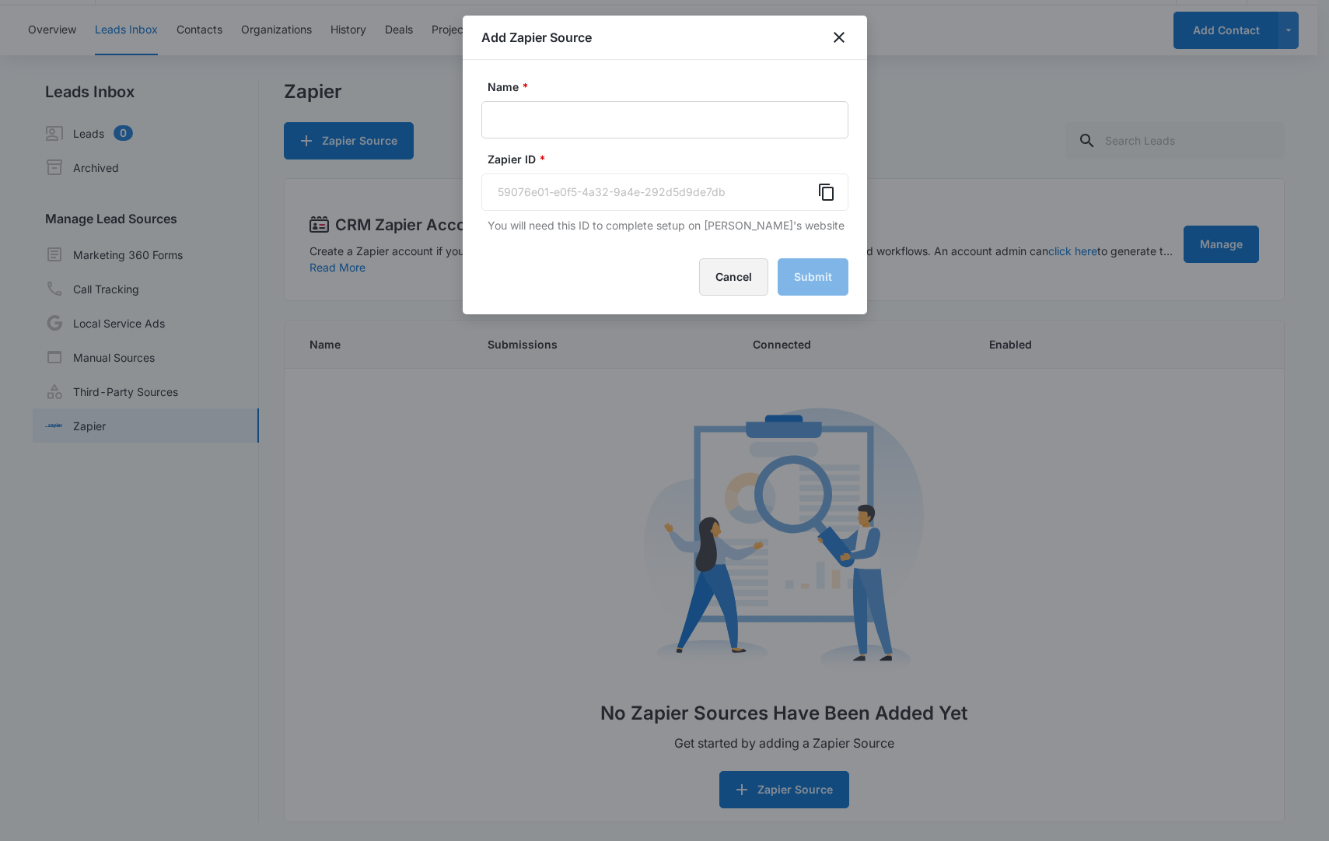
click at [742, 278] on button "Cancel" at bounding box center [733, 276] width 69 height 37
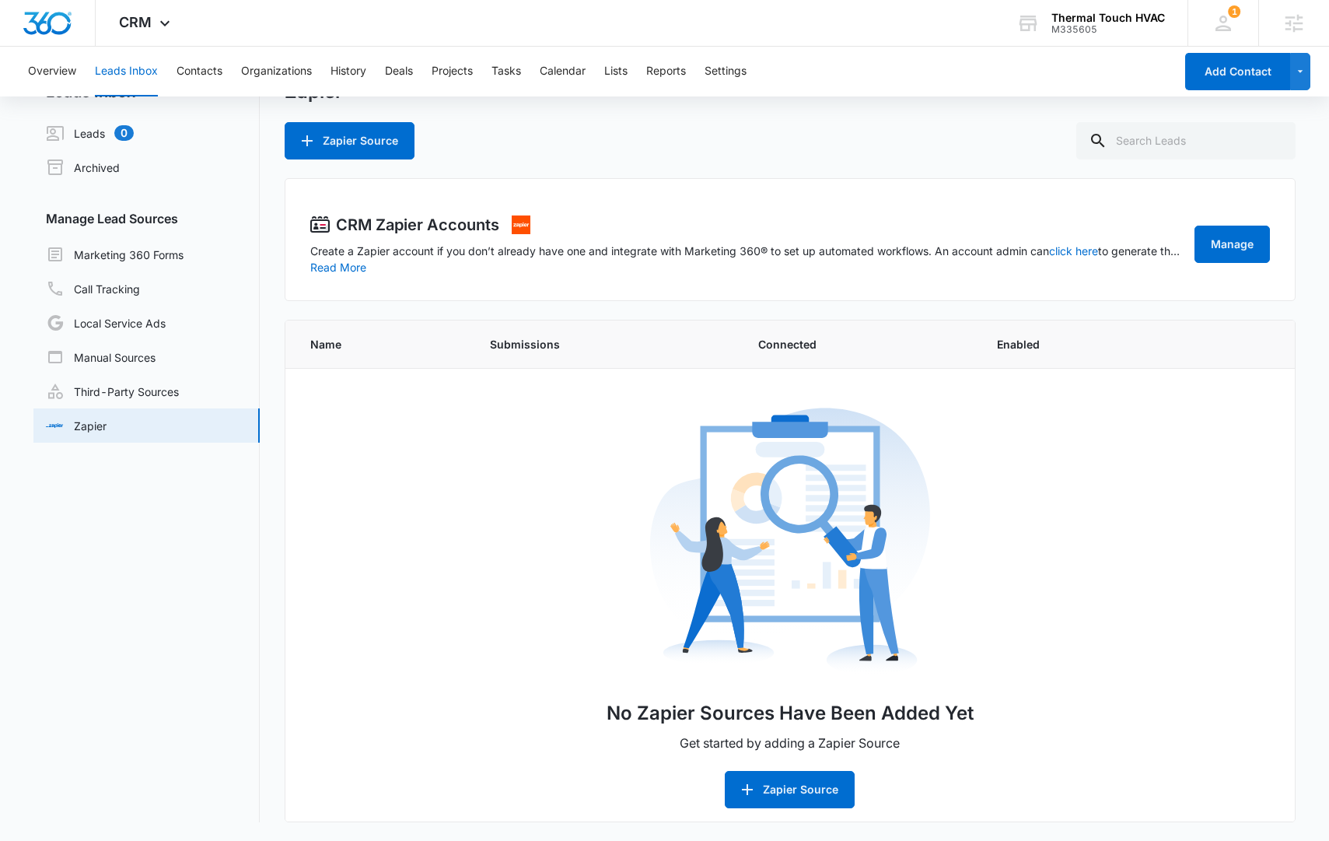
click at [777, 172] on div "Zapier Zapier Source CRM Zapier Accounts Create a Zapier account if you don’t a…" at bounding box center [791, 451] width 1012 height 742
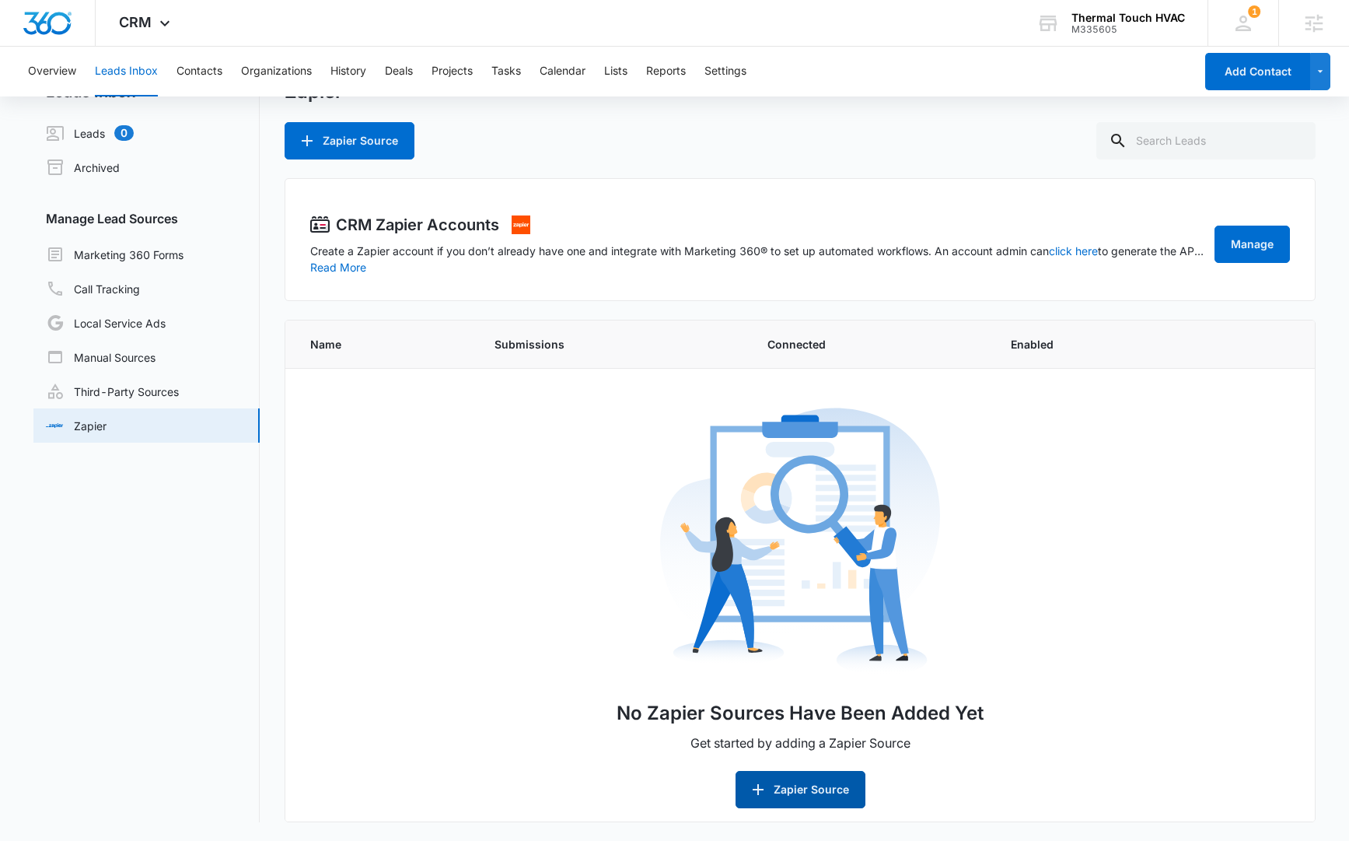
click at [826, 791] on button "Zapier Source" at bounding box center [801, 789] width 130 height 37
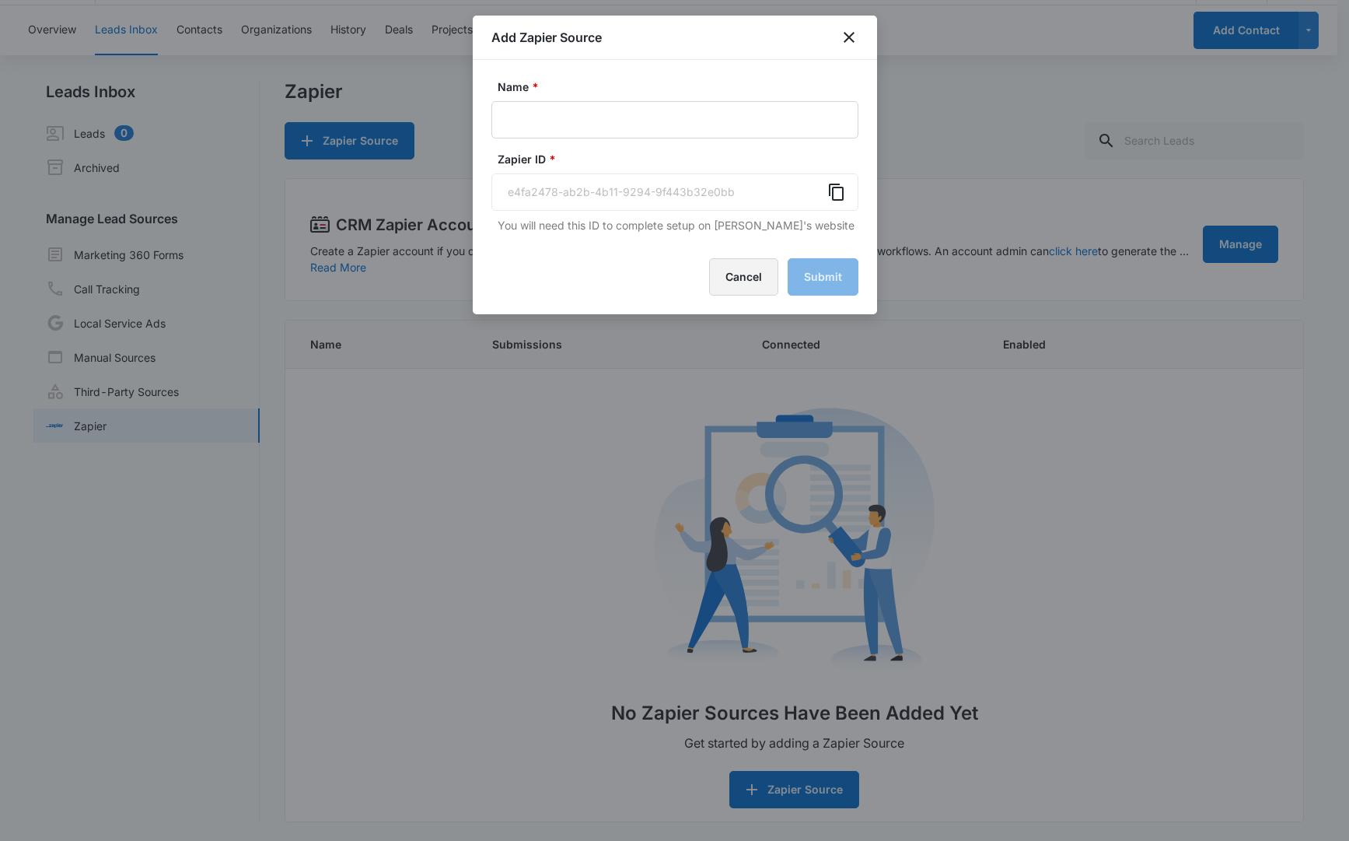
click at [741, 267] on button "Cancel" at bounding box center [743, 276] width 69 height 37
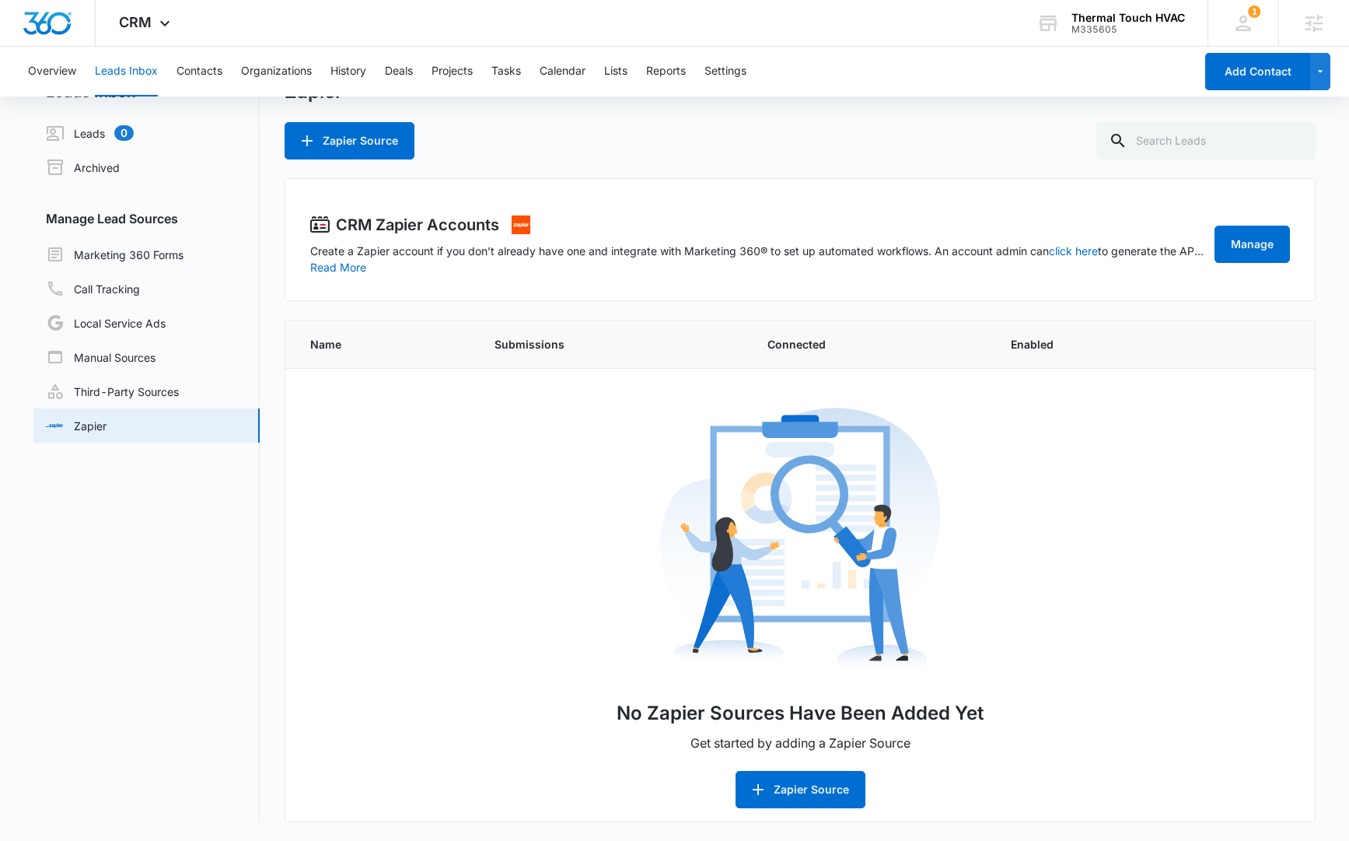
click at [597, 156] on div "Zapier Source" at bounding box center [800, 140] width 1030 height 37
click at [802, 799] on button "Zapier Source" at bounding box center [801, 789] width 130 height 37
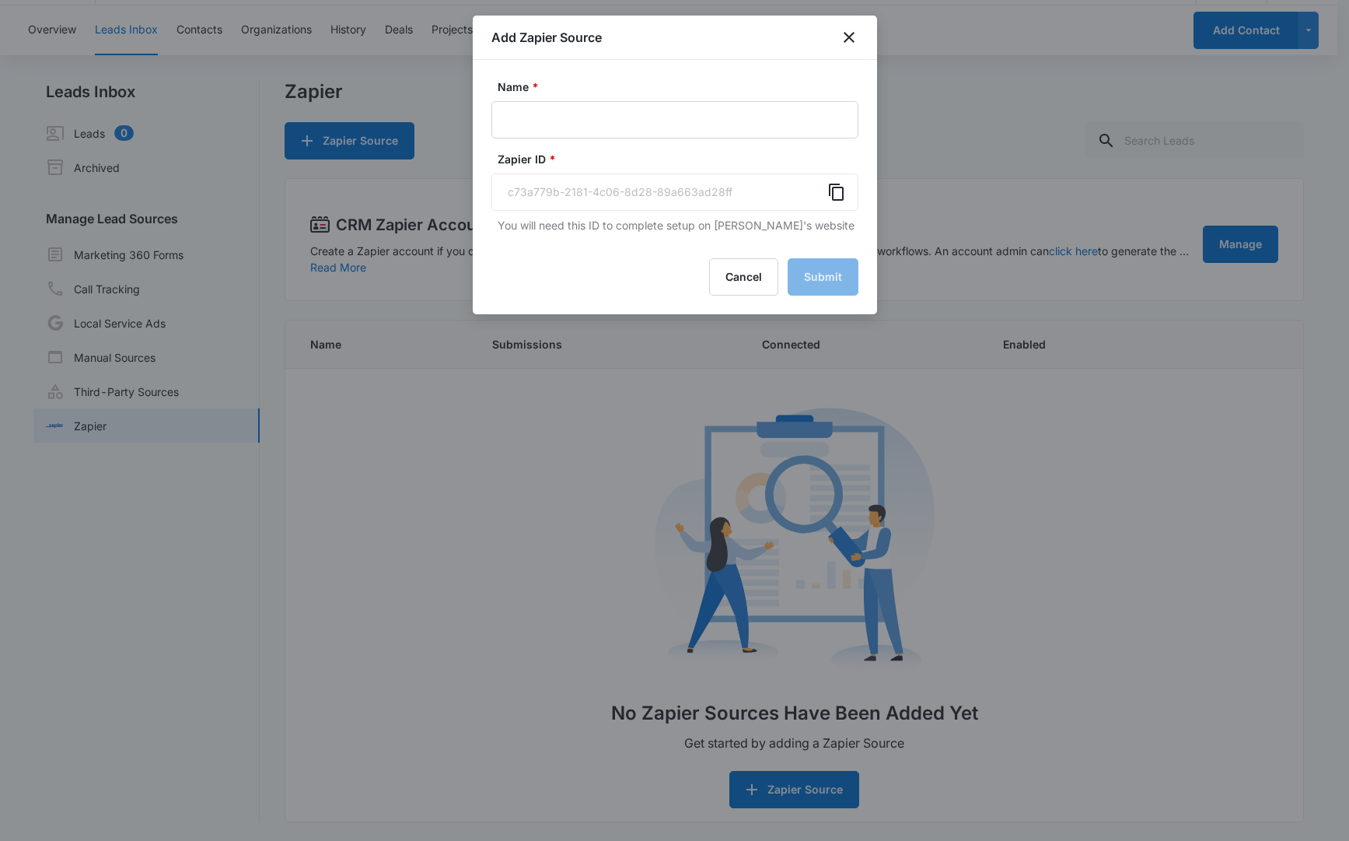
click at [596, 198] on div "c73a779b-2181-4c06-8d28-89a663ad28ff" at bounding box center [674, 191] width 367 height 37
click at [596, 186] on div "c73a779b-2181-4c06-8d28-89a663ad28ff" at bounding box center [674, 191] width 367 height 37
click at [709, 206] on div "c73a779b-2181-4c06-8d28-89a663ad28ff" at bounding box center [674, 191] width 367 height 37
click at [682, 189] on div "c73a779b-2181-4c06-8d28-89a663ad28ff" at bounding box center [674, 191] width 367 height 37
click at [669, 128] on input "Name *" at bounding box center [674, 119] width 367 height 37
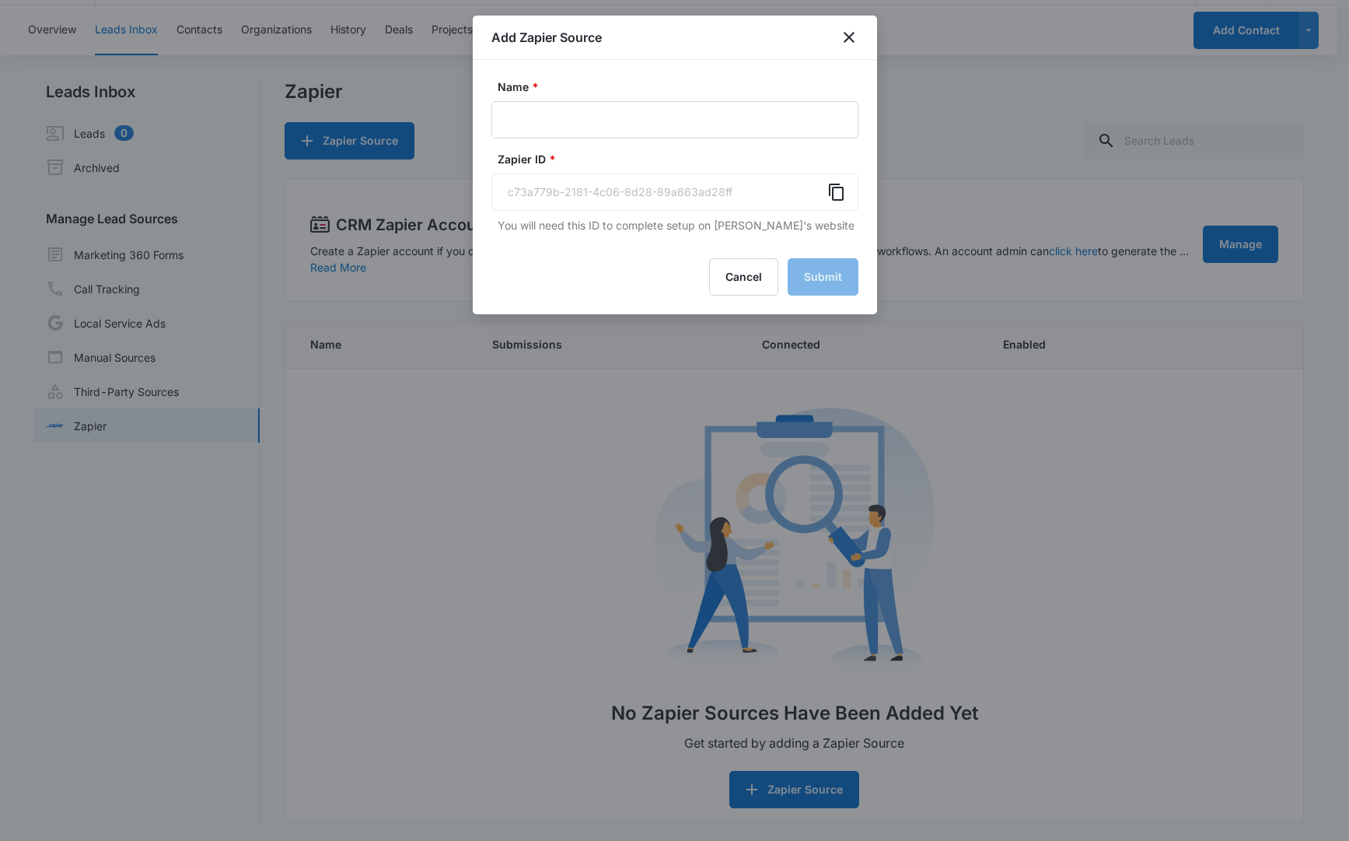
click at [830, 238] on form "Name * Zapier ID * c73a779b-2181-4c06-8d28-89a663ad28ff You will need this ID t…" at bounding box center [674, 187] width 367 height 217
click at [742, 279] on button "Cancel" at bounding box center [743, 276] width 69 height 37
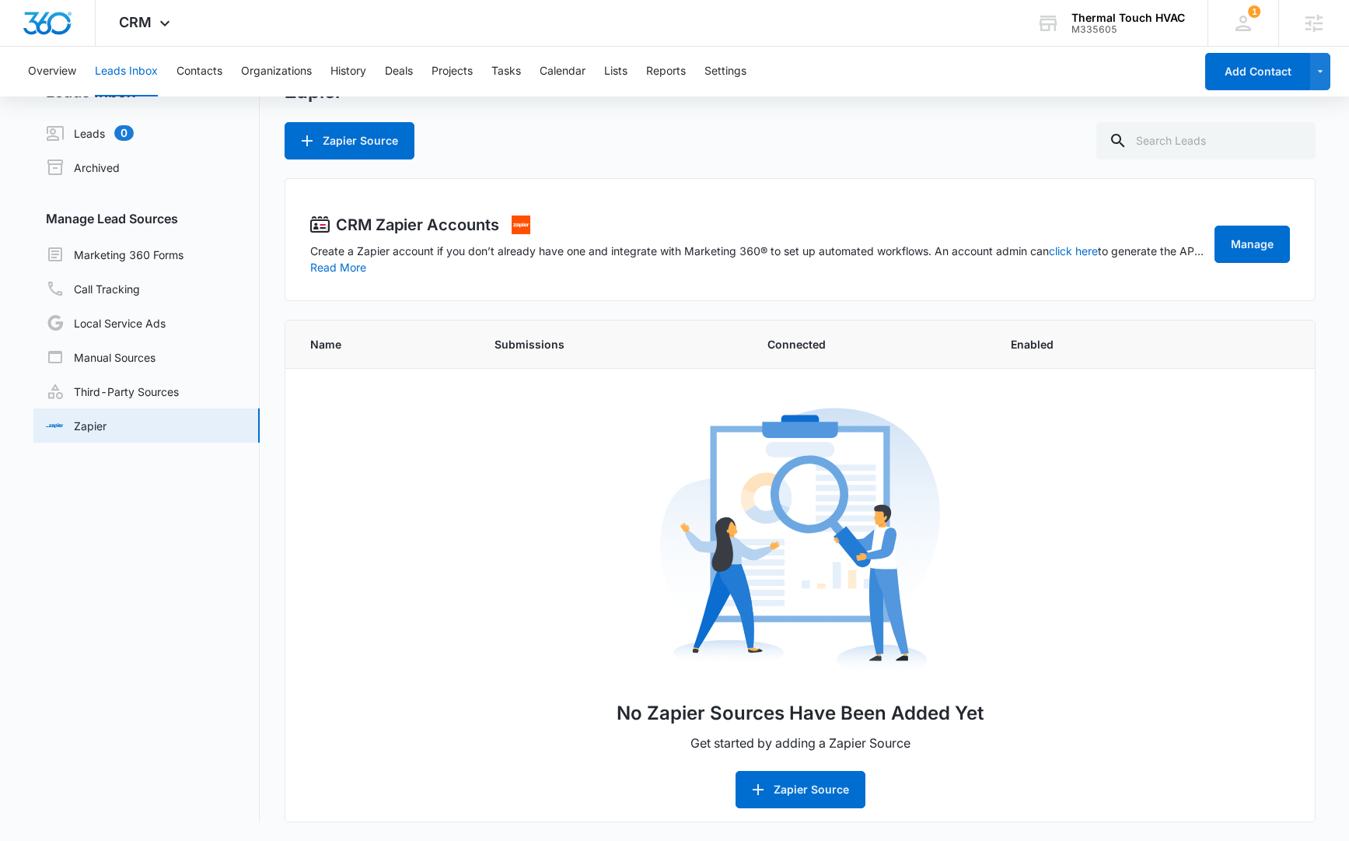
click at [624, 134] on div "Zapier Source" at bounding box center [800, 140] width 1030 height 37
click at [53, 19] on img "Dashboard" at bounding box center [48, 23] width 50 height 23
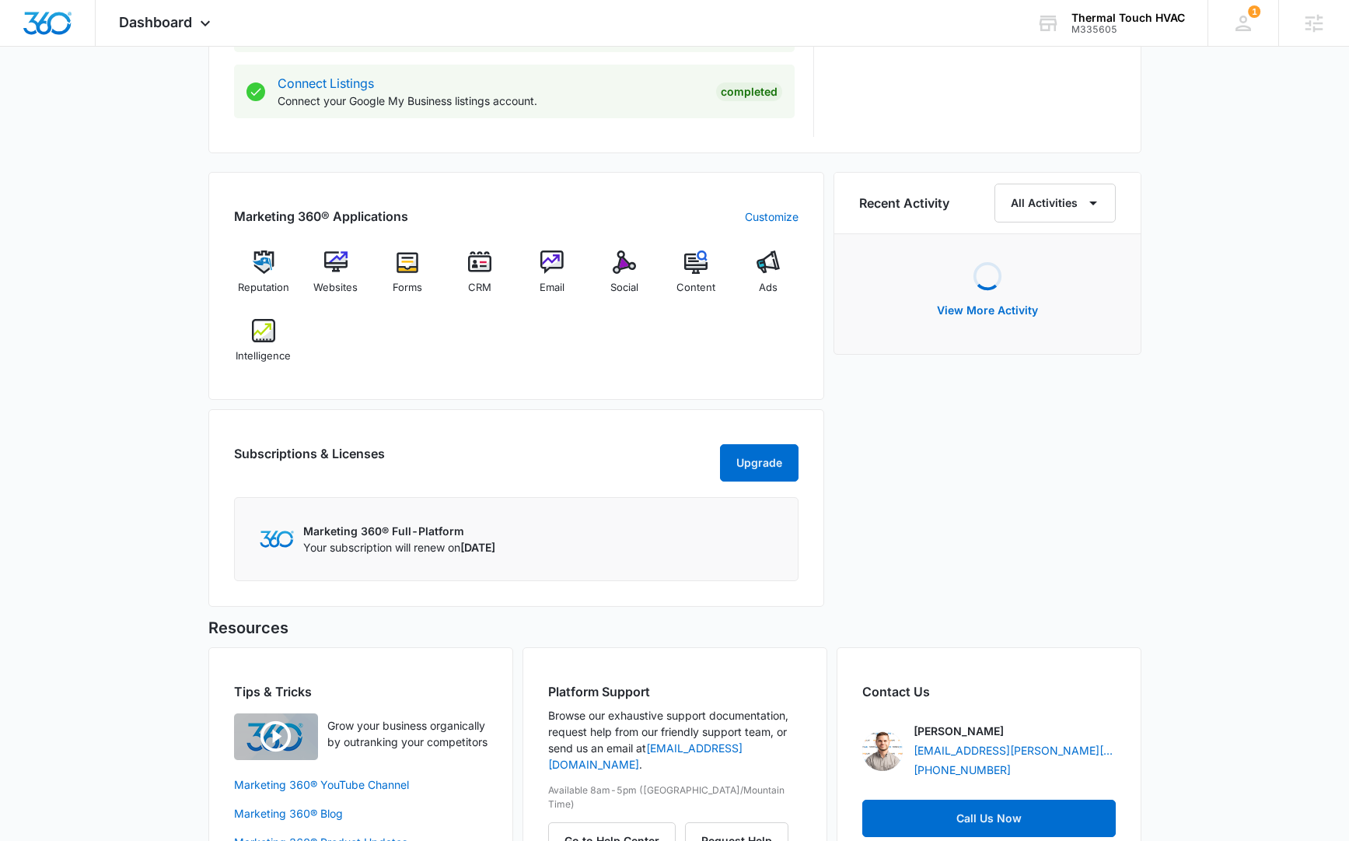
scroll to position [904, 0]
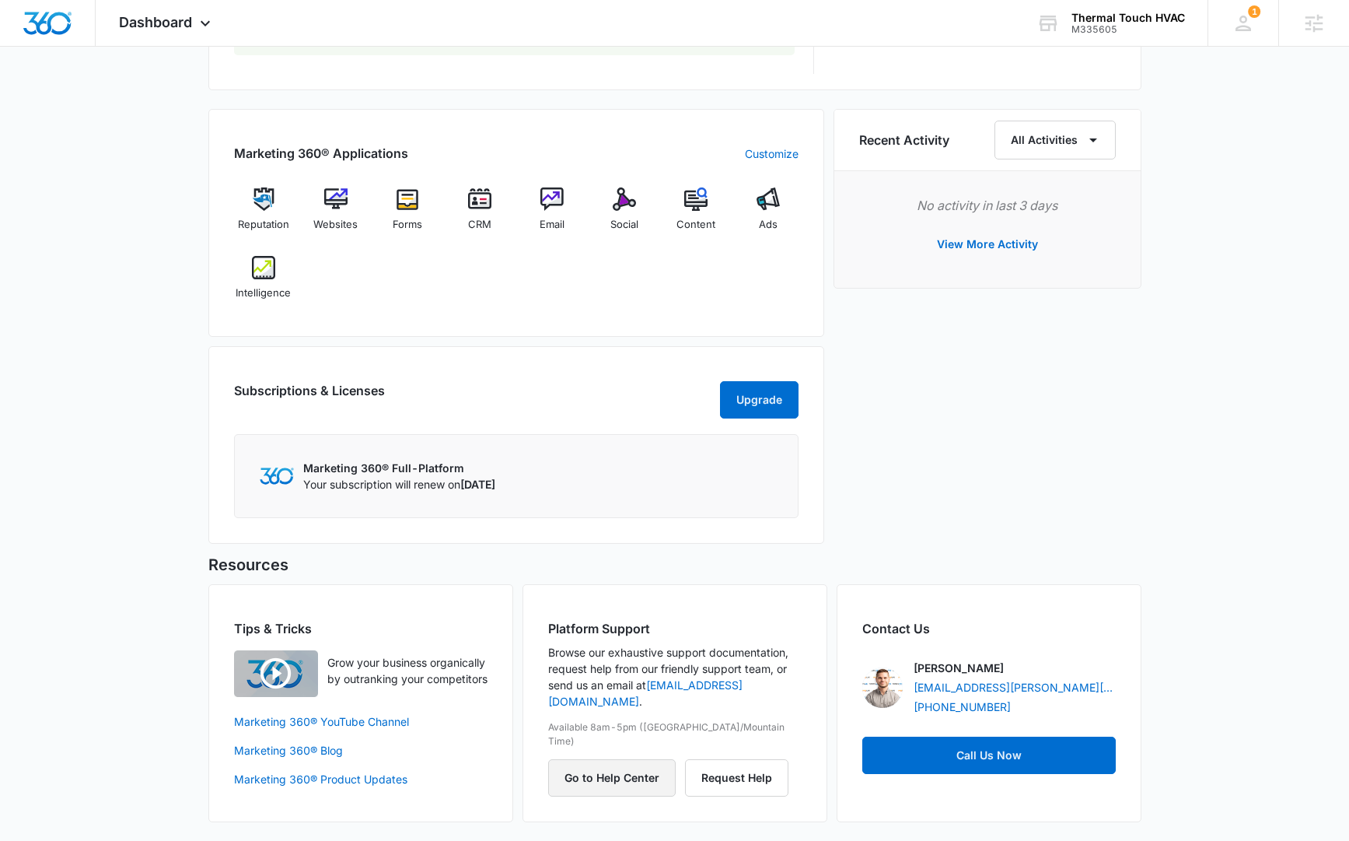
click at [613, 759] on button "Go to Help Center" at bounding box center [612, 777] width 128 height 37
click at [148, 35] on div "Dashboard Apps Reputation Websites Forms CRM Email Social Content Ads Intellige…" at bounding box center [167, 23] width 142 height 46
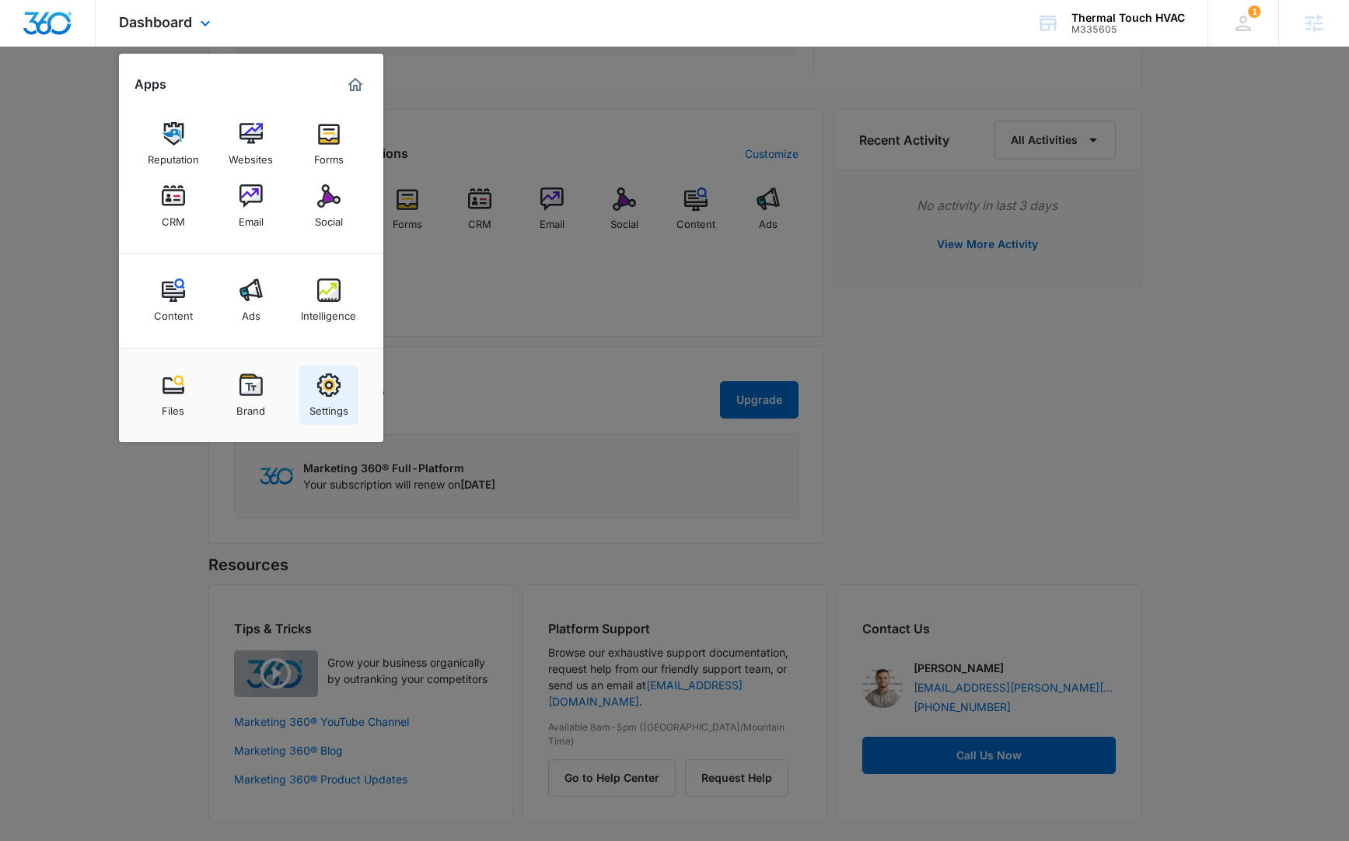
click at [324, 393] on img at bounding box center [328, 384] width 23 height 23
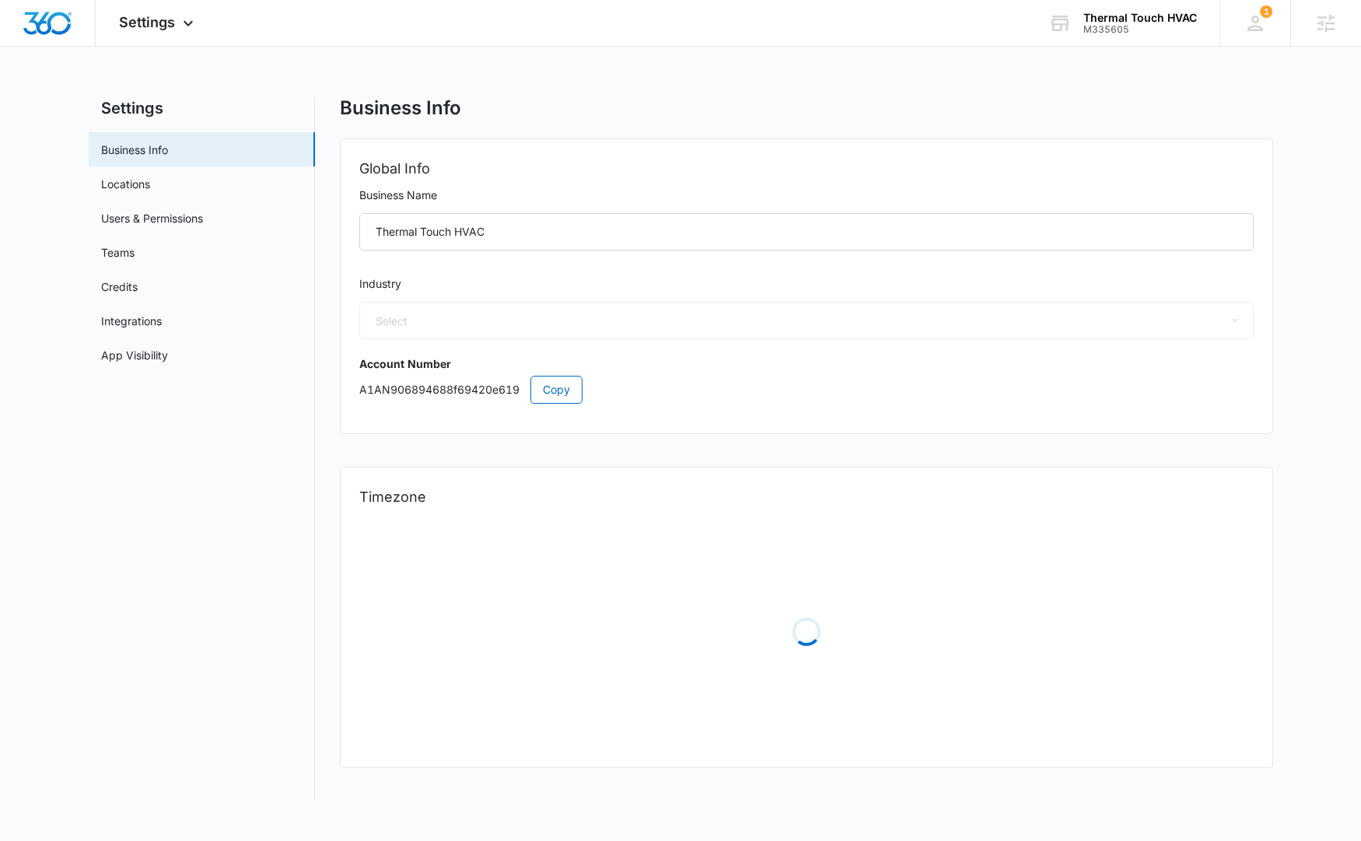
select select "3"
select select "US"
select select "America/New_York"
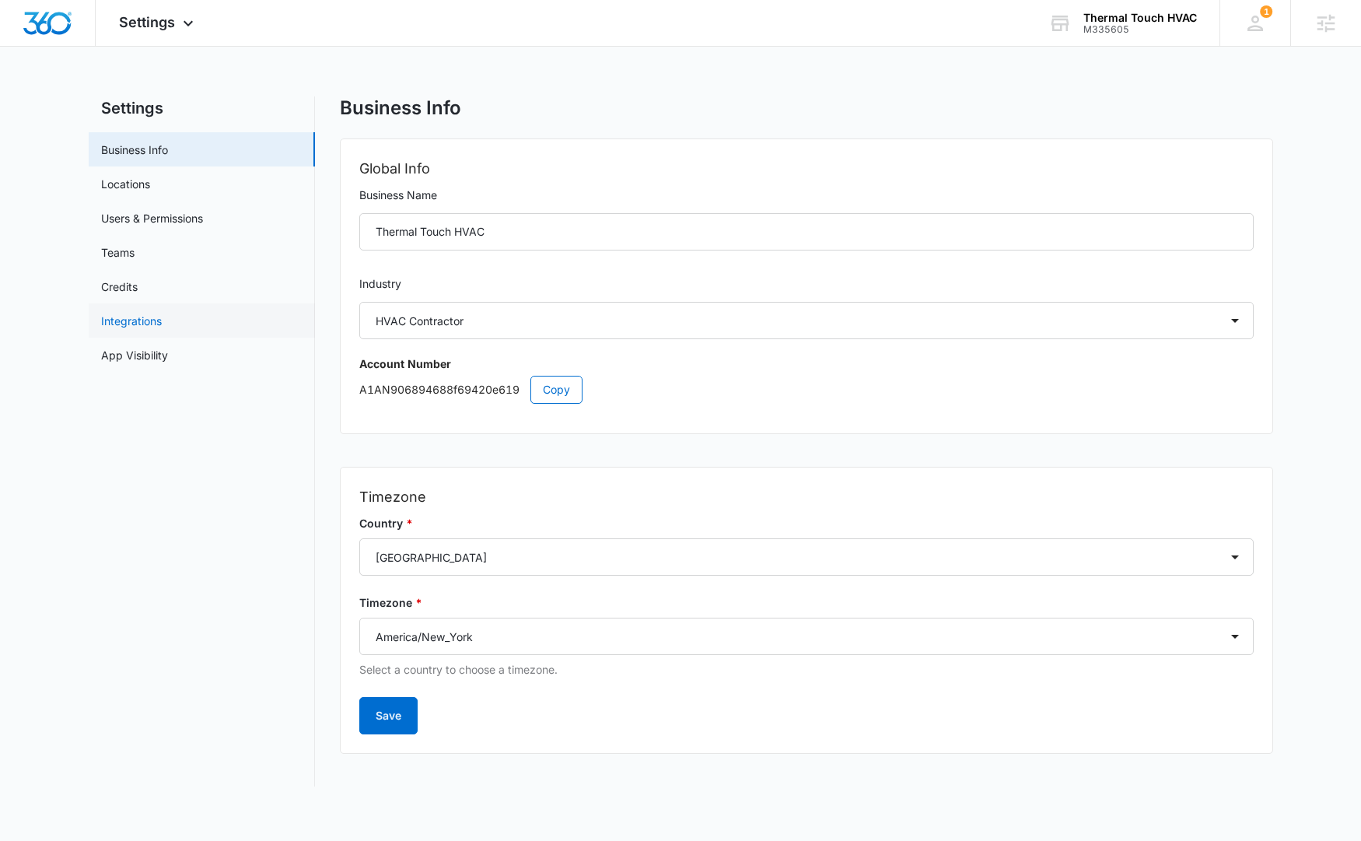
click at [162, 318] on link "Integrations" at bounding box center [131, 321] width 61 height 16
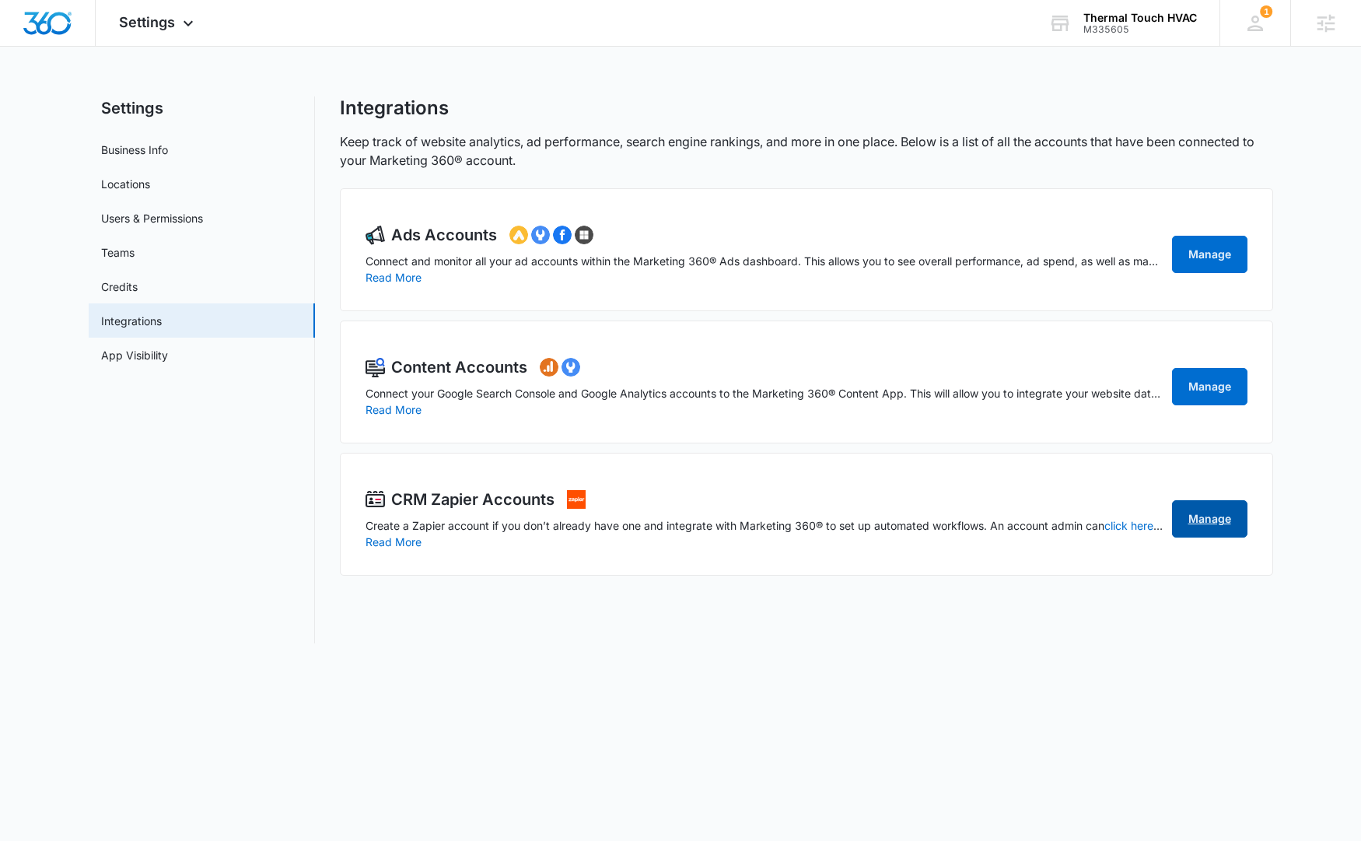
click at [1203, 519] on link "Manage" at bounding box center [1209, 518] width 75 height 37
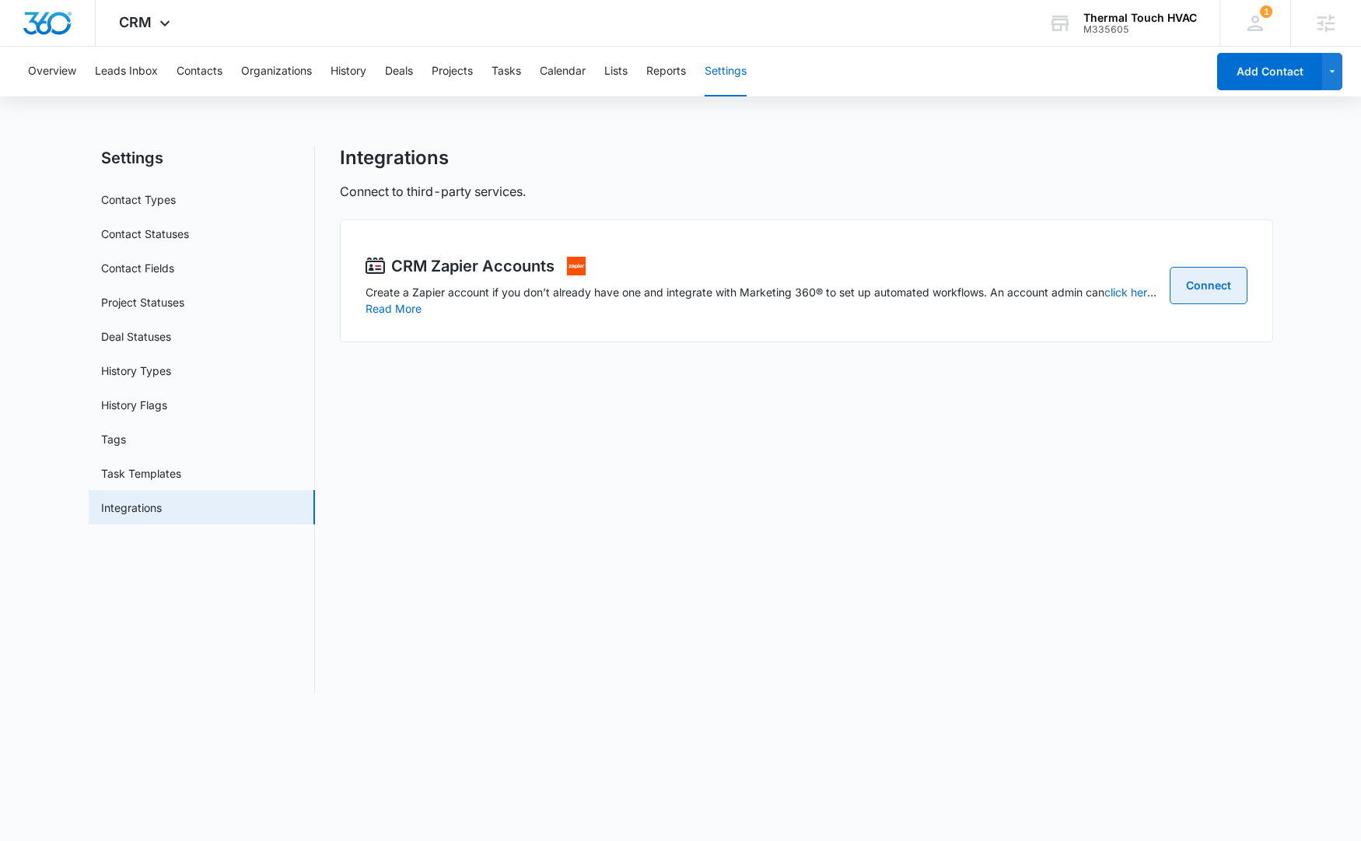
click at [1228, 286] on link "Connect" at bounding box center [1208, 285] width 78 height 37
click at [162, 505] on link "Integrations" at bounding box center [131, 507] width 61 height 16
click at [141, 16] on span "CRM" at bounding box center [135, 22] width 33 height 16
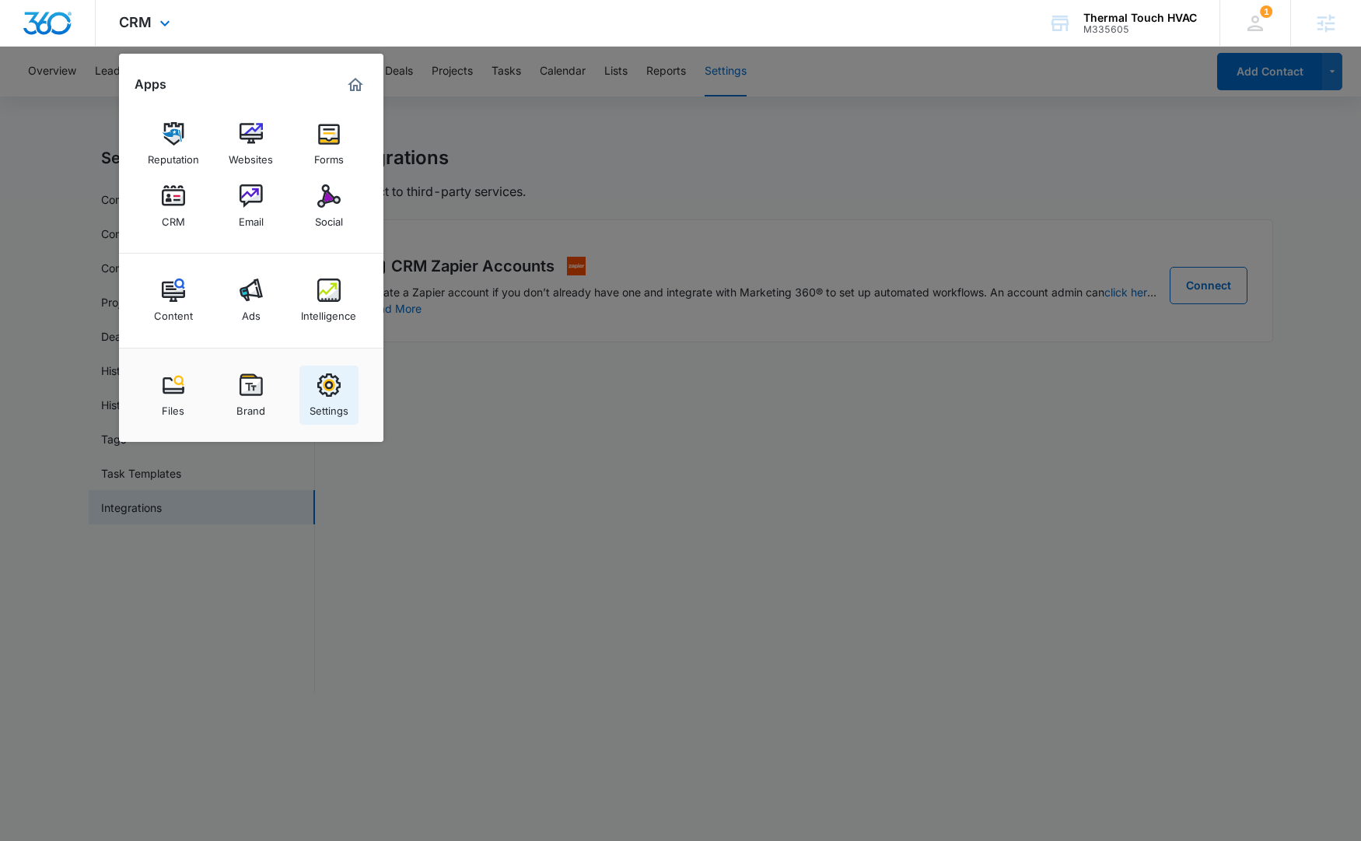
click at [337, 396] on img at bounding box center [328, 384] width 23 height 23
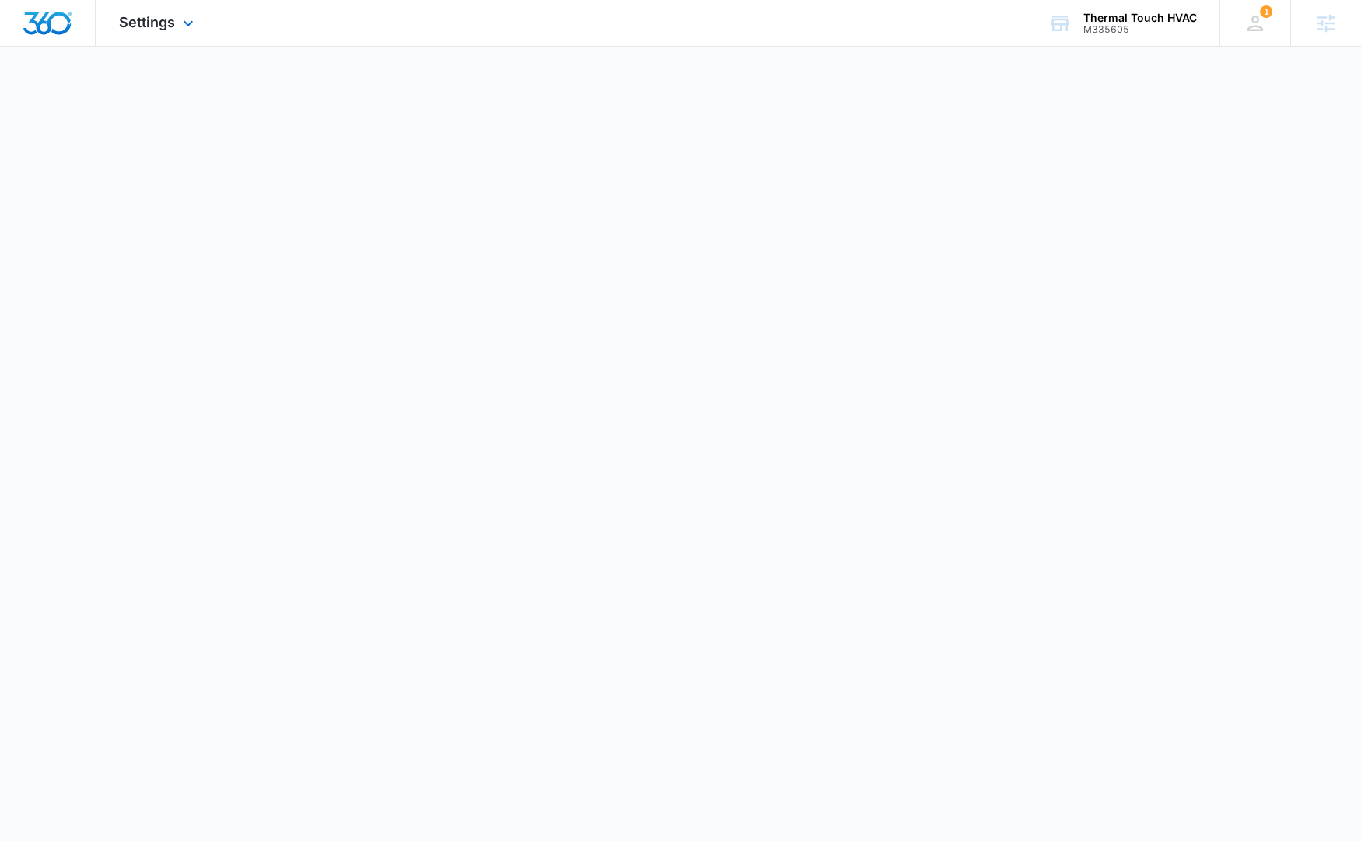
select select "3"
select select "US"
select select "America/New_York"
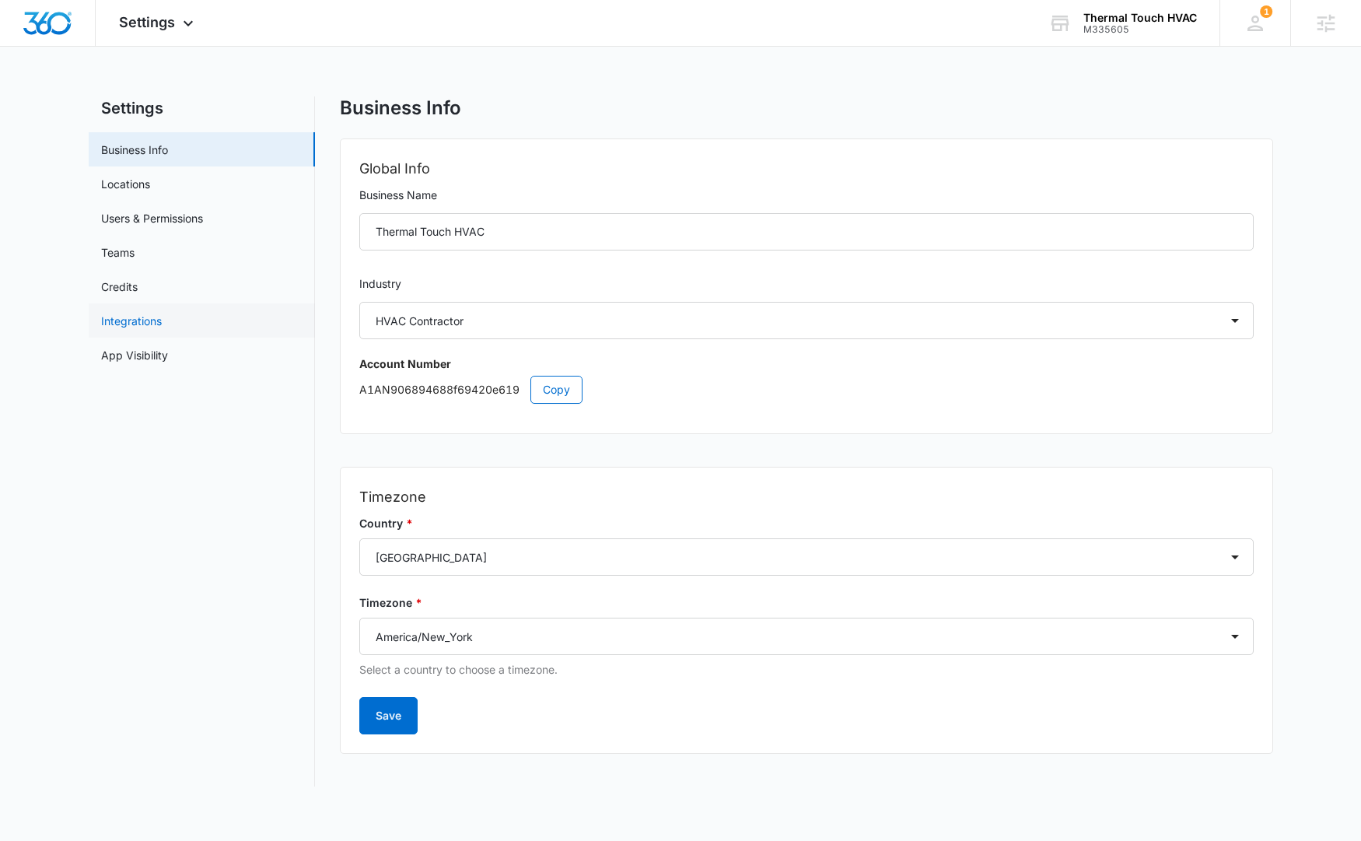
click at [162, 324] on link "Integrations" at bounding box center [131, 321] width 61 height 16
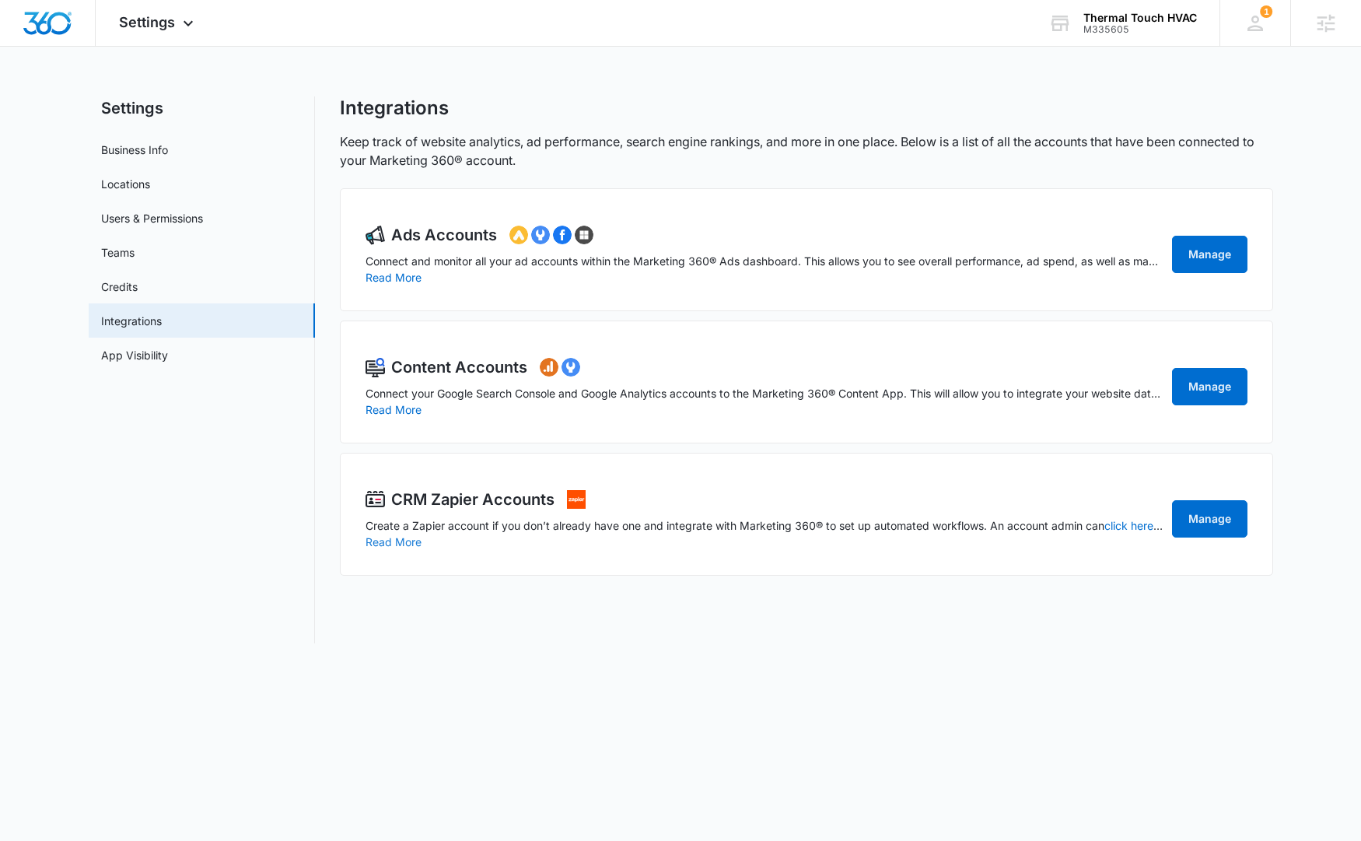
click at [398, 541] on button "Read More" at bounding box center [393, 542] width 56 height 11
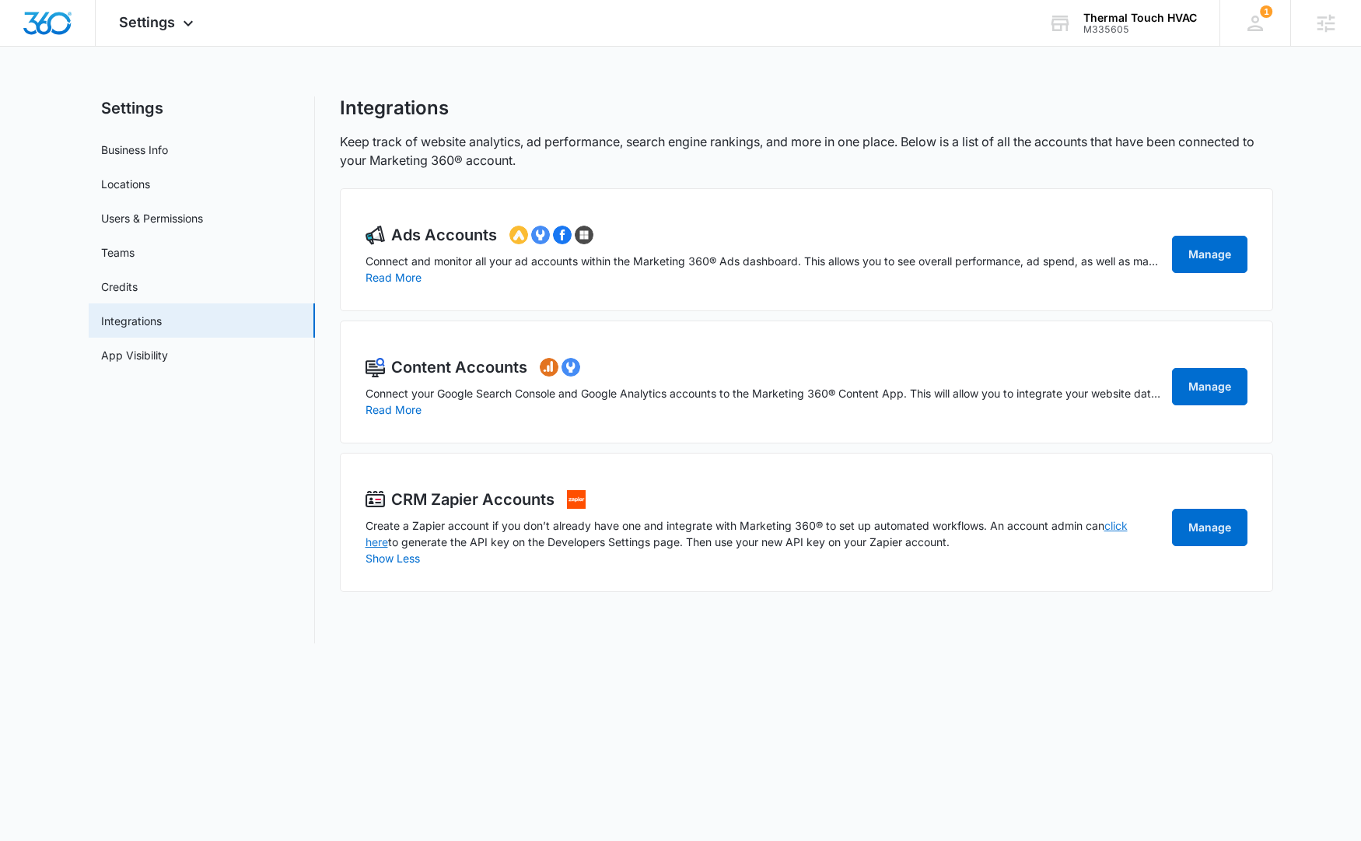
click at [1118, 525] on link "click here" at bounding box center [746, 534] width 762 height 30
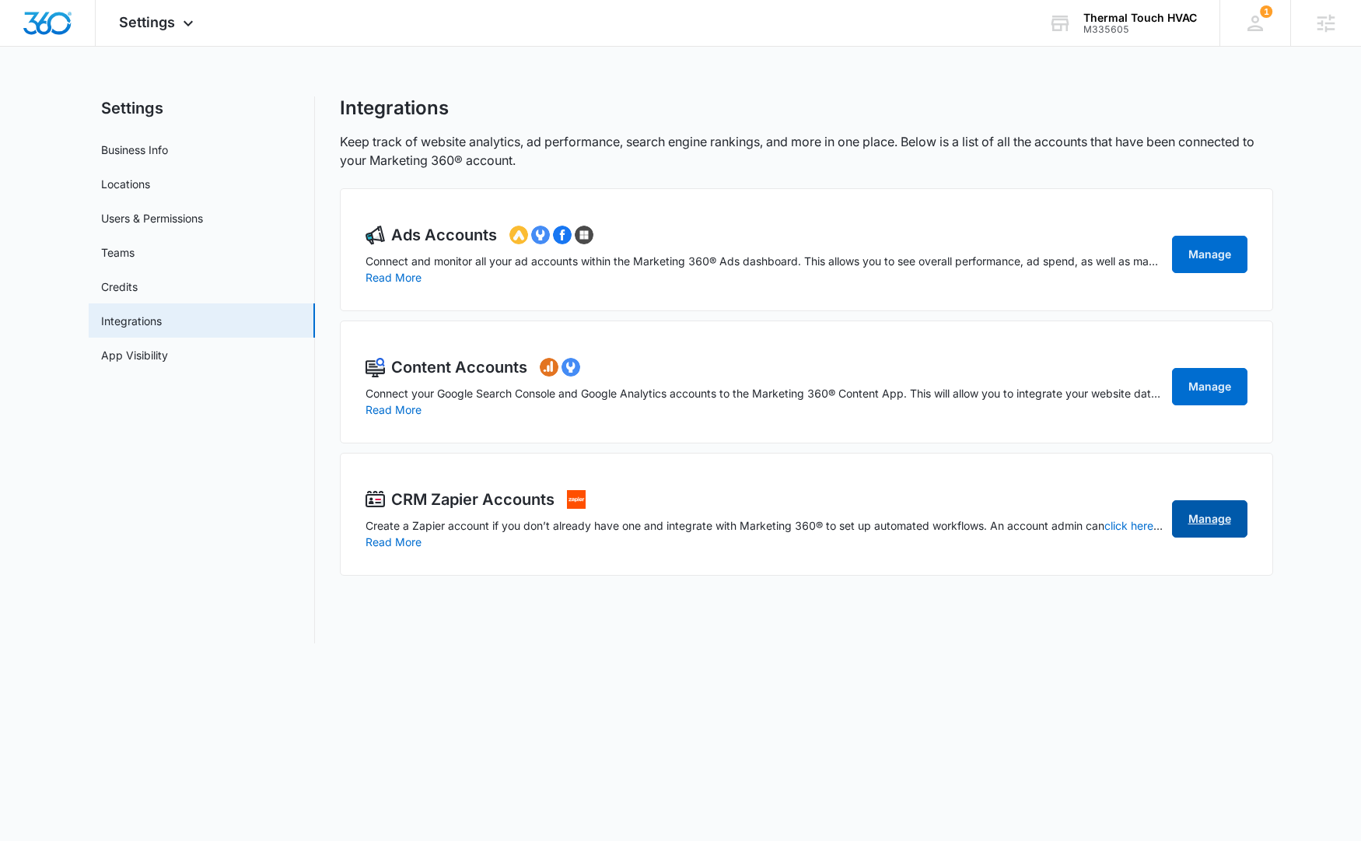
click at [1238, 509] on link "Manage" at bounding box center [1209, 518] width 75 height 37
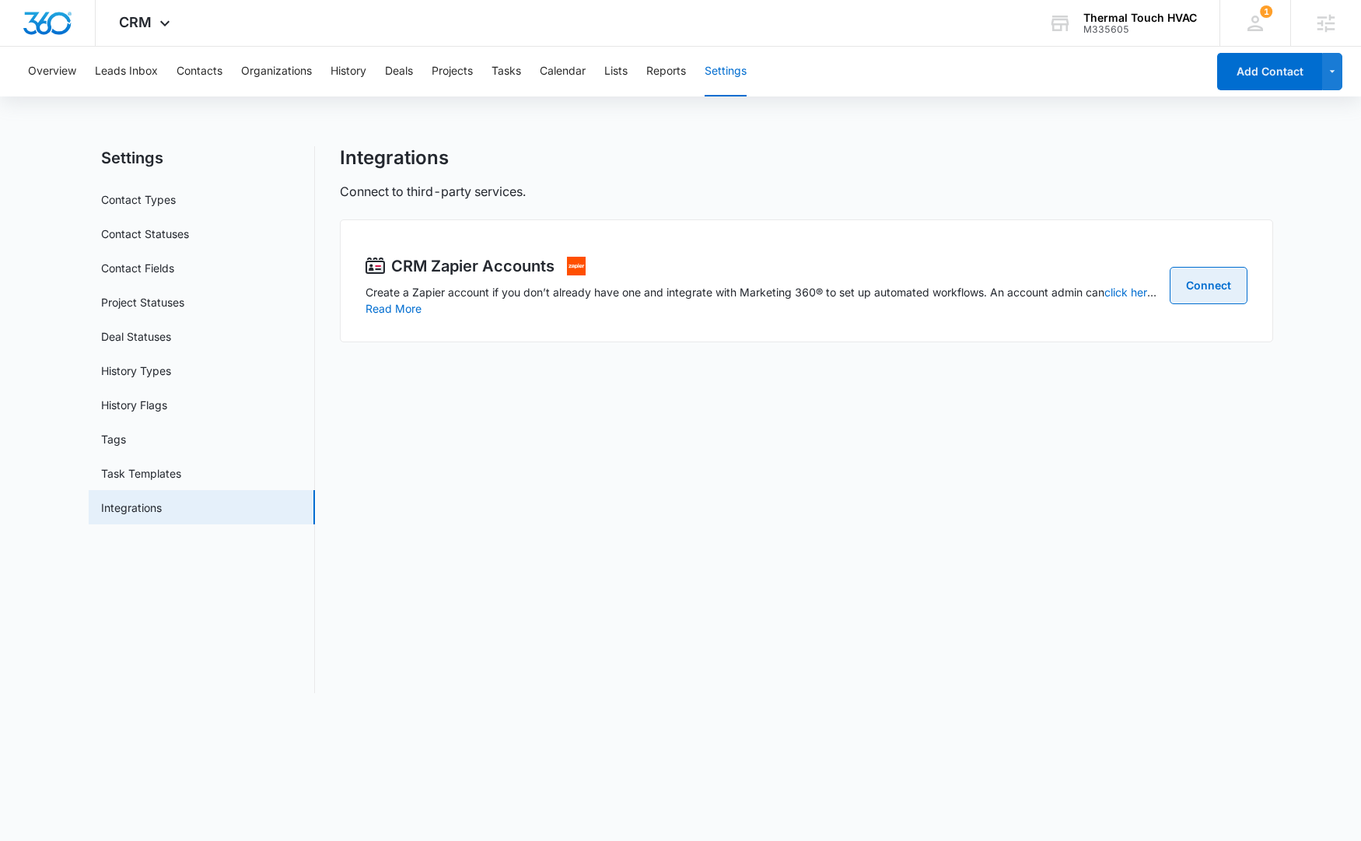
click at [1218, 299] on link "Connect" at bounding box center [1208, 285] width 78 height 37
click at [32, 31] on img "Dashboard" at bounding box center [48, 23] width 50 height 23
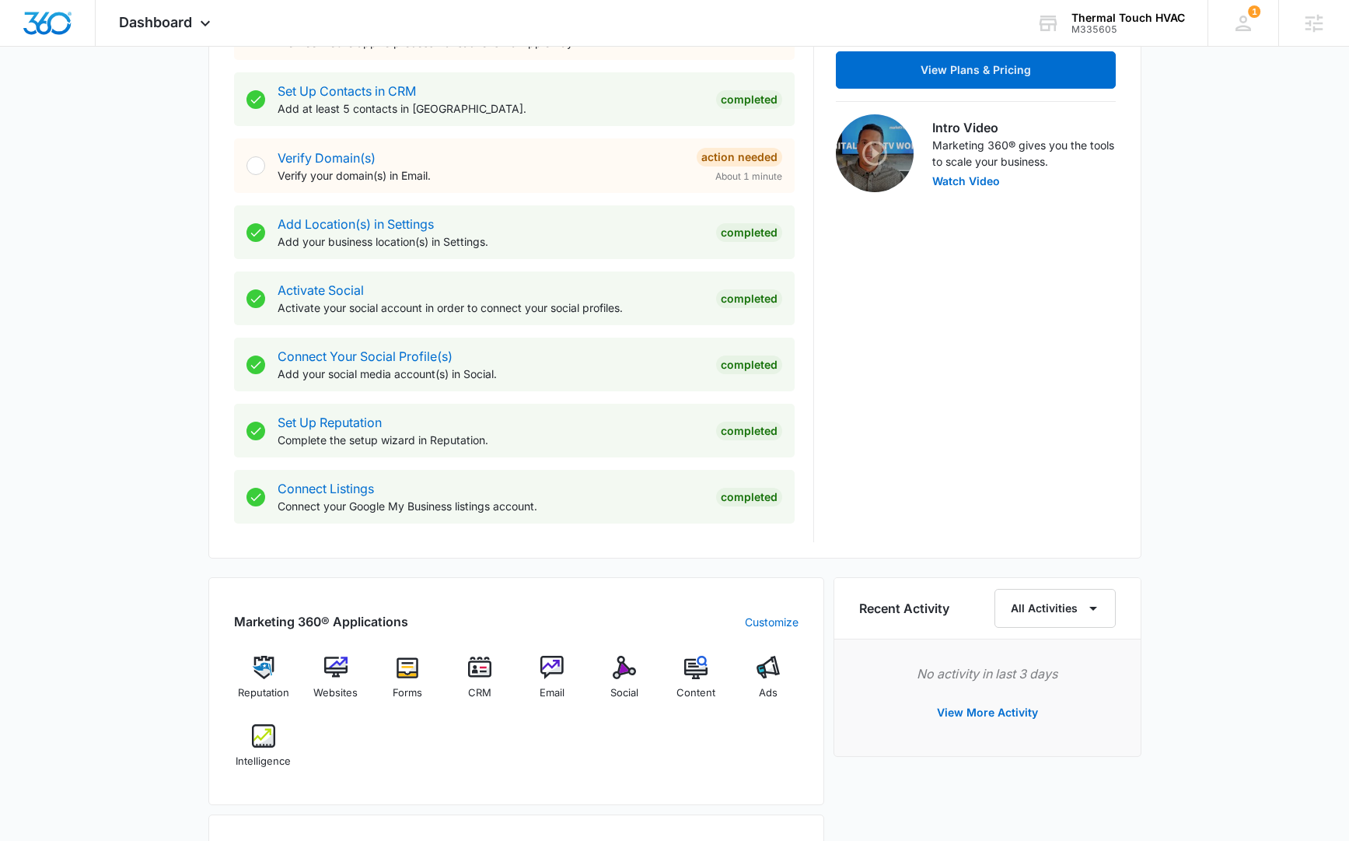
scroll to position [446, 0]
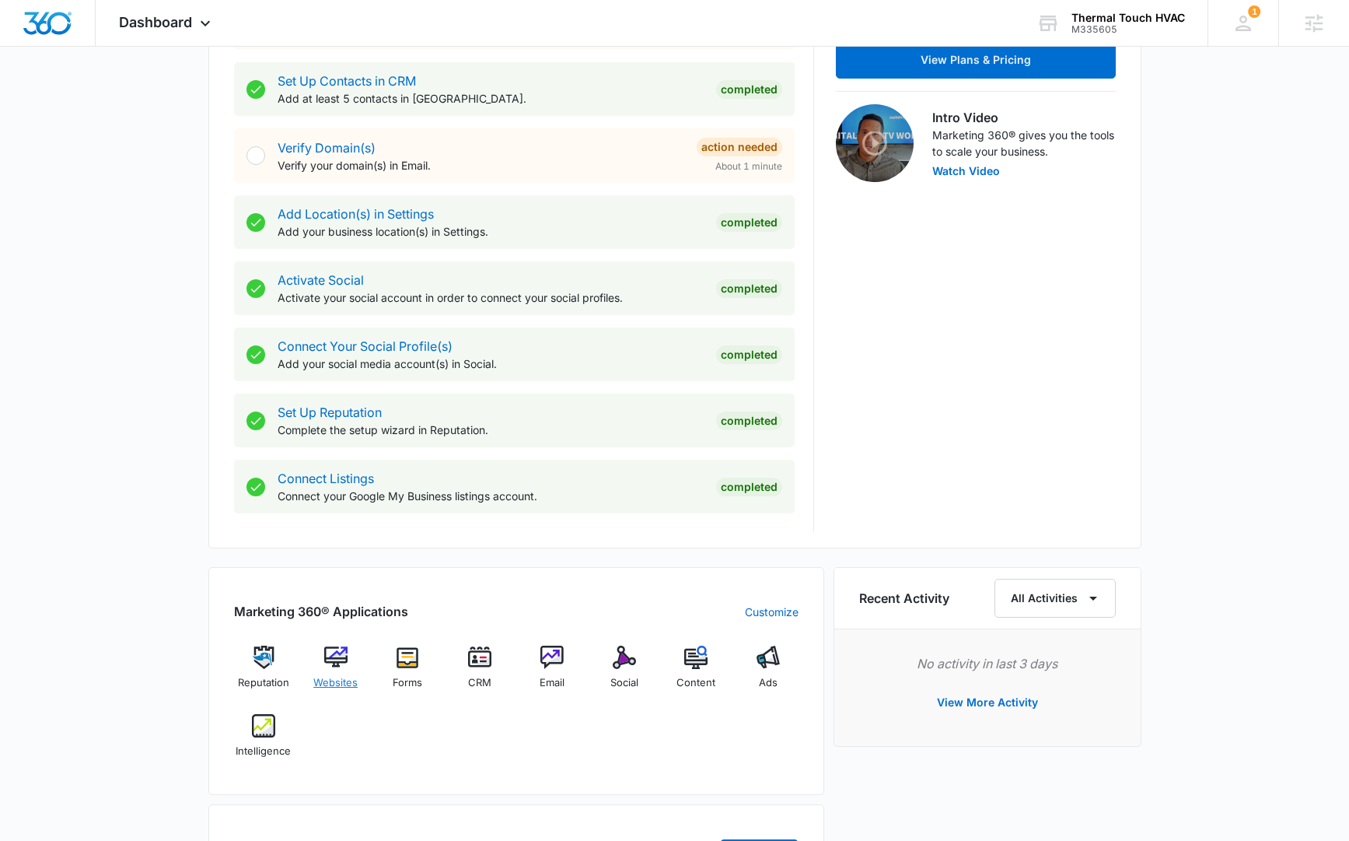
click at [339, 663] on img at bounding box center [335, 656] width 23 height 23
